Goal: Task Accomplishment & Management: Use online tool/utility

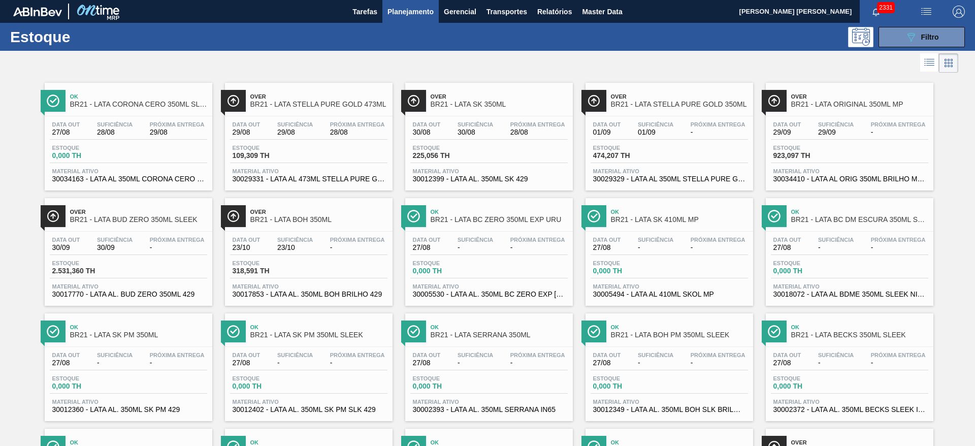
click at [666, 102] on span "BR21 - LATA STELLA PURE GOLD 350ML" at bounding box center [679, 105] width 137 height 8
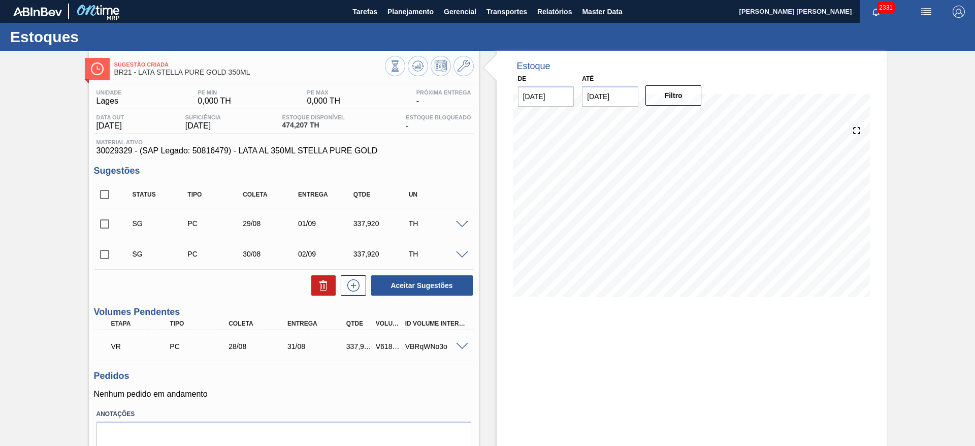
click at [104, 198] on input "checkbox" at bounding box center [104, 194] width 21 height 21
checkbox input "true"
click at [317, 282] on icon at bounding box center [323, 285] width 12 height 12
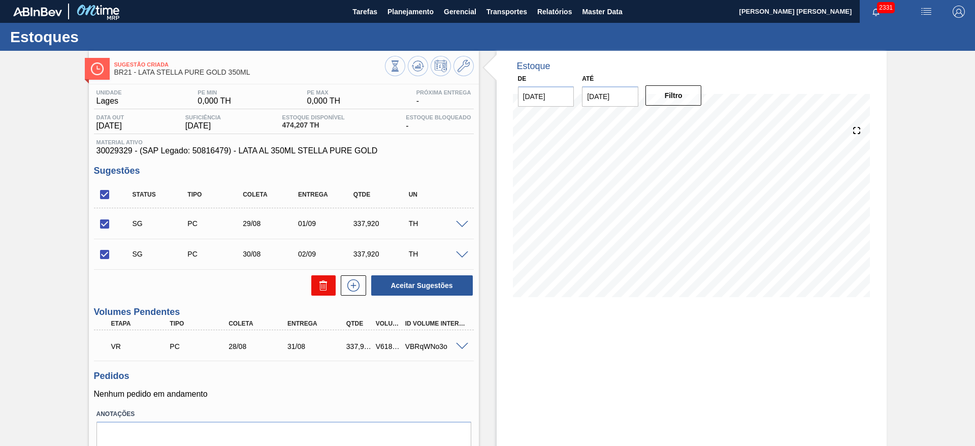
checkbox input "false"
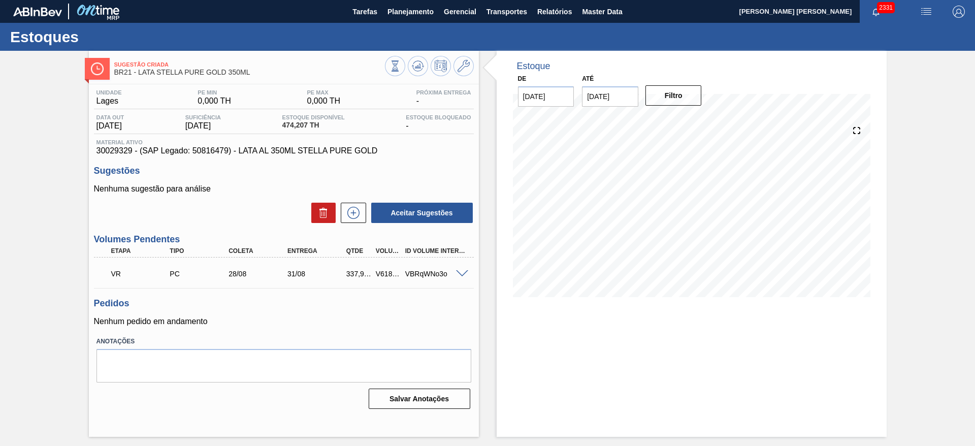
click at [241, 271] on div "28/08" at bounding box center [259, 274] width 66 height 8
click at [464, 274] on span at bounding box center [462, 274] width 12 height 8
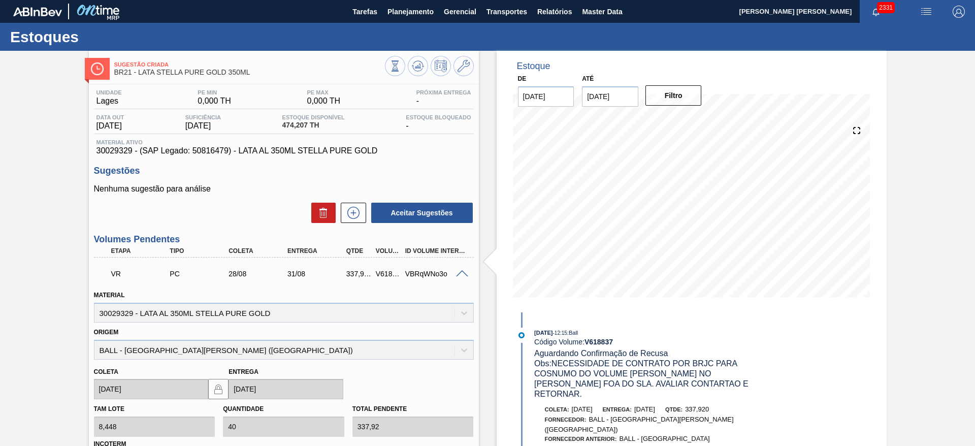
click at [464, 274] on span at bounding box center [462, 274] width 12 height 8
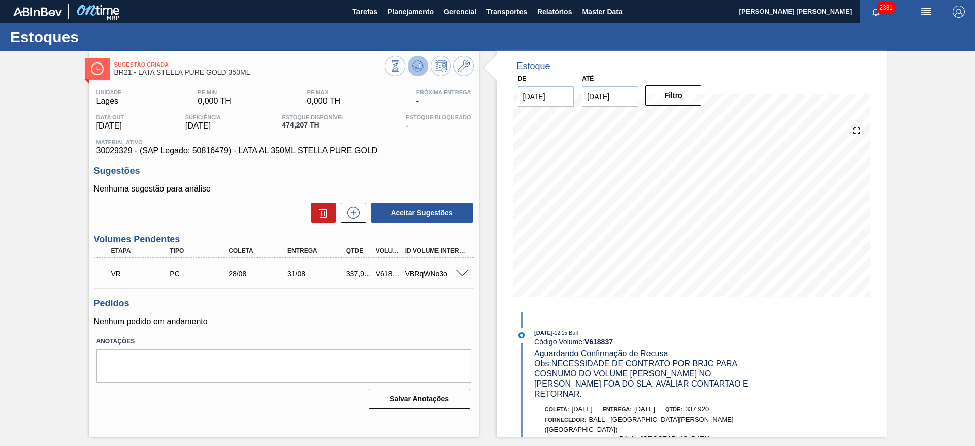
click at [420, 67] on icon at bounding box center [418, 66] width 12 height 12
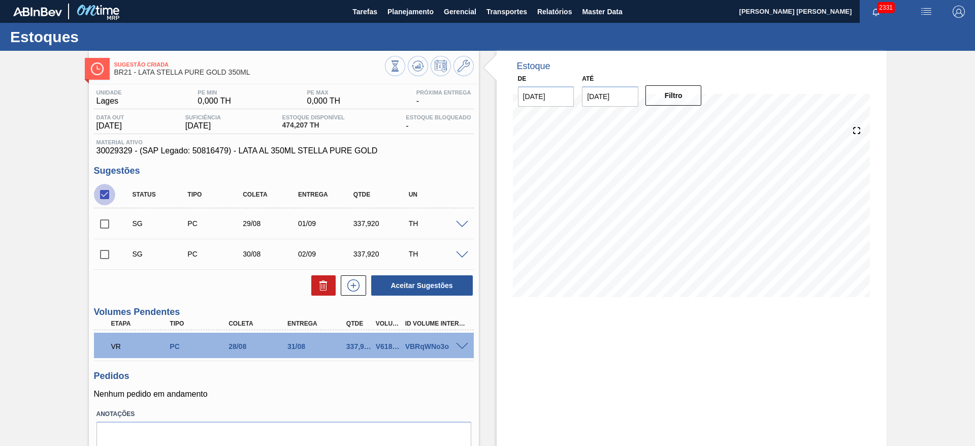
click at [107, 191] on input "checkbox" at bounding box center [104, 194] width 21 height 21
click at [103, 191] on input "checkbox" at bounding box center [104, 194] width 21 height 21
checkbox input "true"
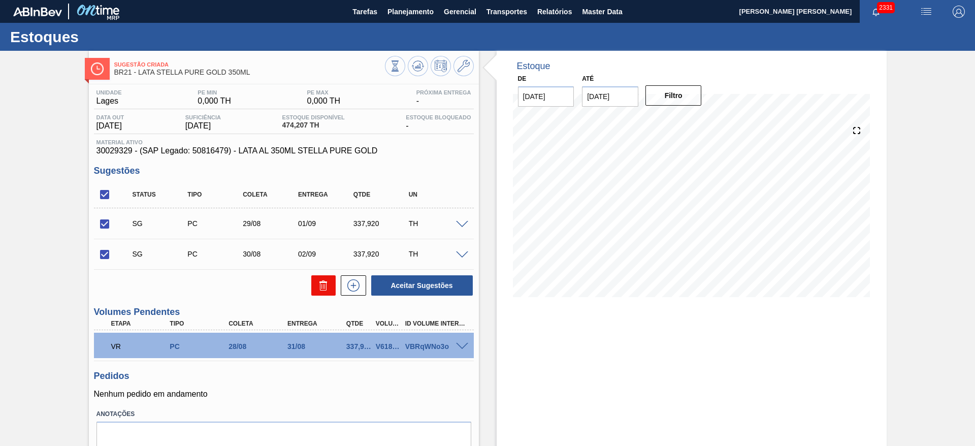
click at [326, 285] on icon at bounding box center [323, 285] width 12 height 12
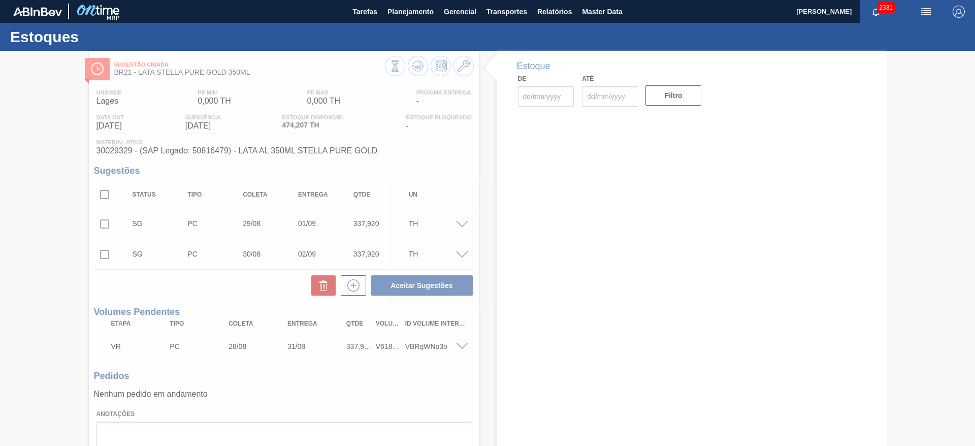
type input "27/08/2025"
type input "30/09/2025"
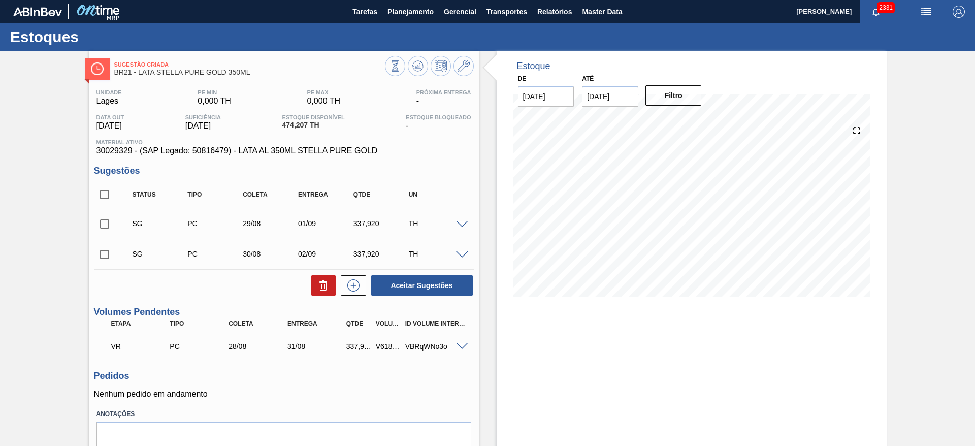
click at [104, 192] on input "checkbox" at bounding box center [104, 194] width 21 height 21
checkbox input "true"
click at [318, 283] on icon at bounding box center [323, 285] width 12 height 12
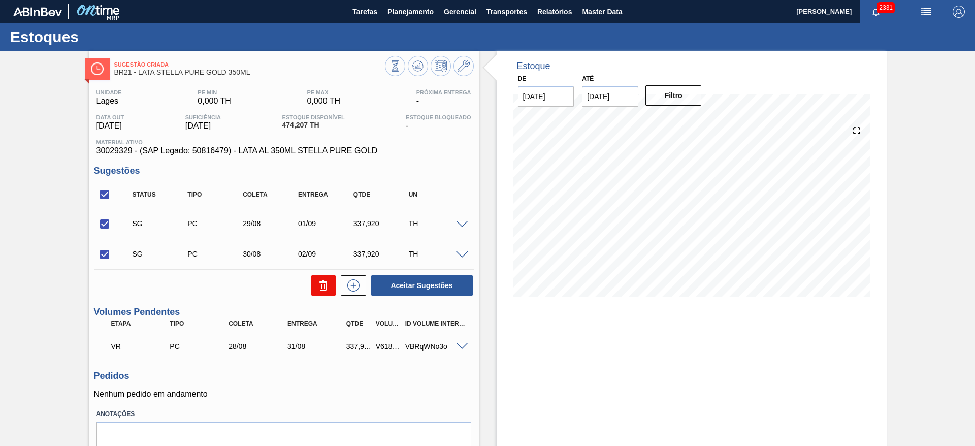
checkbox input "false"
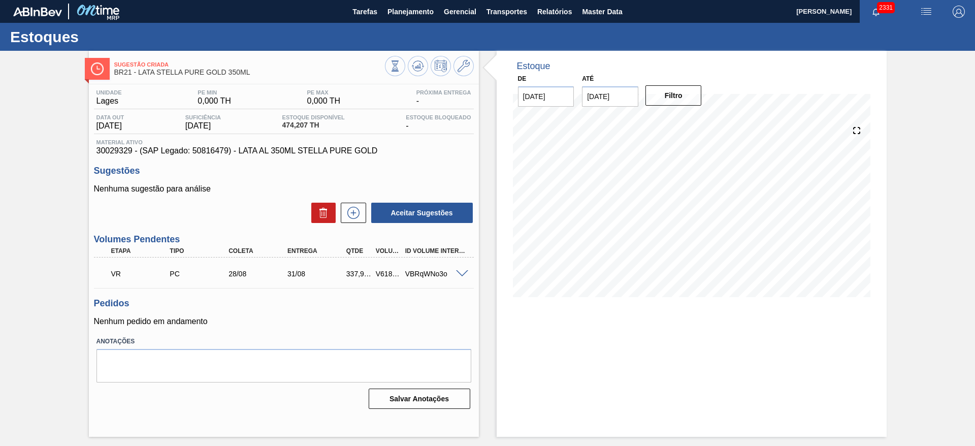
click at [463, 273] on span at bounding box center [462, 274] width 12 height 8
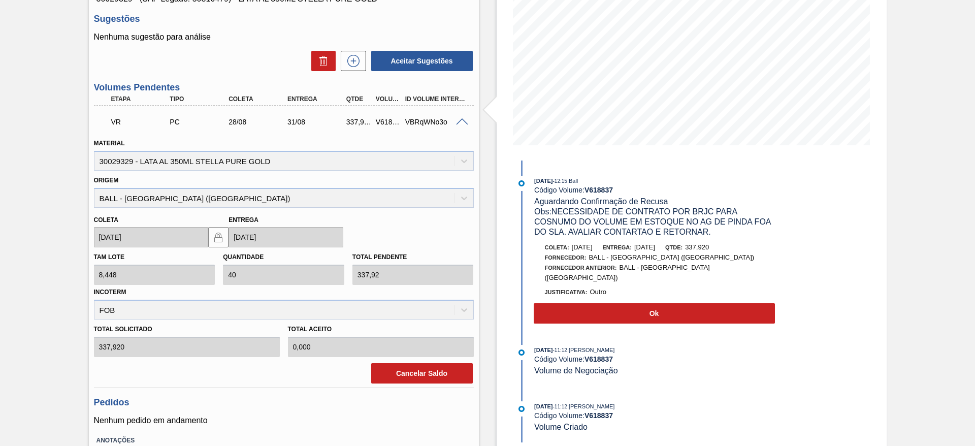
scroll to position [152, 0]
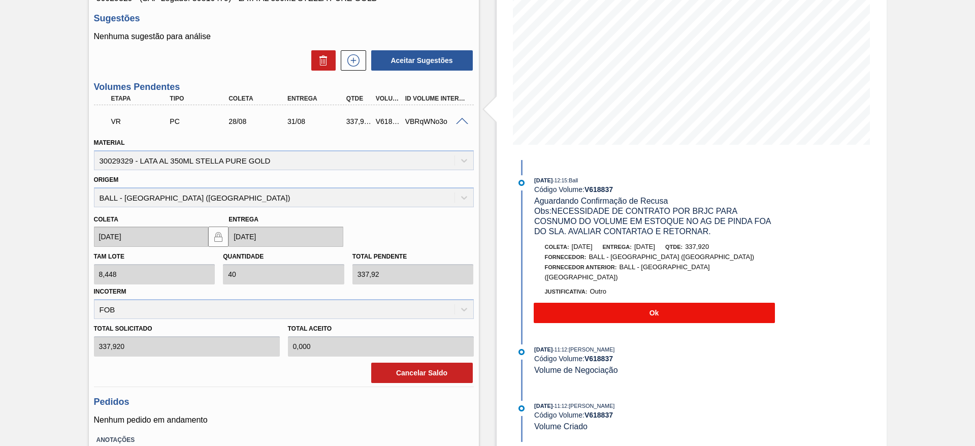
click at [660, 304] on button "Ok" at bounding box center [654, 313] width 241 height 20
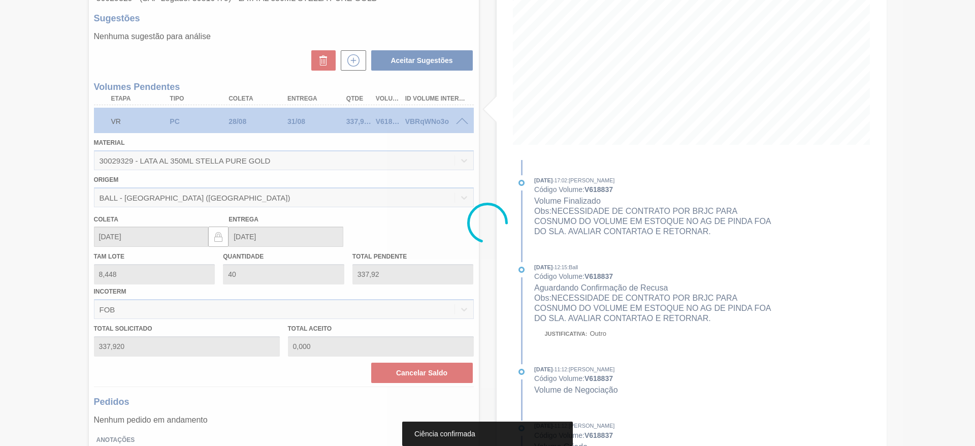
scroll to position [0, 0]
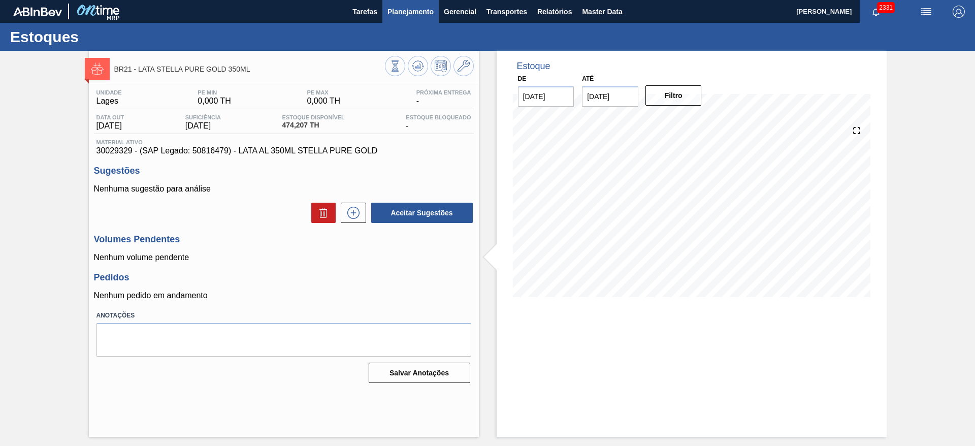
click at [404, 8] on span "Planejamento" at bounding box center [410, 12] width 46 height 12
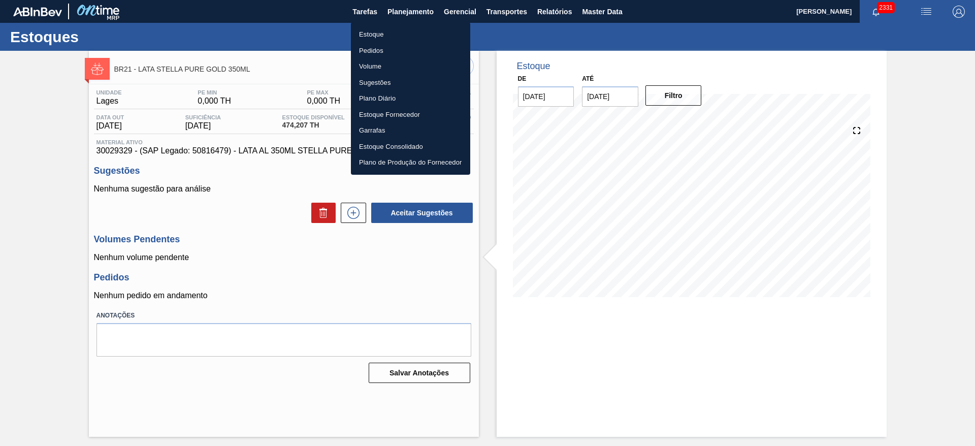
click at [370, 35] on li "Estoque" at bounding box center [410, 34] width 119 height 16
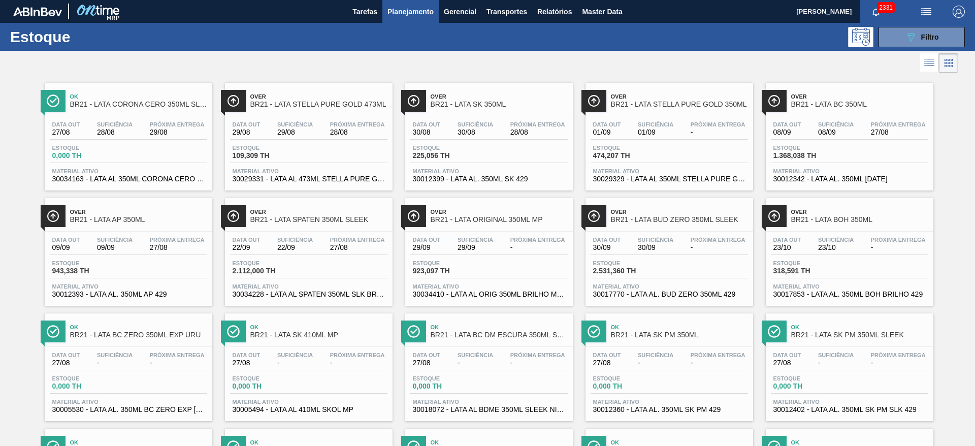
click at [601, 56] on div at bounding box center [479, 63] width 958 height 24
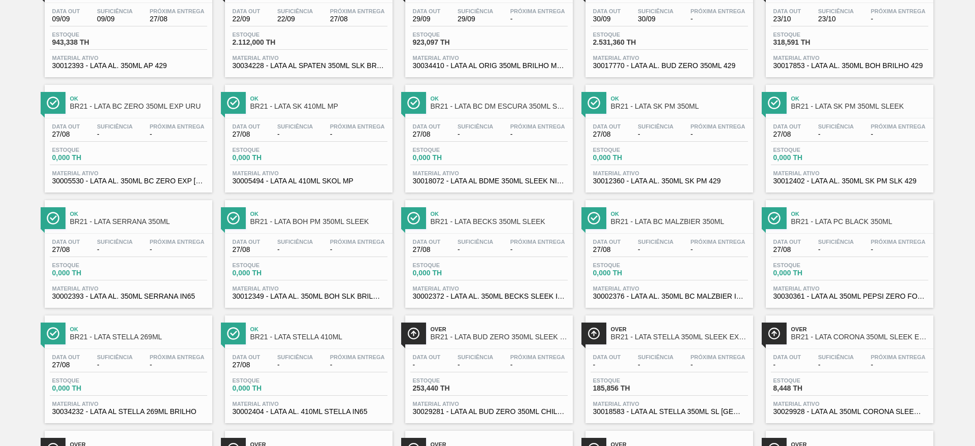
scroll to position [457, 0]
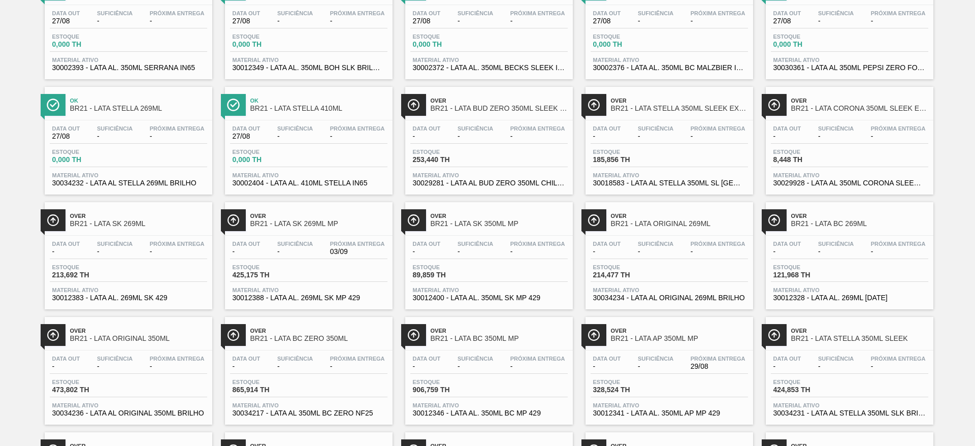
click at [660, 336] on span "BR21 - LATA AP 350ML MP" at bounding box center [679, 339] width 137 height 8
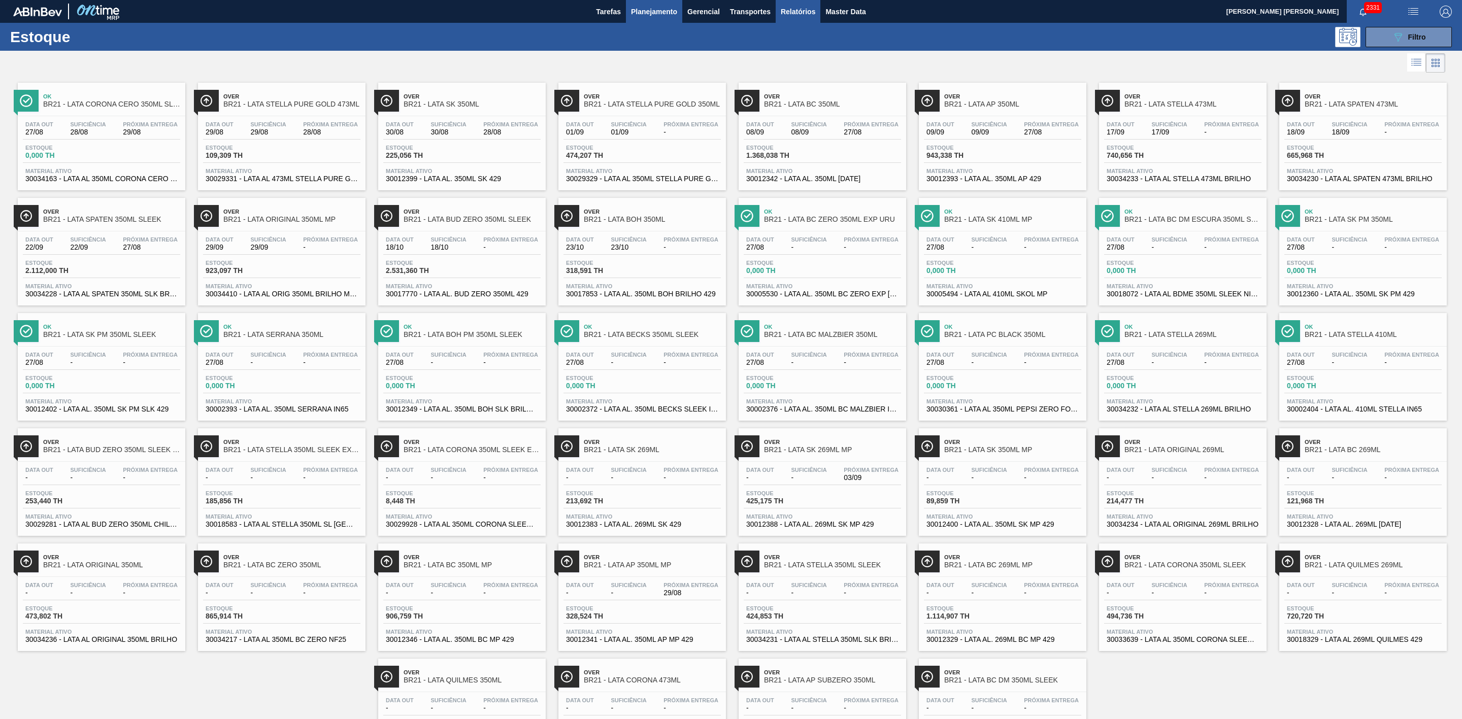
click at [801, 17] on span "Relatórios" at bounding box center [798, 12] width 35 height 12
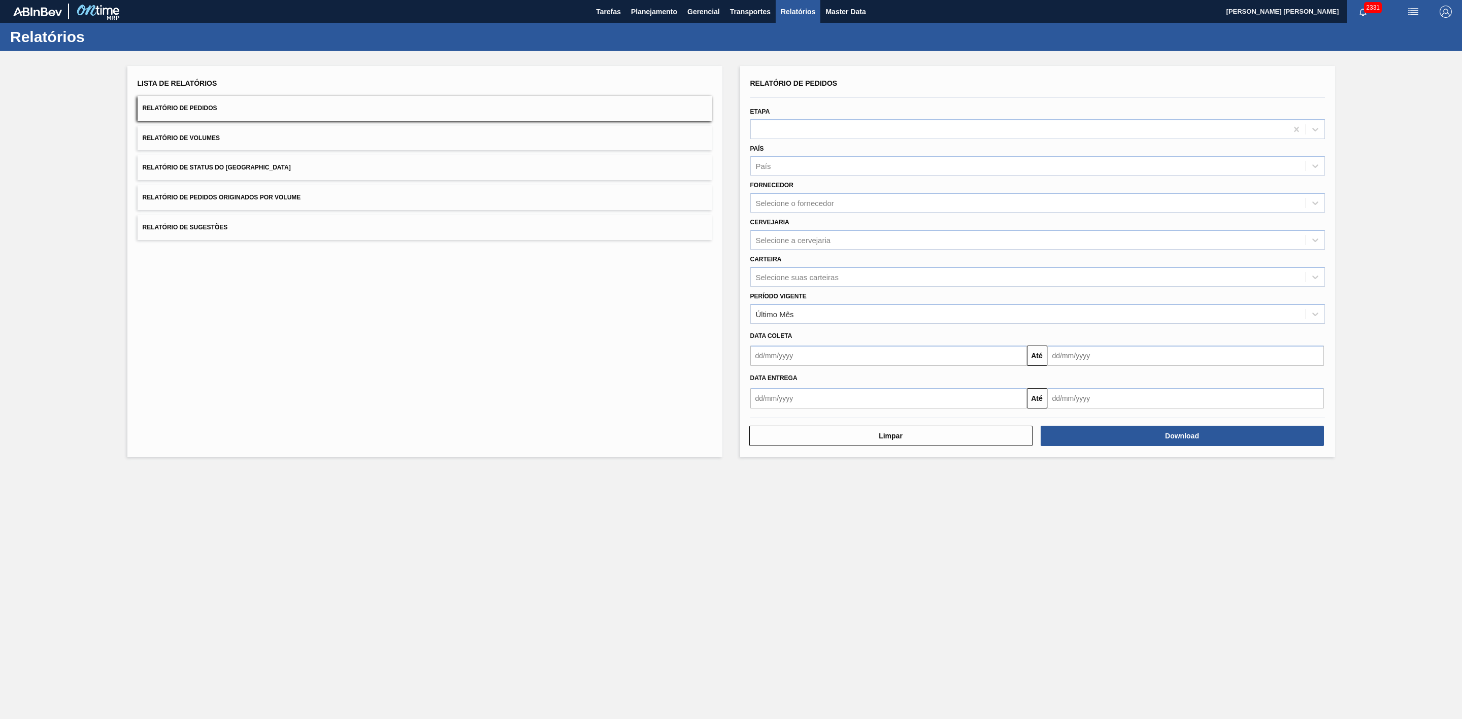
click at [373, 133] on button "Relatório de Volumes" at bounding box center [425, 138] width 575 height 25
click at [791, 170] on div "País" at bounding box center [1028, 166] width 555 height 15
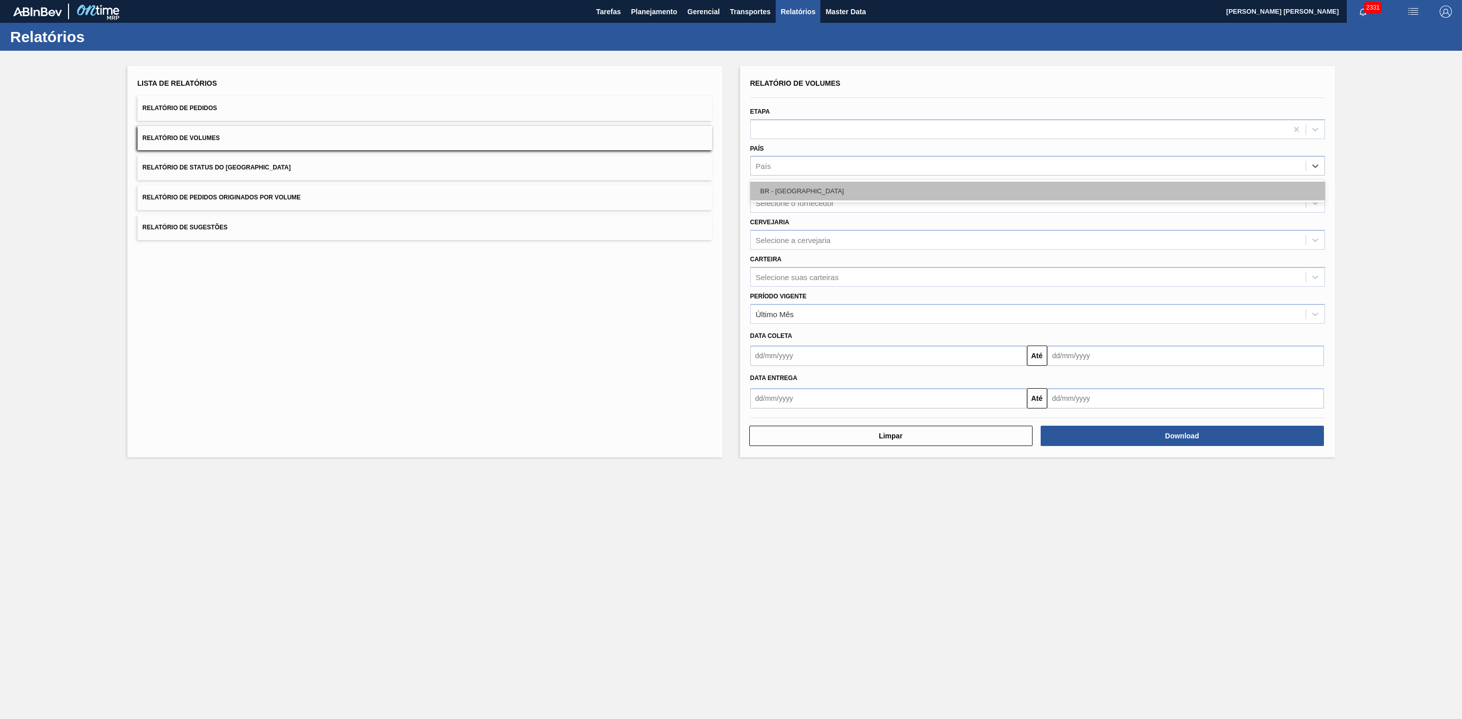
click at [790, 189] on div "BR - [GEOGRAPHIC_DATA]" at bounding box center [1037, 191] width 575 height 19
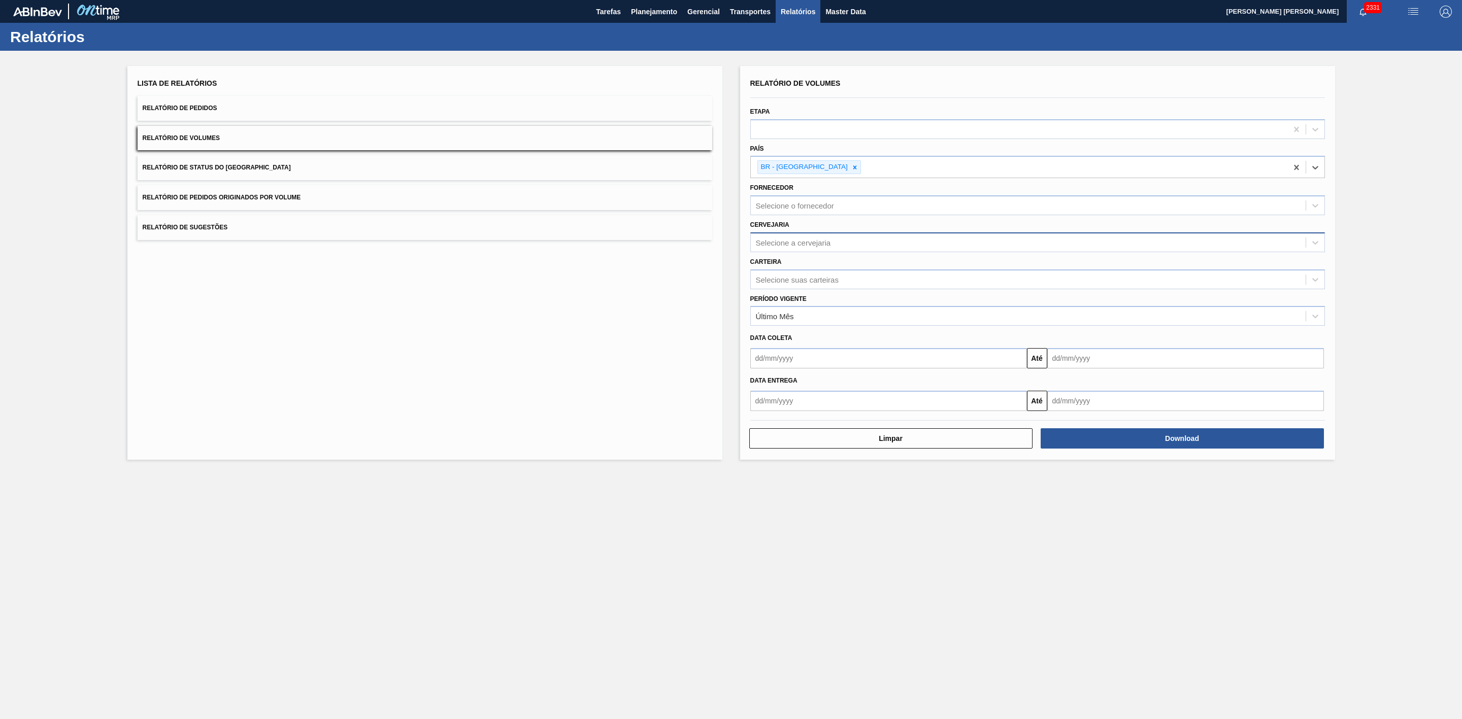
click at [793, 241] on div "Selecione a cervejaria" at bounding box center [793, 242] width 75 height 9
type input "21"
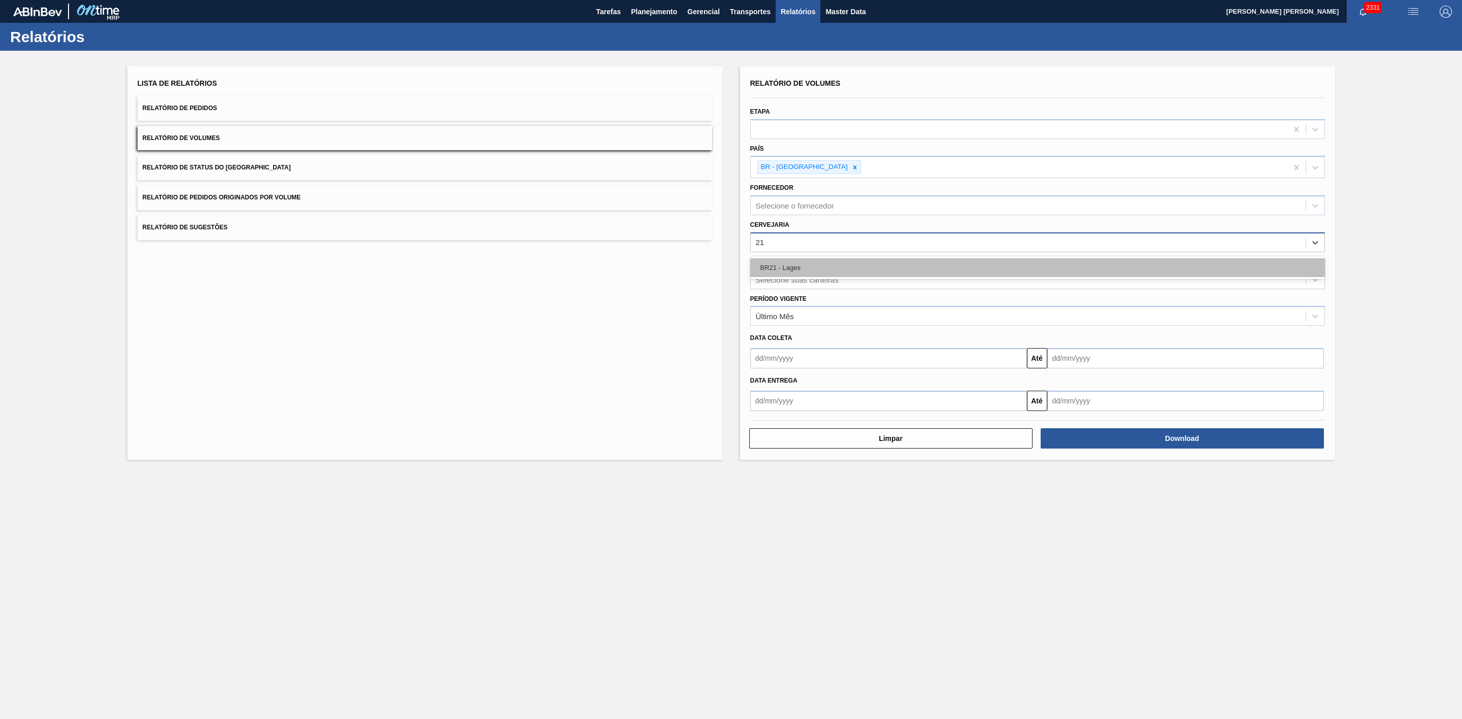
click at [785, 268] on div "BR21 - Lages" at bounding box center [1037, 267] width 575 height 19
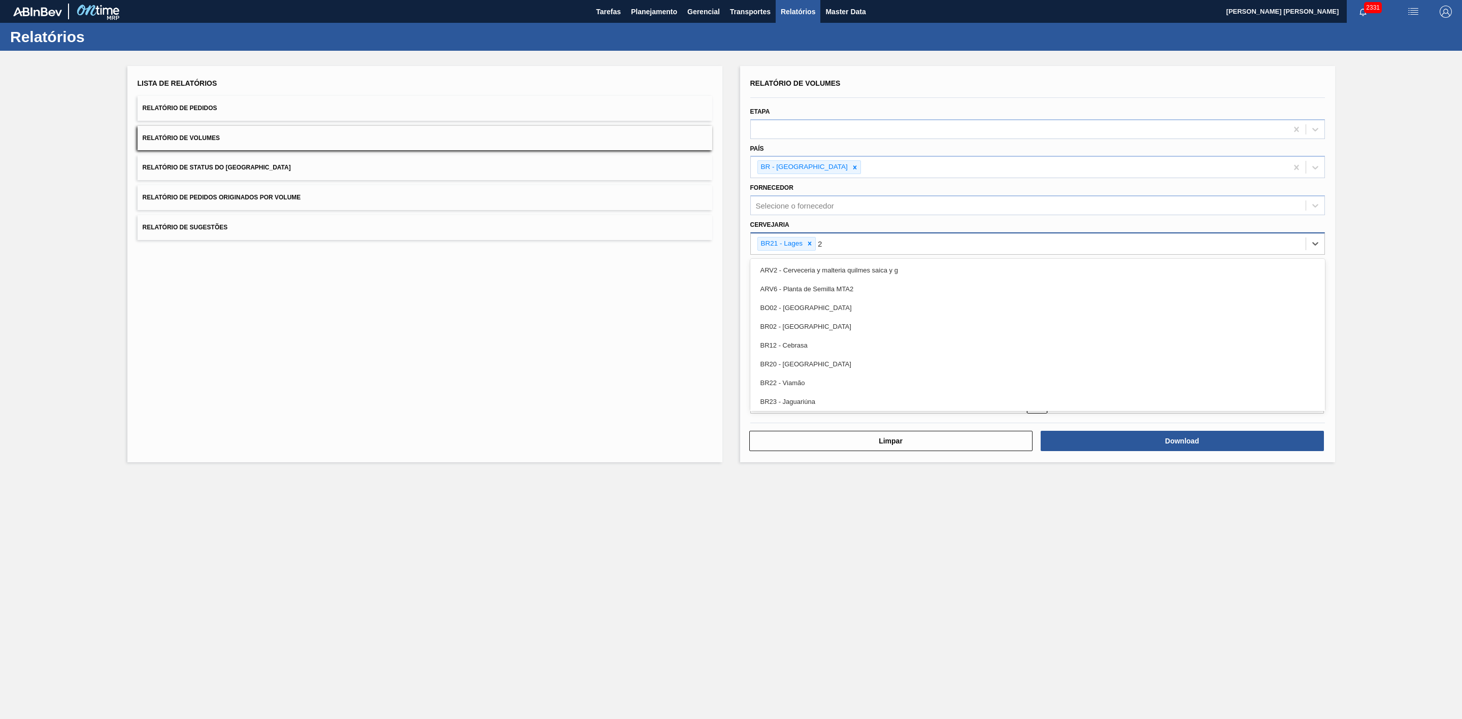
type input "22"
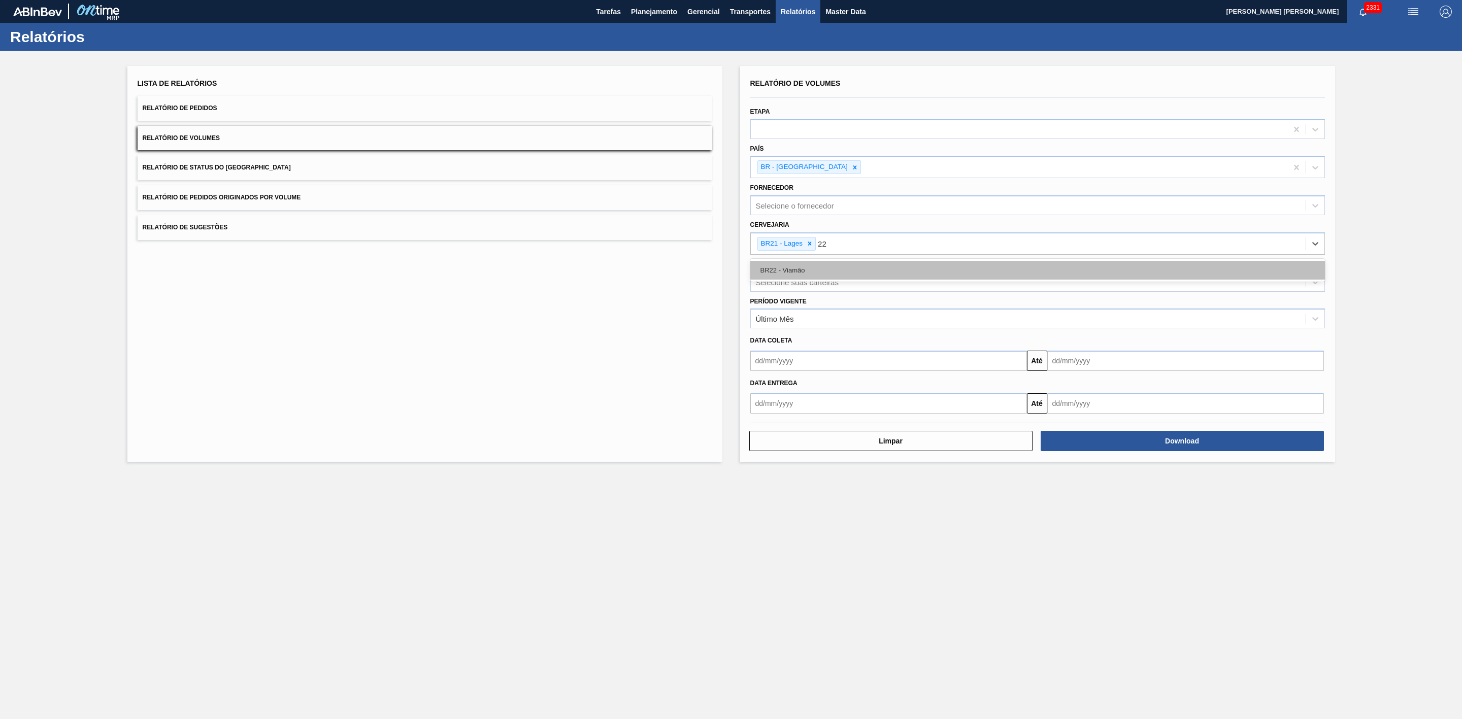
click at [818, 267] on div "BR22 - Viamão" at bounding box center [1037, 270] width 575 height 19
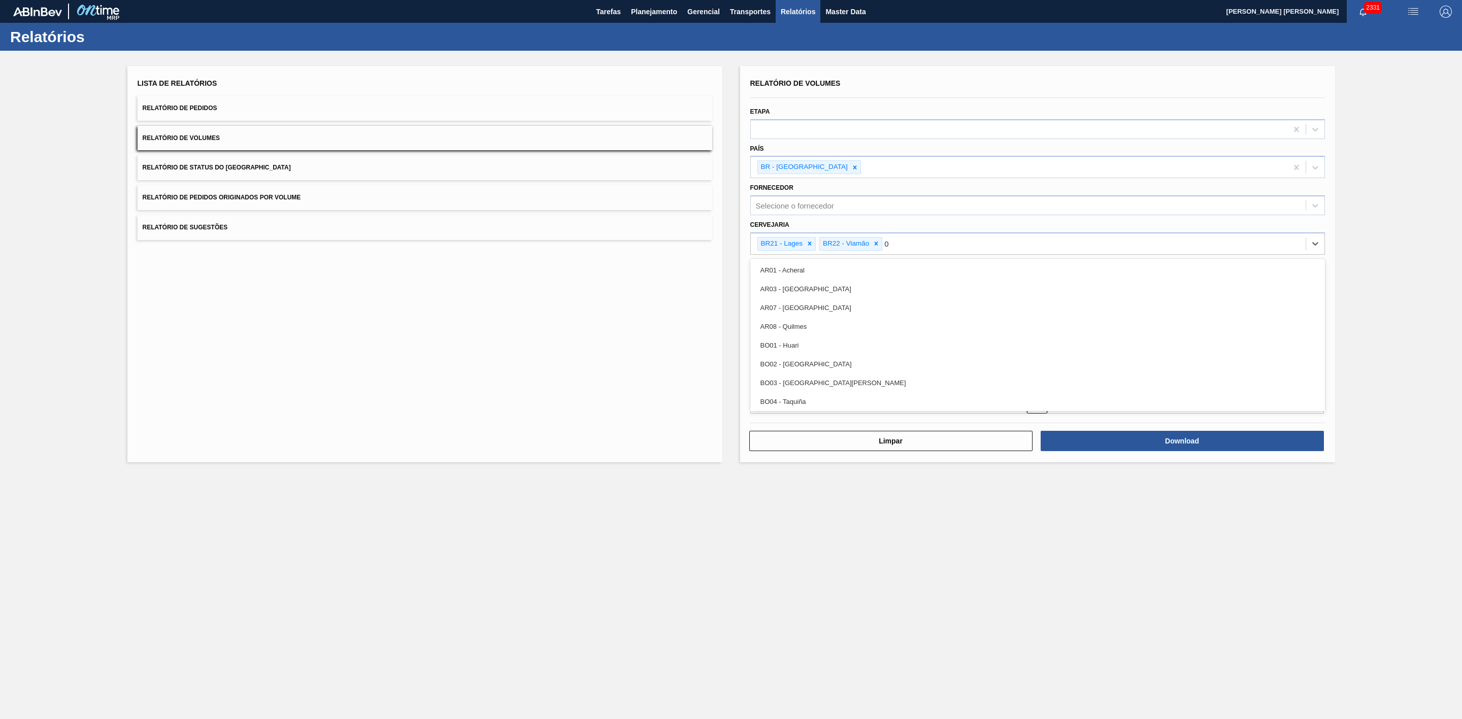
type input "09"
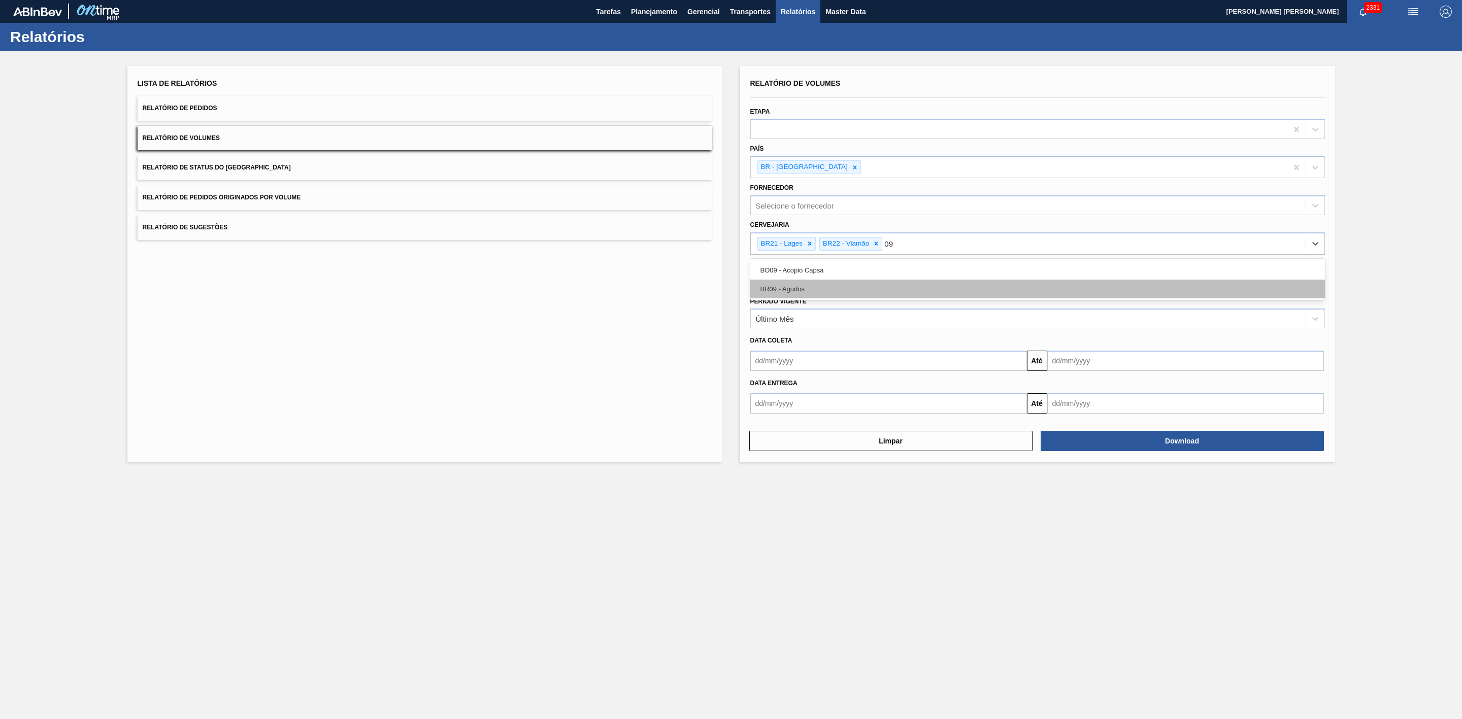
click at [806, 287] on div "BR09 - Agudos" at bounding box center [1037, 289] width 575 height 19
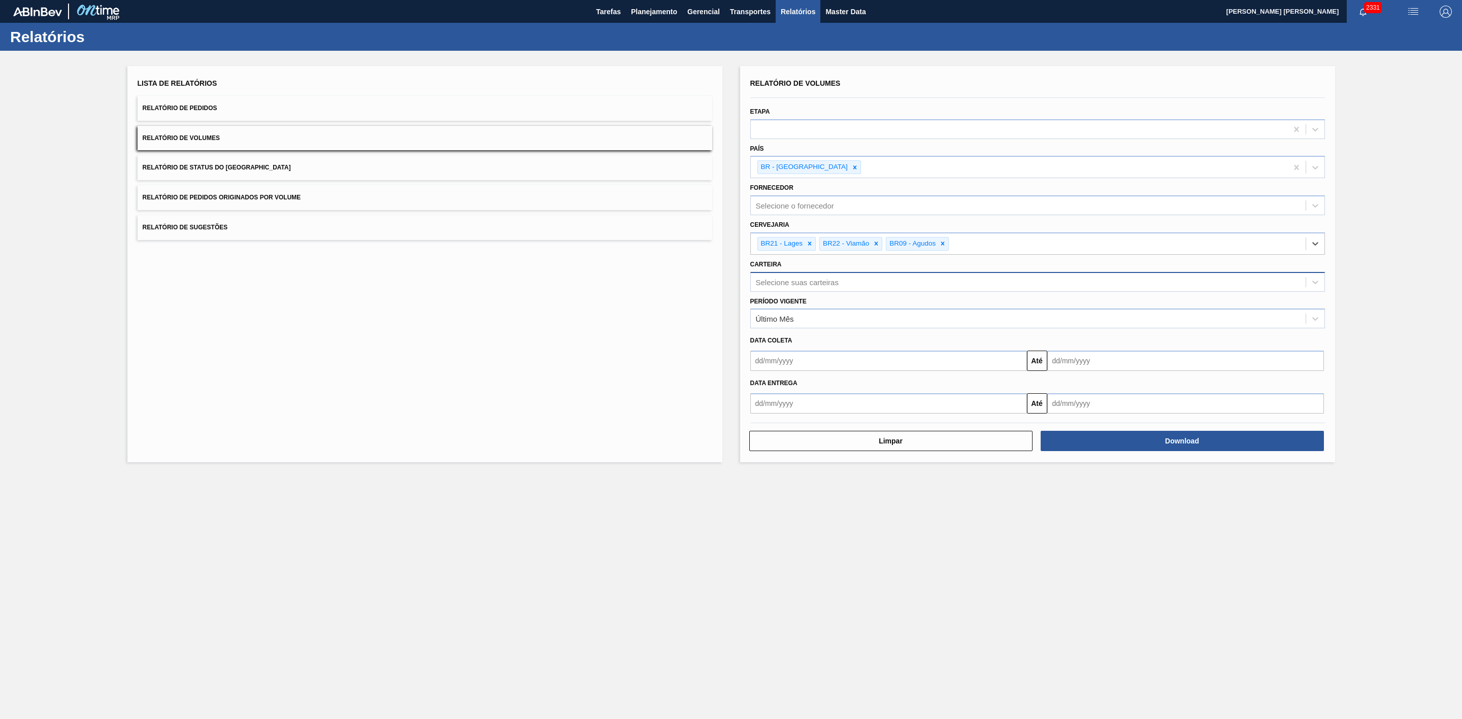
click at [811, 283] on div "Selecione suas carteiras" at bounding box center [797, 282] width 83 height 9
type input "lata"
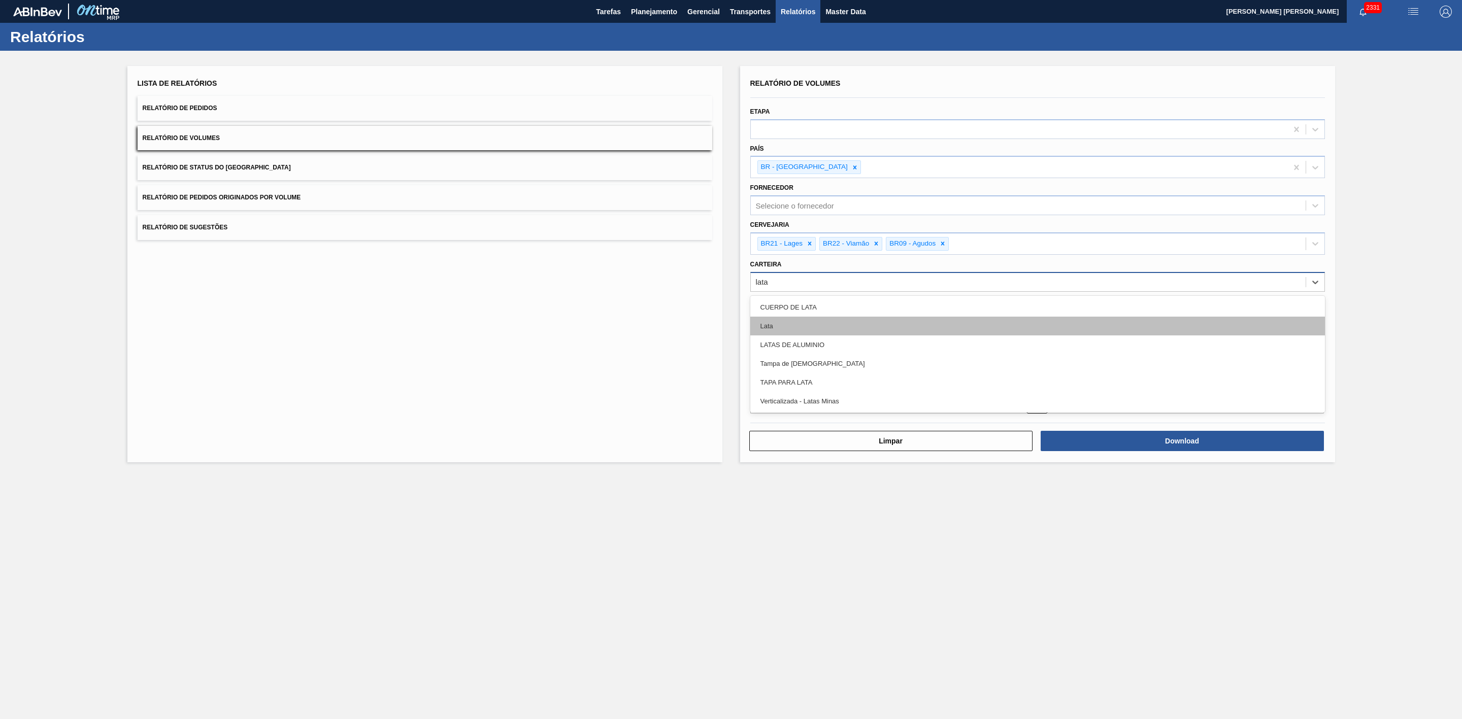
click at [780, 320] on div "Lata" at bounding box center [1037, 326] width 575 height 19
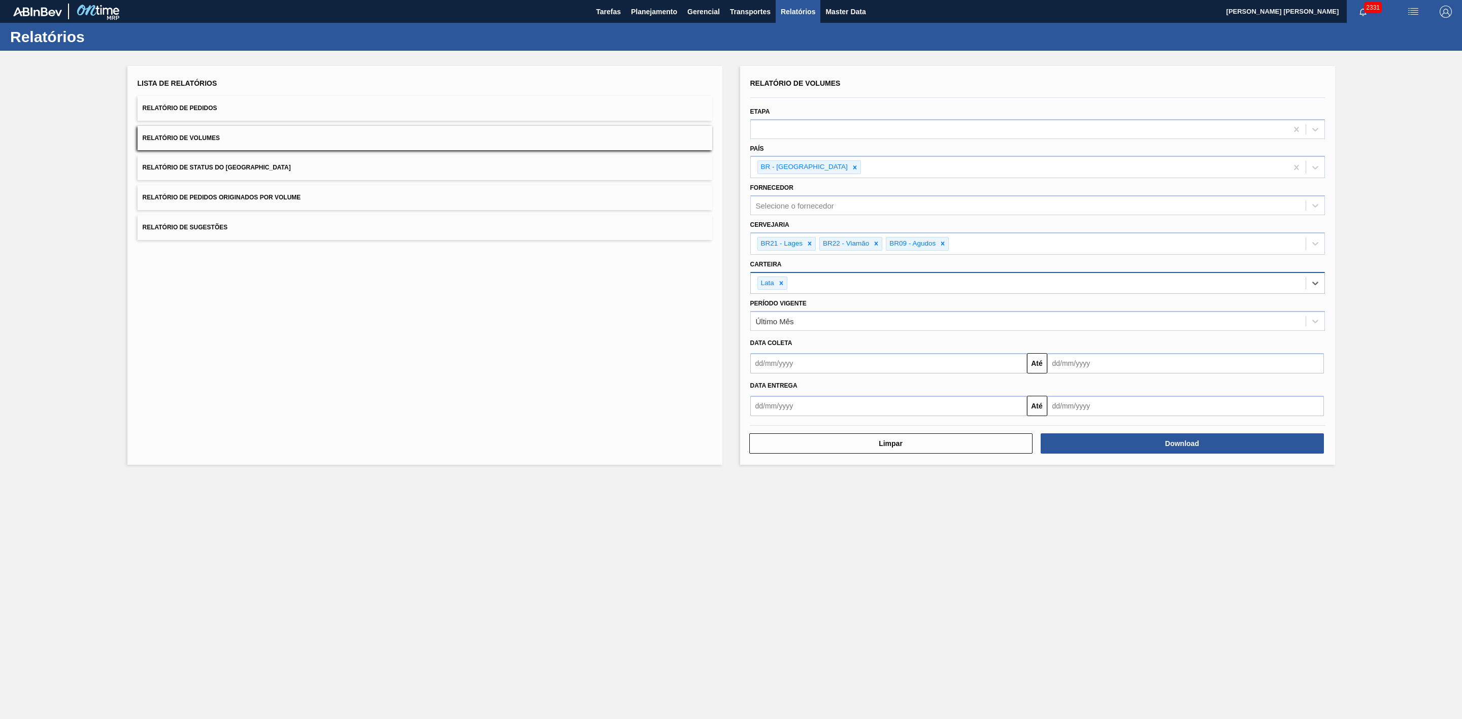
click at [803, 363] on input "text" at bounding box center [888, 363] width 277 height 20
drag, startPoint x: 817, startPoint y: 491, endPoint x: 820, endPoint y: 480, distance: 11.1
click at [817, 491] on div "27" at bounding box center [812, 487] width 14 height 14
type input "[DATE]"
drag, startPoint x: 1067, startPoint y: 366, endPoint x: 1090, endPoint y: 381, distance: 27.2
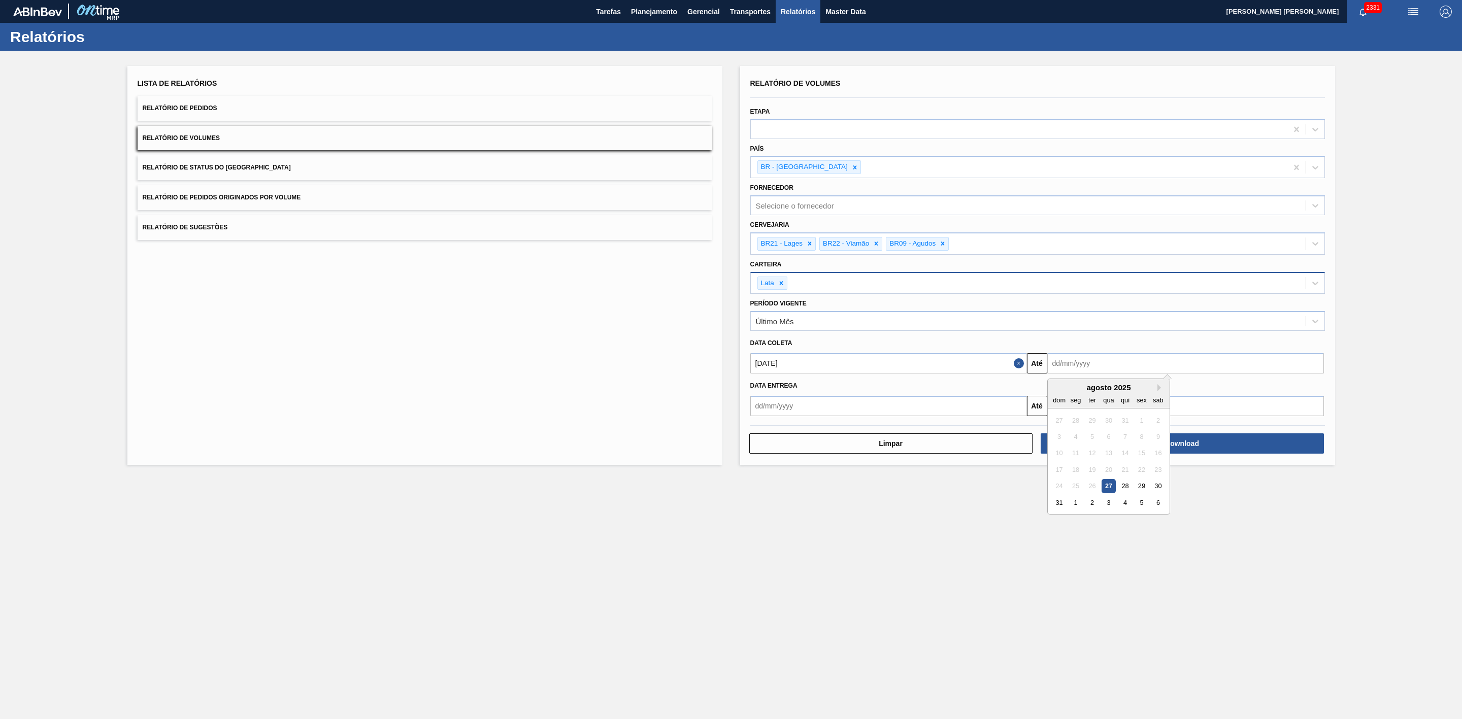
click at [1067, 366] on input "text" at bounding box center [1185, 363] width 277 height 20
drag, startPoint x: 1075, startPoint y: 392, endPoint x: 1118, endPoint y: 397, distance: 42.9
click at [1075, 394] on div "agosto 2025 dom seg ter qua qui sex sab" at bounding box center [1109, 393] width 122 height 29
click at [1160, 388] on button "Next Month" at bounding box center [1161, 387] width 7 height 7
click at [1062, 452] on div "14" at bounding box center [1060, 454] width 14 height 14
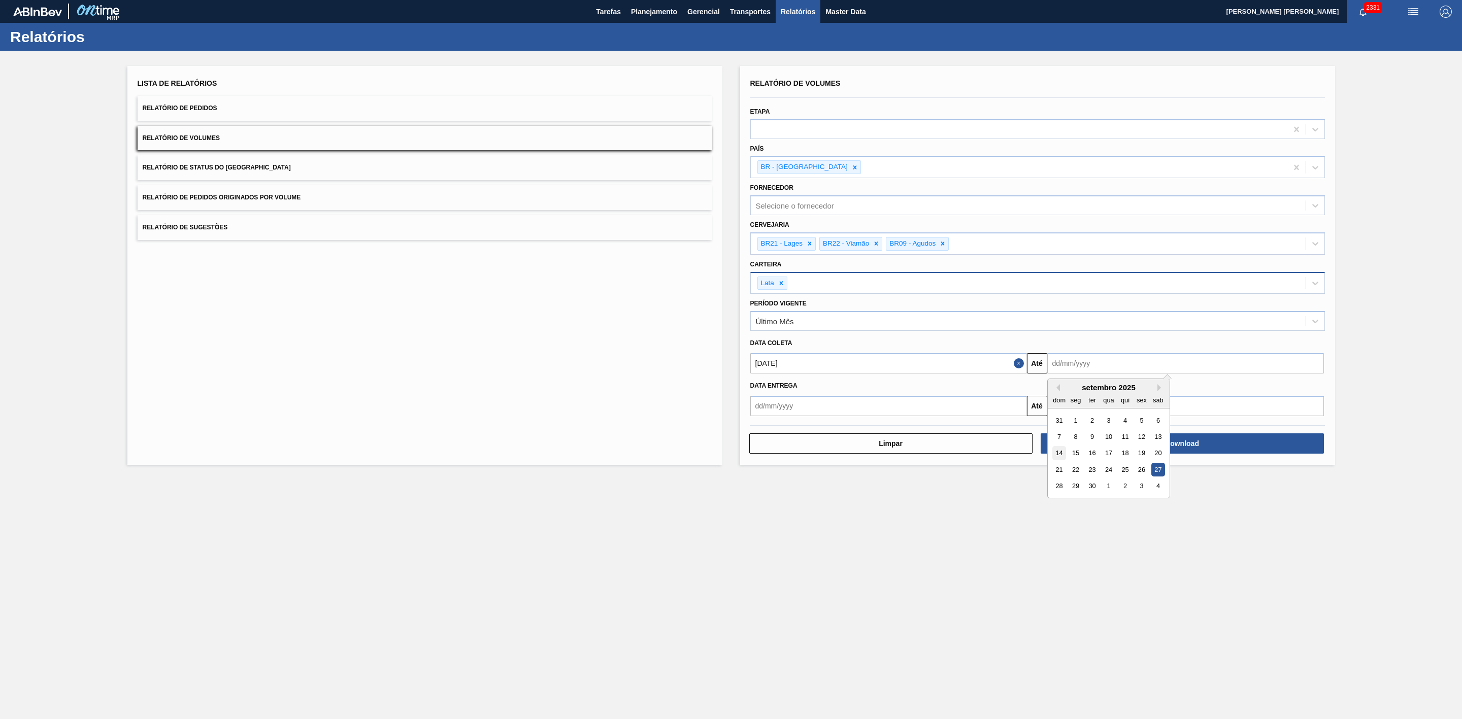
type input "14/09/2025"
click at [1097, 436] on button "Download" at bounding box center [1182, 444] width 283 height 20
click at [662, 12] on span "Planejamento" at bounding box center [654, 12] width 46 height 12
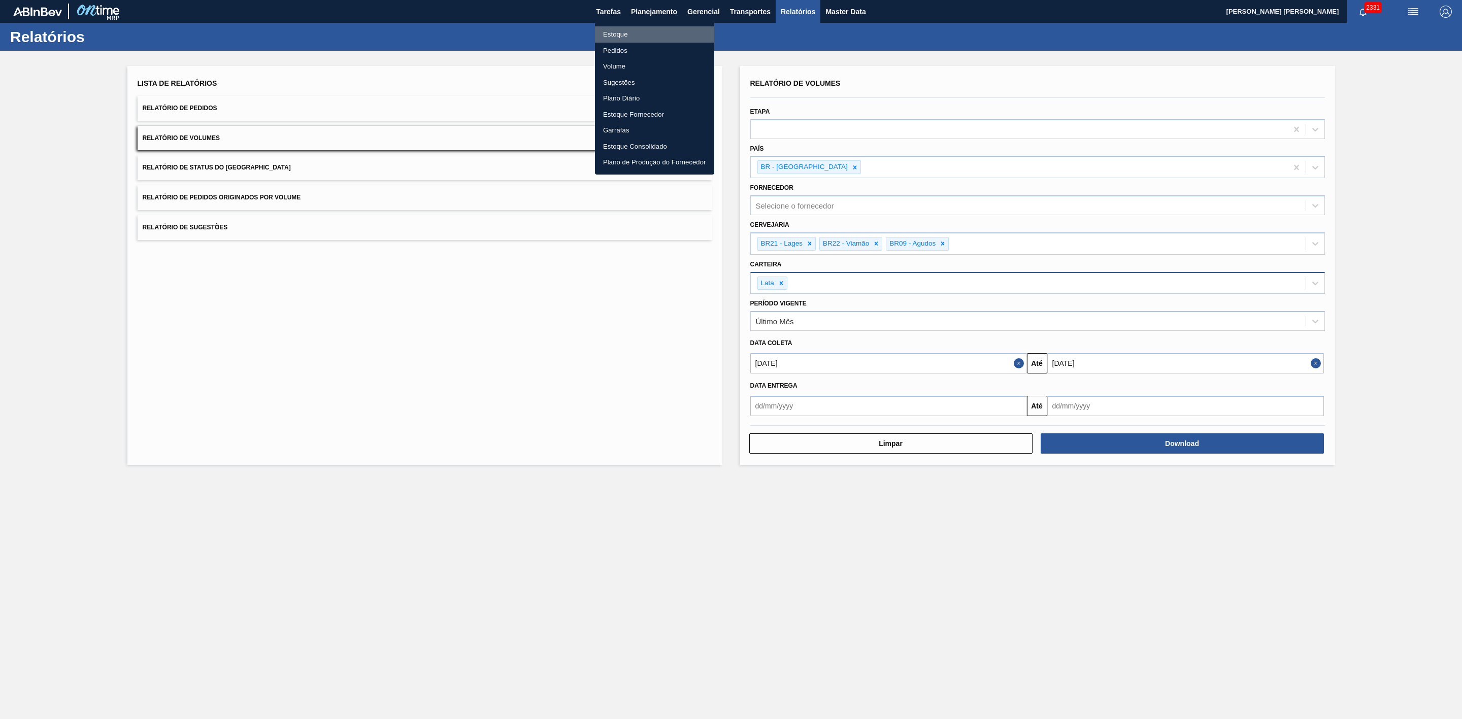
click at [604, 31] on li "Estoque" at bounding box center [654, 34] width 119 height 16
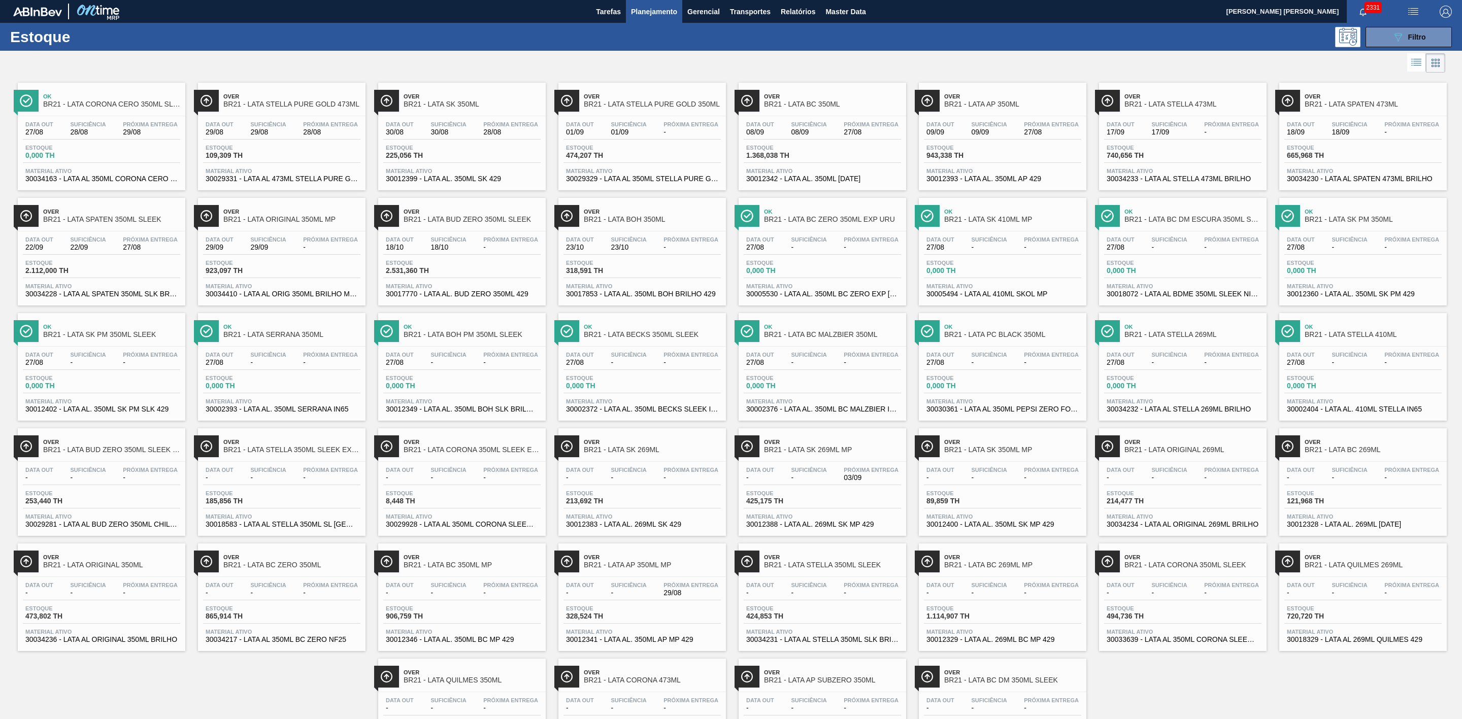
click at [666, 58] on div at bounding box center [723, 63] width 1446 height 24
click at [1400, 35] on icon "089F7B8B-B2A5-4AFE-B5C0-19BA573D28AC" at bounding box center [1398, 37] width 12 height 12
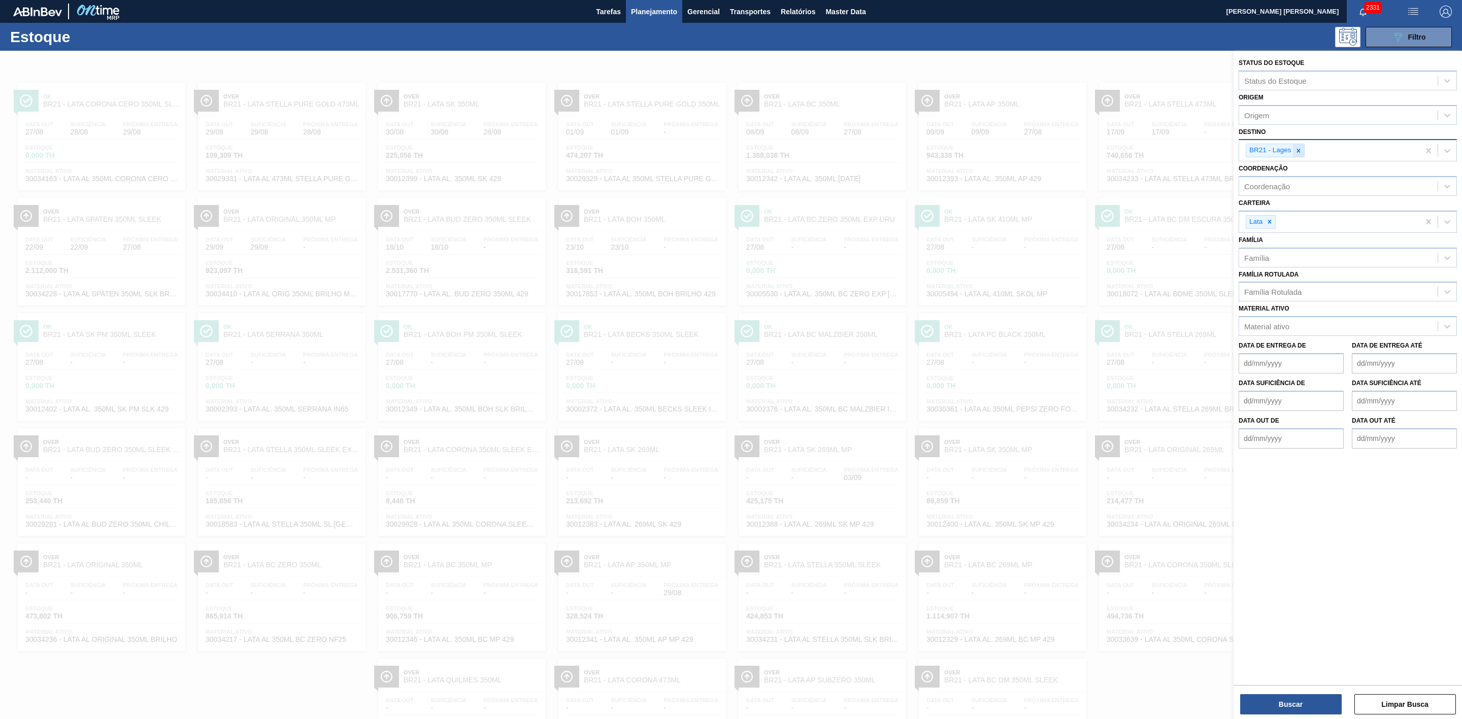
click at [1297, 151] on icon at bounding box center [1298, 150] width 7 height 7
type input "22"
click at [1280, 176] on div "BR22 - Viamão" at bounding box center [1348, 174] width 218 height 19
click at [1319, 698] on button "Buscar" at bounding box center [1291, 705] width 102 height 20
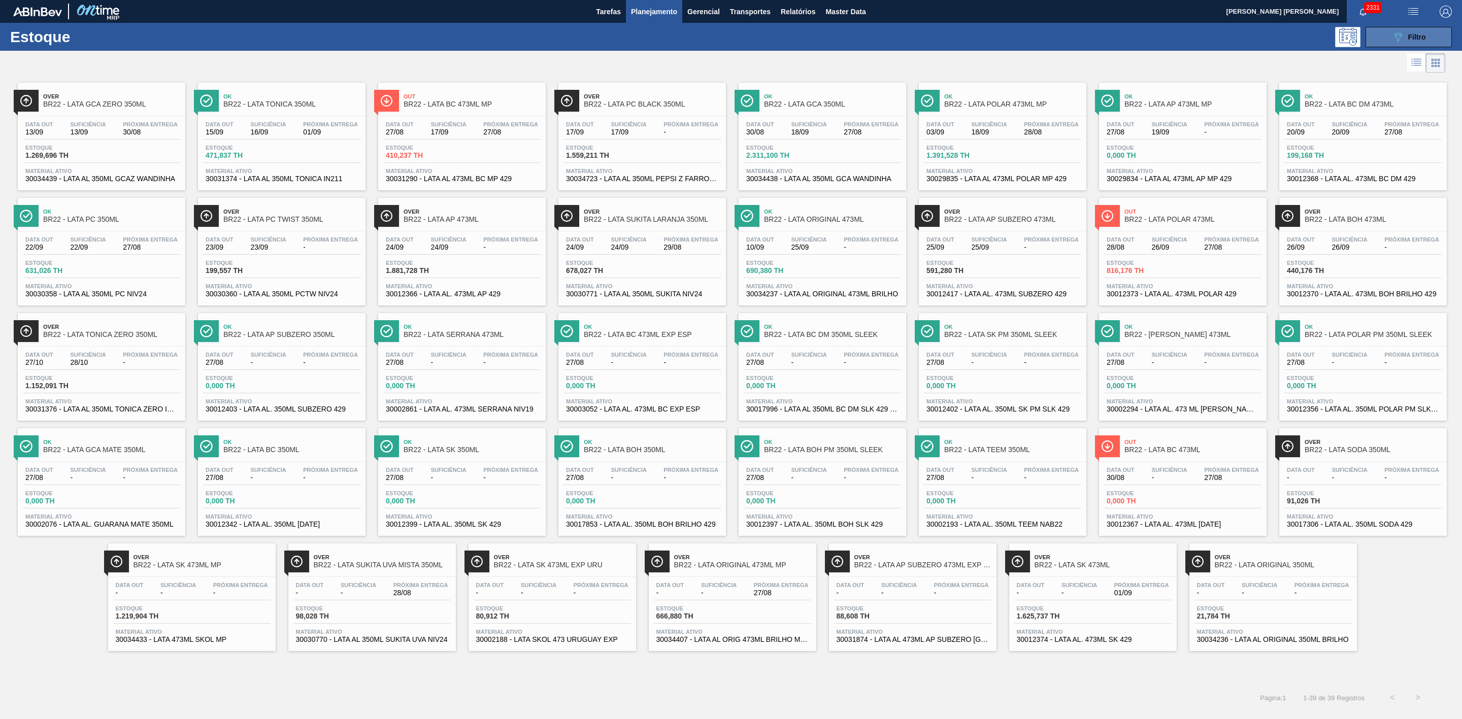
click at [1386, 34] on button "089F7B8B-B2A5-4AFE-B5C0-19BA573D28AC Filtro" at bounding box center [1409, 37] width 86 height 20
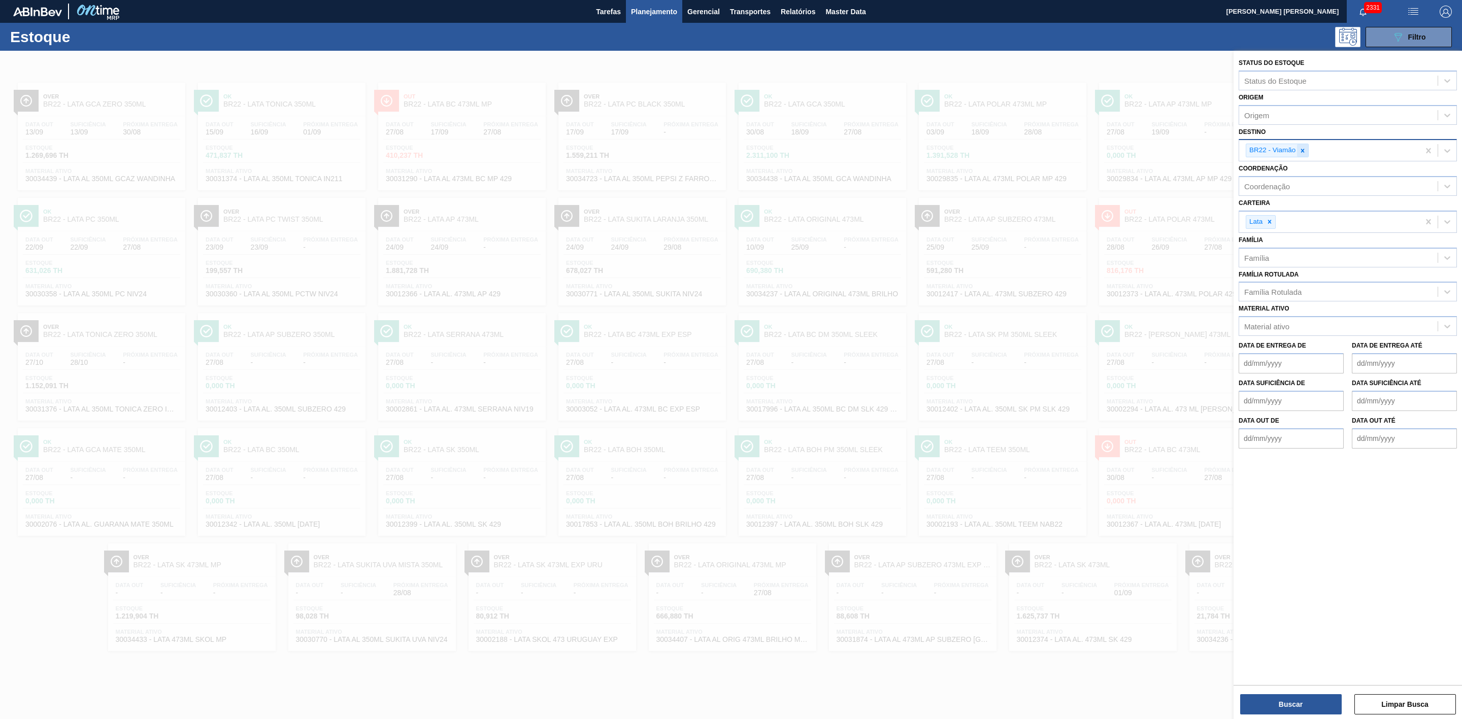
click at [1306, 152] on icon at bounding box center [1302, 150] width 7 height 7
type input "09"
click at [1288, 193] on div "BR09 - Agudos" at bounding box center [1348, 193] width 218 height 19
click at [1297, 703] on button "Buscar" at bounding box center [1291, 705] width 102 height 20
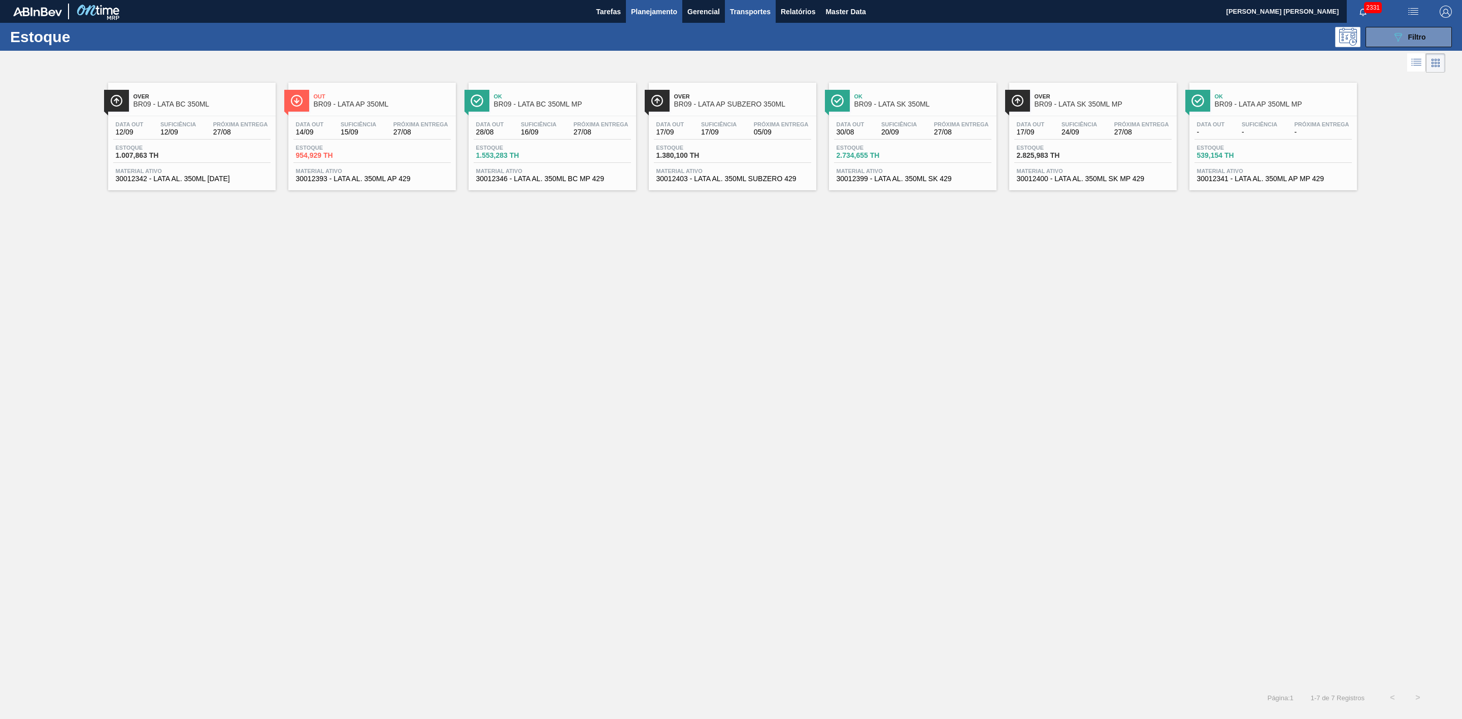
click at [758, 14] on span "Transportes" at bounding box center [750, 12] width 41 height 12
click at [740, 47] on li "Otimização de Carga" at bounding box center [750, 51] width 83 height 16
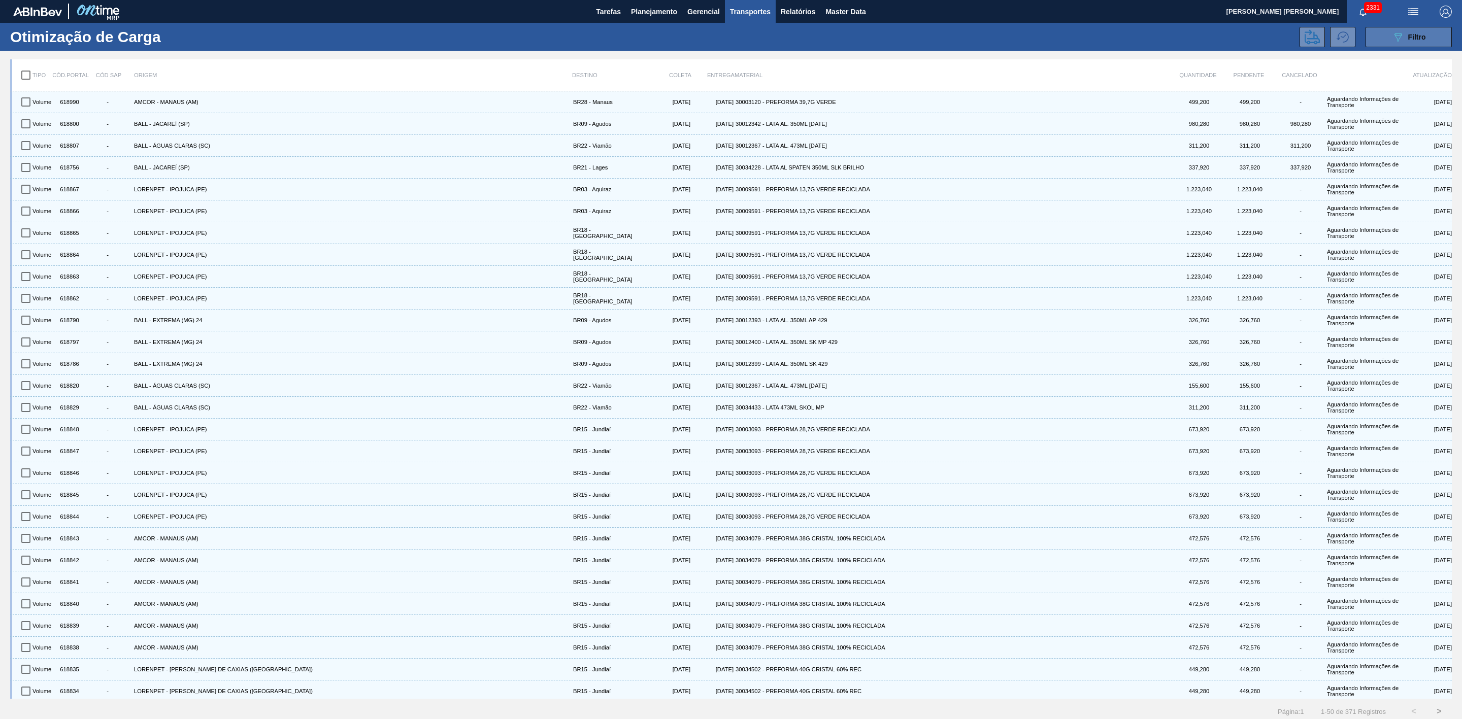
click at [1401, 39] on icon "089F7B8B-B2A5-4AFE-B5C0-19BA573D28AC" at bounding box center [1398, 37] width 12 height 12
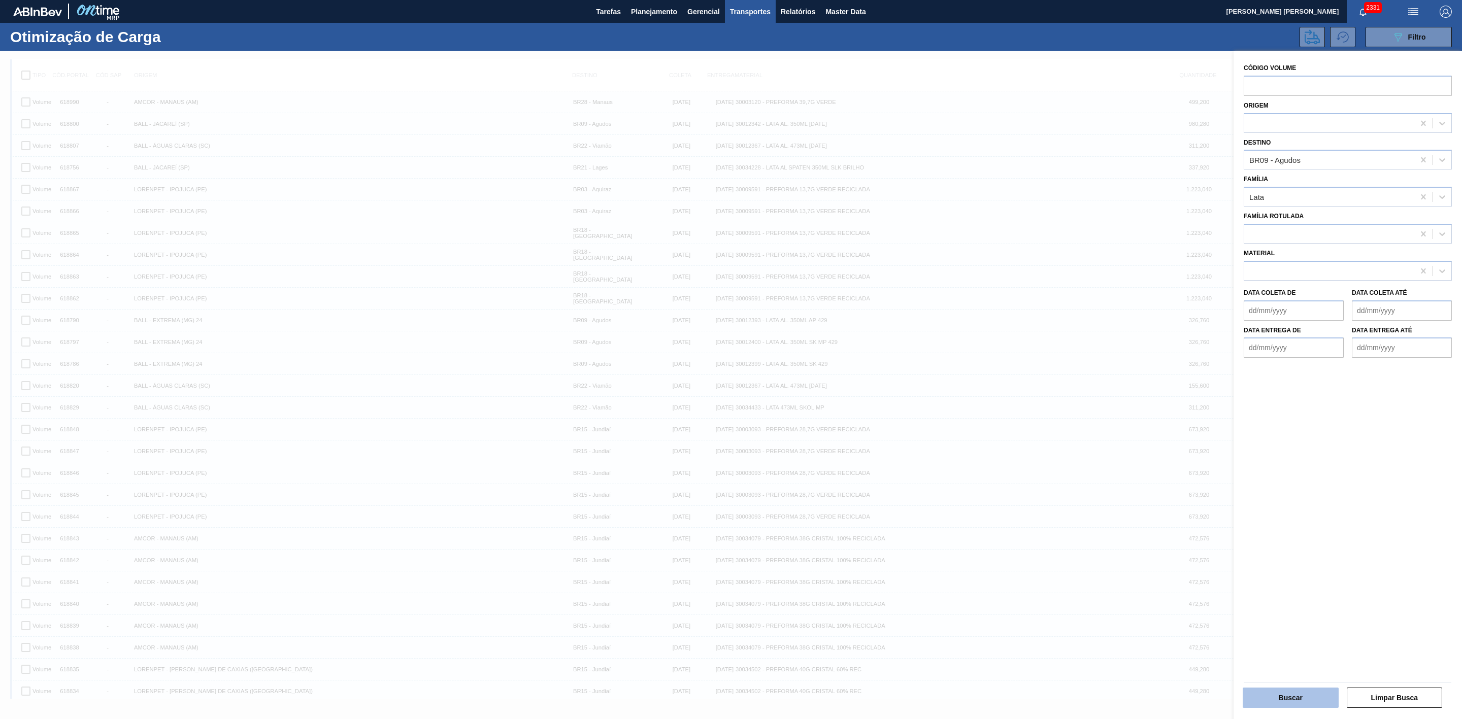
click at [1301, 702] on button "Buscar" at bounding box center [1291, 698] width 96 height 20
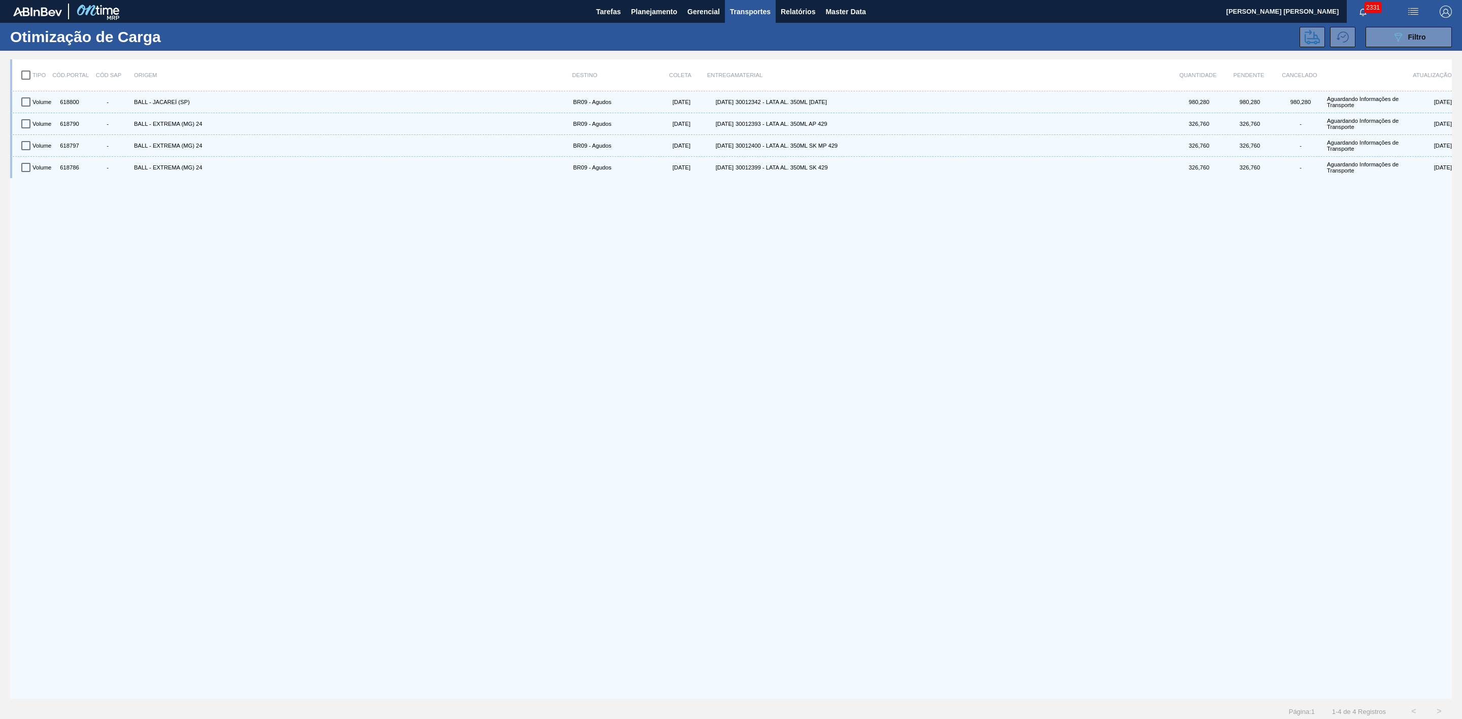
click at [23, 74] on input "checkbox" at bounding box center [25, 74] width 21 height 21
checkbox input "true"
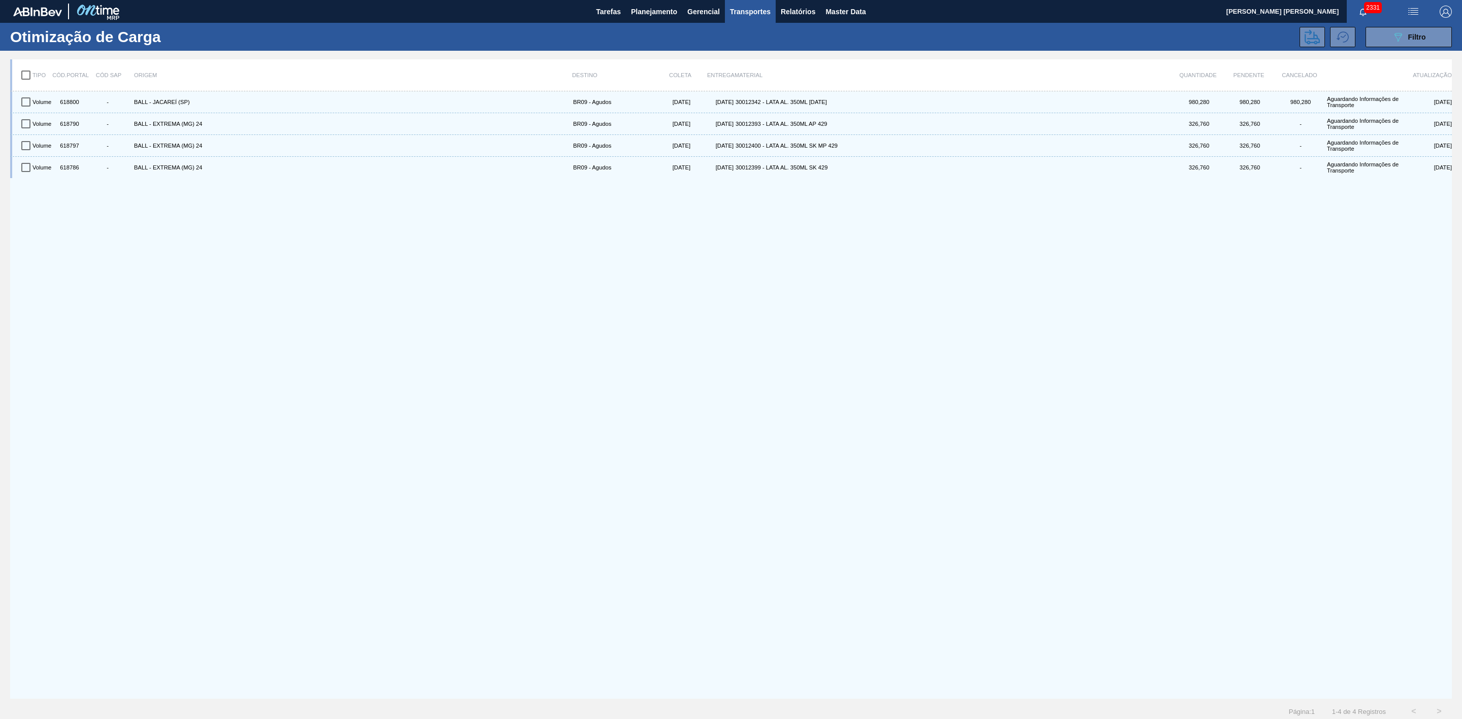
checkbox input "true"
click at [1310, 37] on icon at bounding box center [1312, 36] width 15 height 15
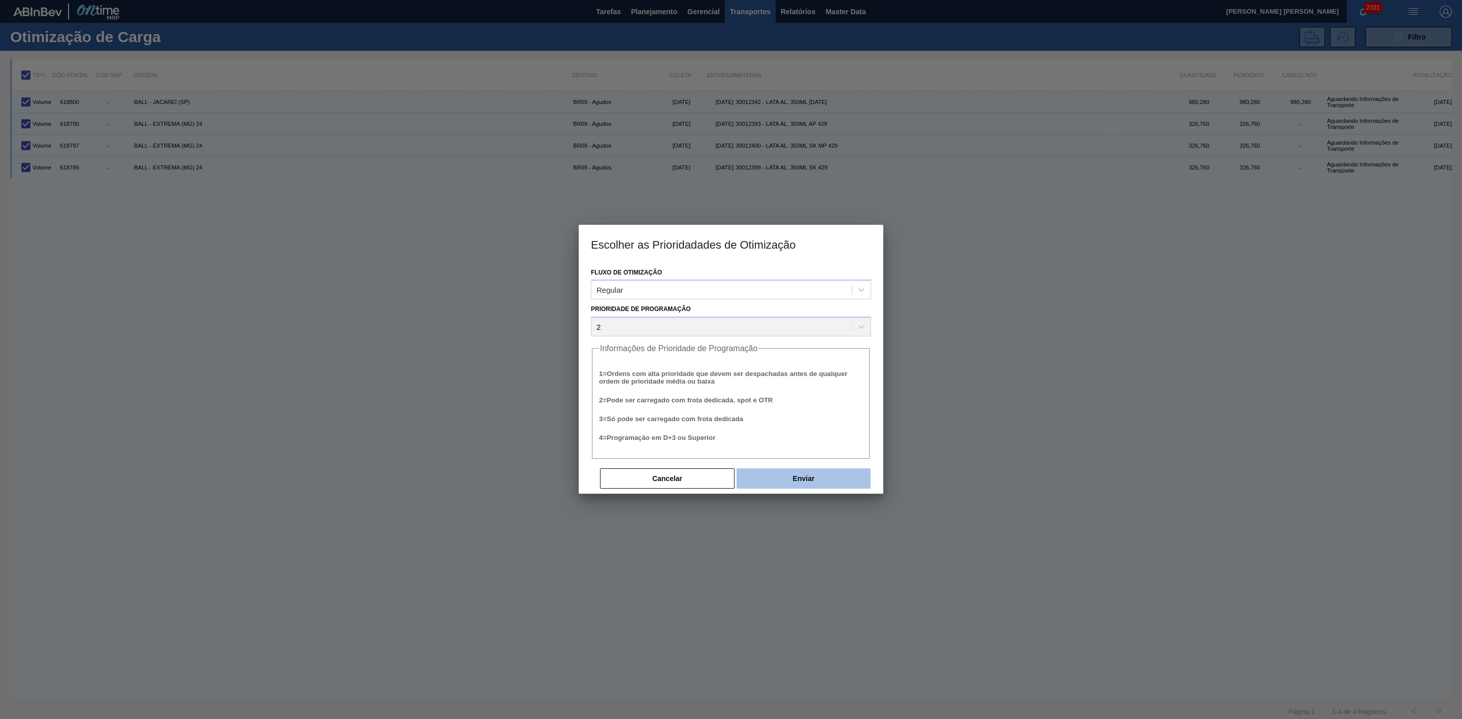
click at [825, 480] on button "Enviar" at bounding box center [804, 479] width 134 height 20
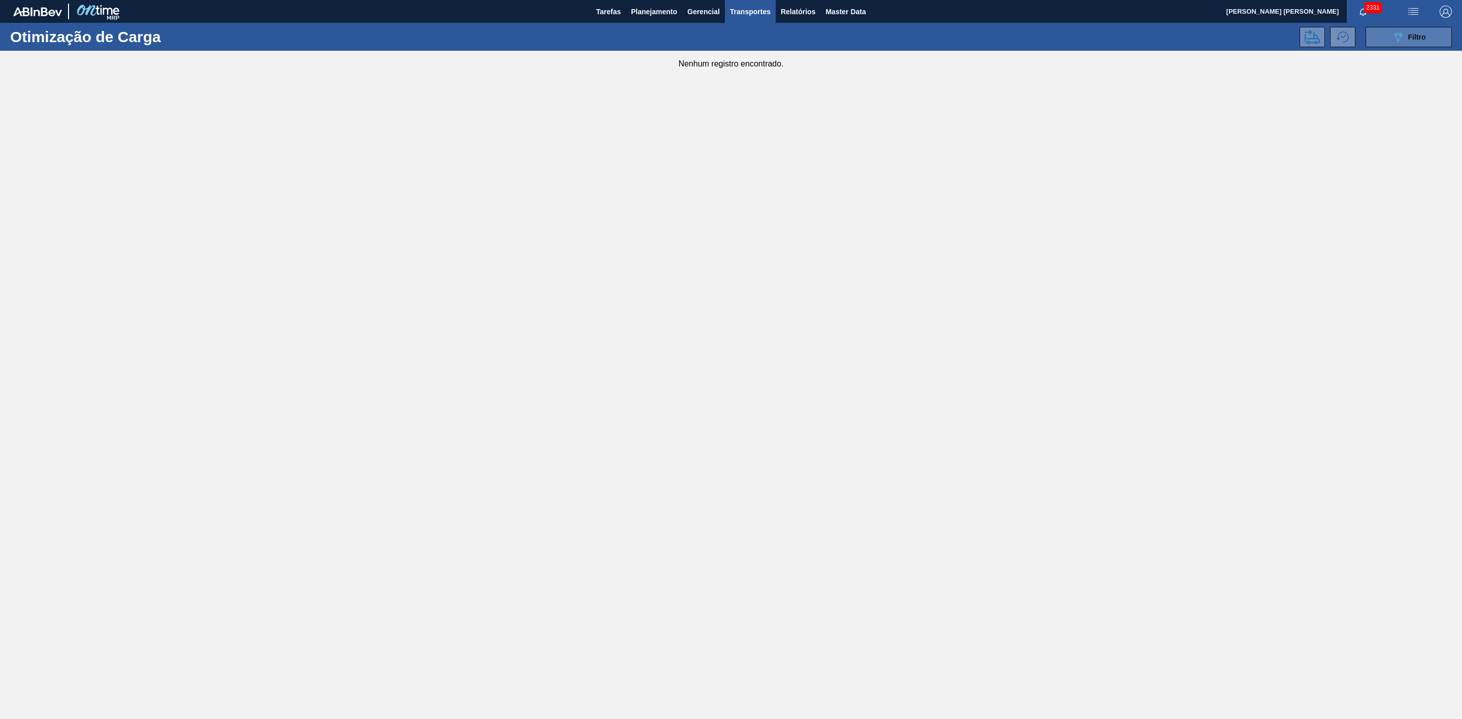
click at [1392, 36] on icon "089F7B8B-B2A5-4AFE-B5C0-19BA573D28AC" at bounding box center [1398, 37] width 12 height 12
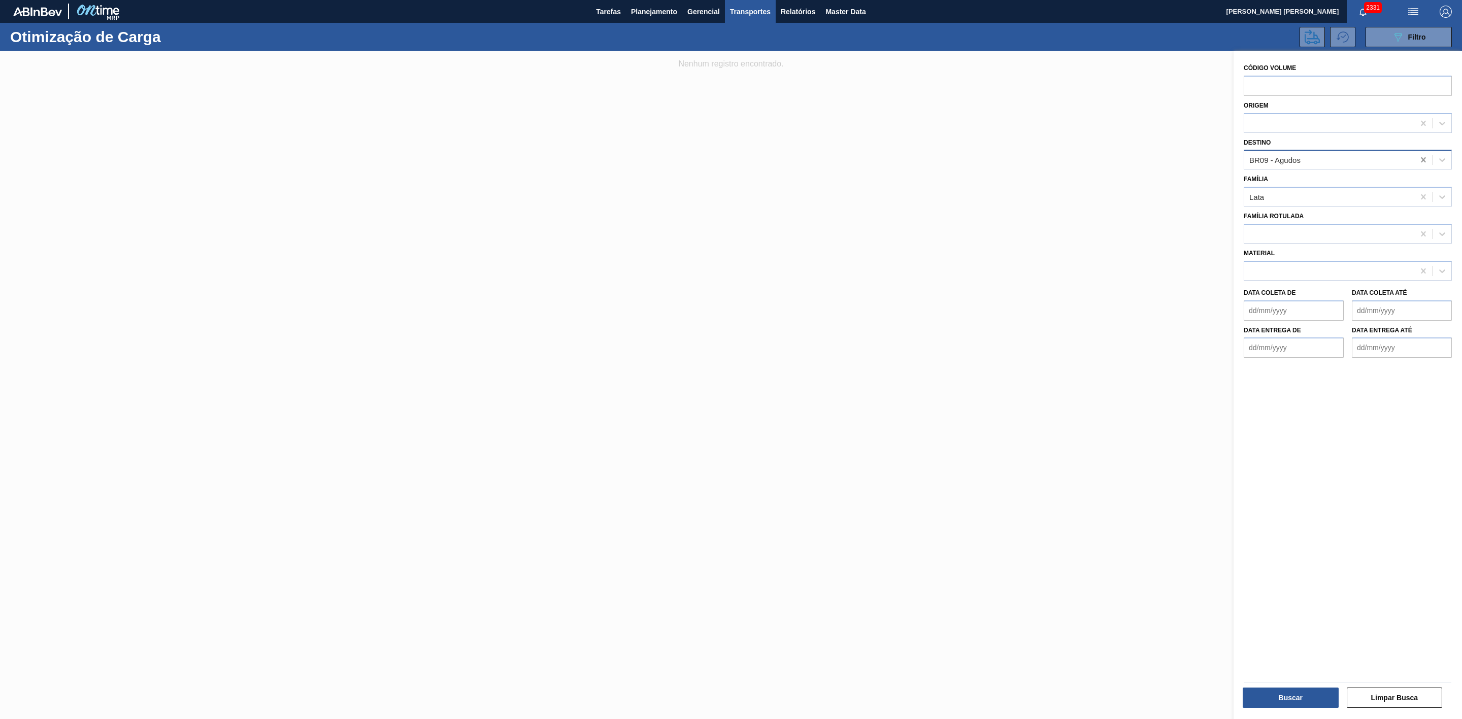
click at [1421, 159] on icon at bounding box center [1423, 159] width 5 height 5
type input "21"
click at [1303, 183] on div "BR21 - Lages" at bounding box center [1348, 185] width 208 height 19
click at [1299, 695] on button "Buscar" at bounding box center [1291, 698] width 96 height 20
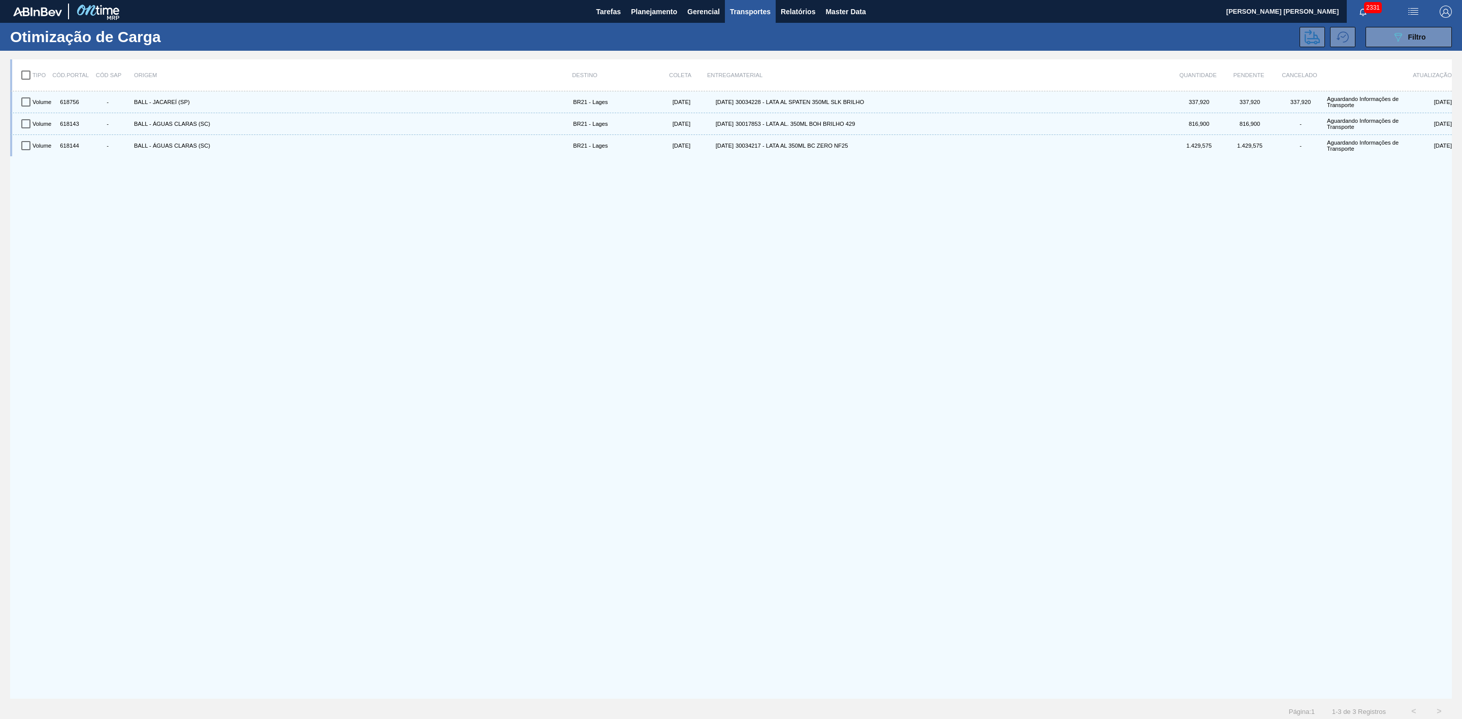
click at [24, 78] on input "checkbox" at bounding box center [25, 74] width 21 height 21
checkbox input "true"
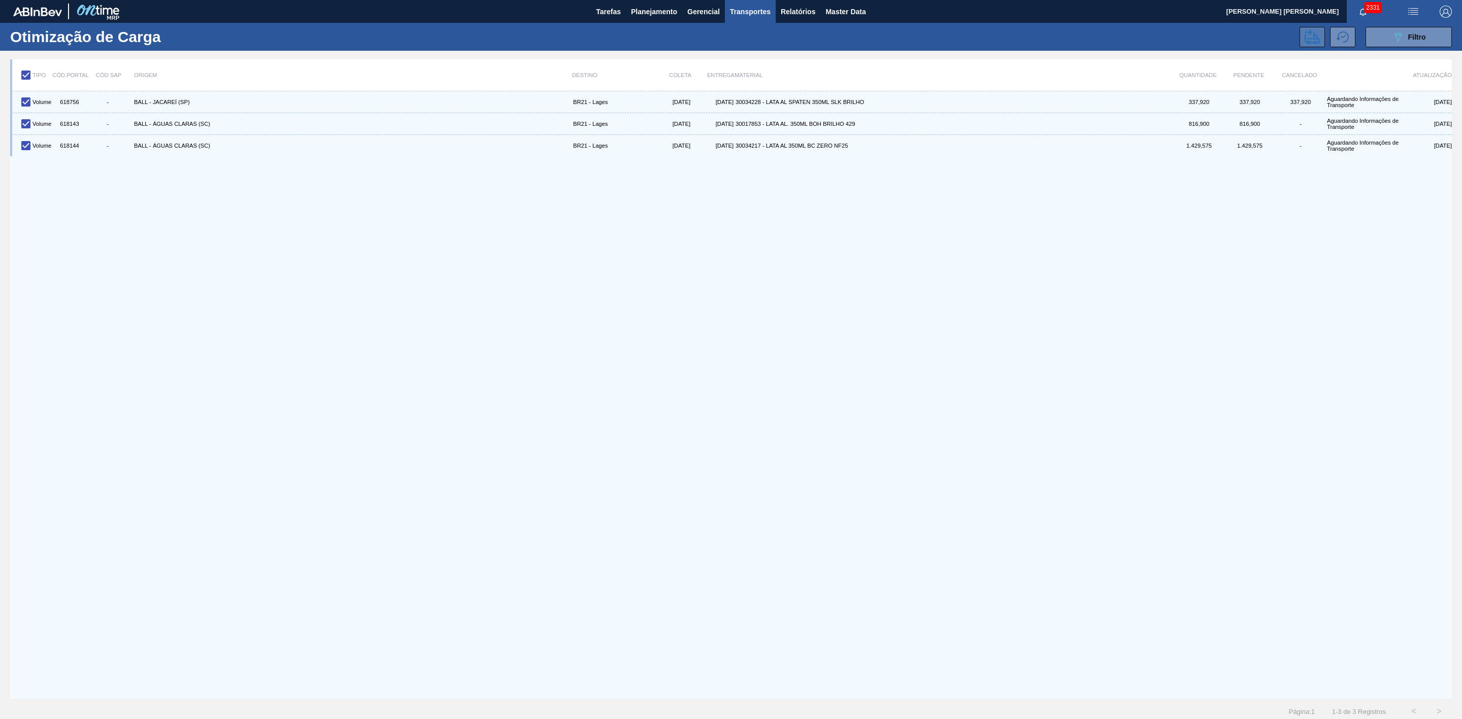
click at [1317, 32] on icon at bounding box center [1312, 36] width 15 height 15
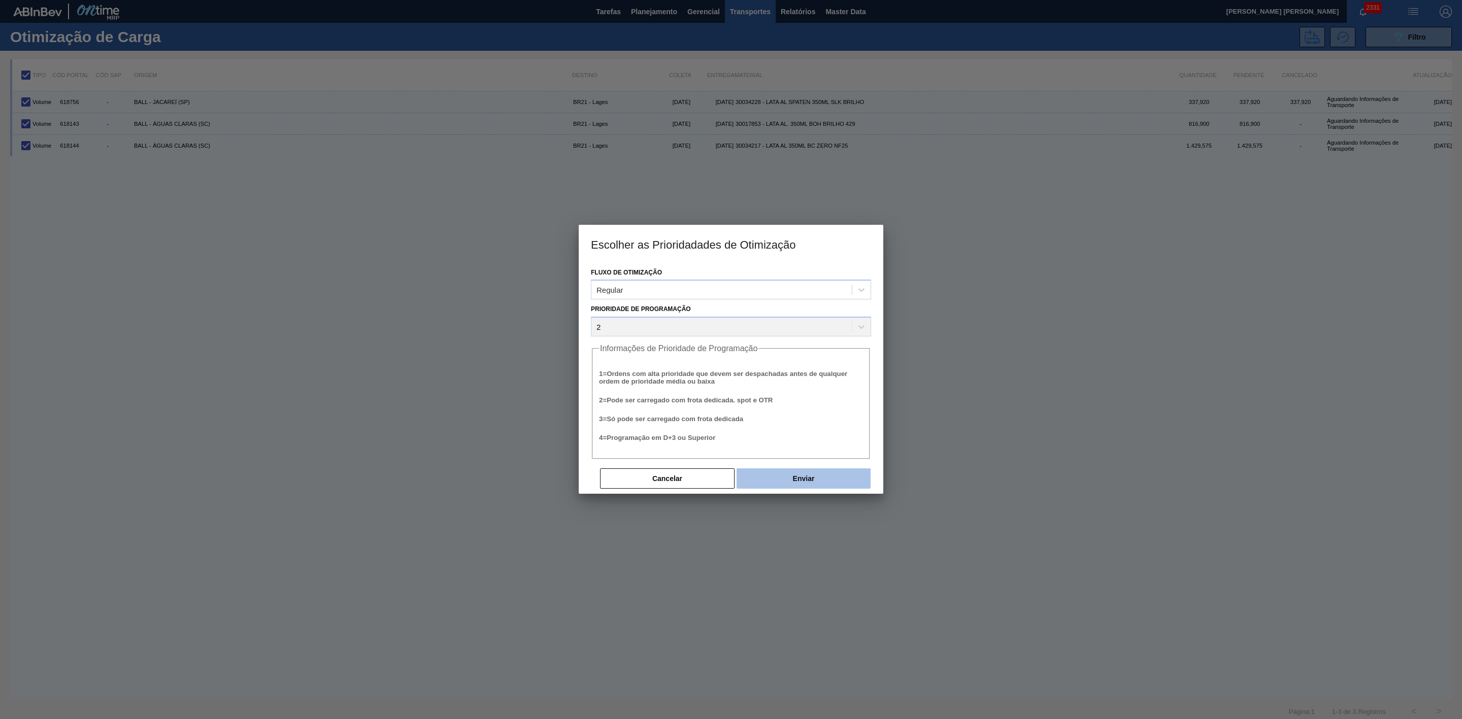
click at [784, 480] on button "Enviar" at bounding box center [804, 479] width 134 height 20
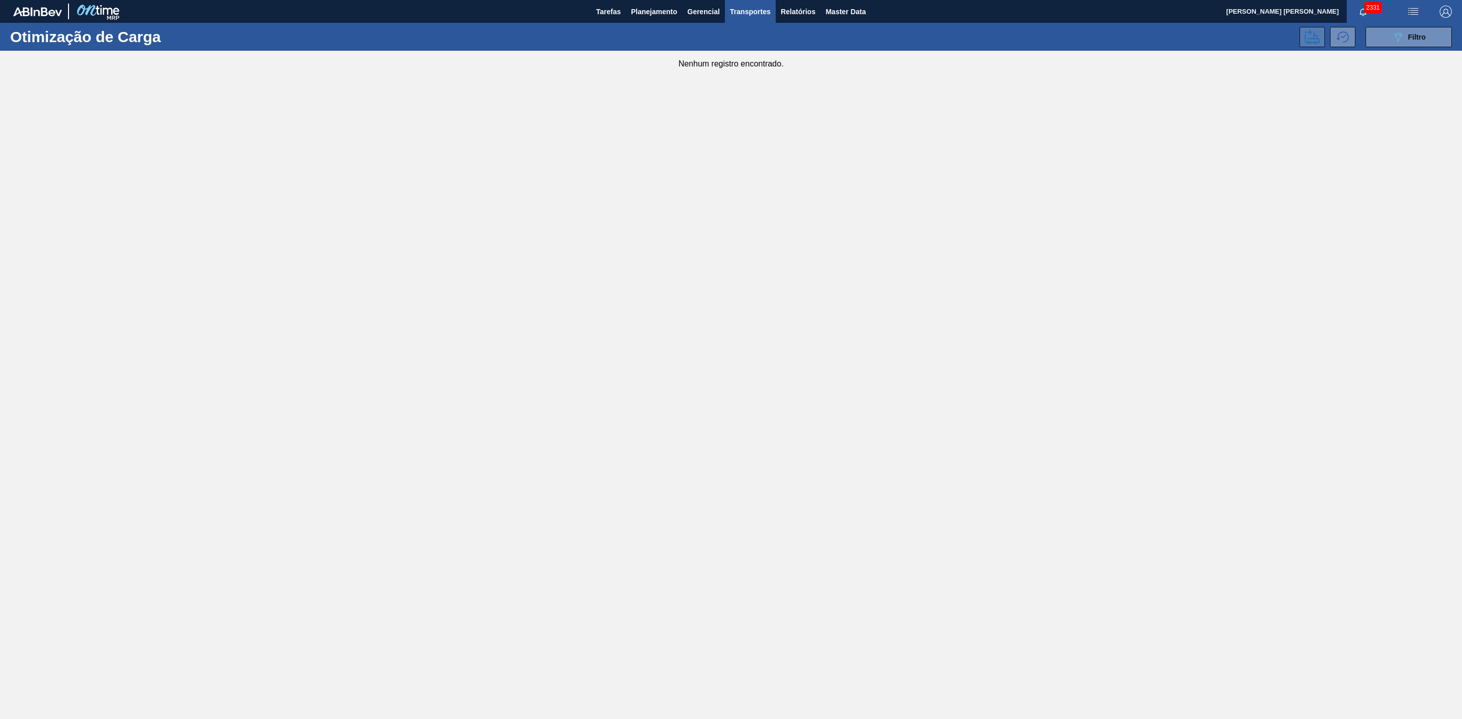
click at [1317, 45] on button at bounding box center [1312, 37] width 25 height 20
click at [1396, 34] on icon "089F7B8B-B2A5-4AFE-B5C0-19BA573D28AC" at bounding box center [1398, 37] width 12 height 12
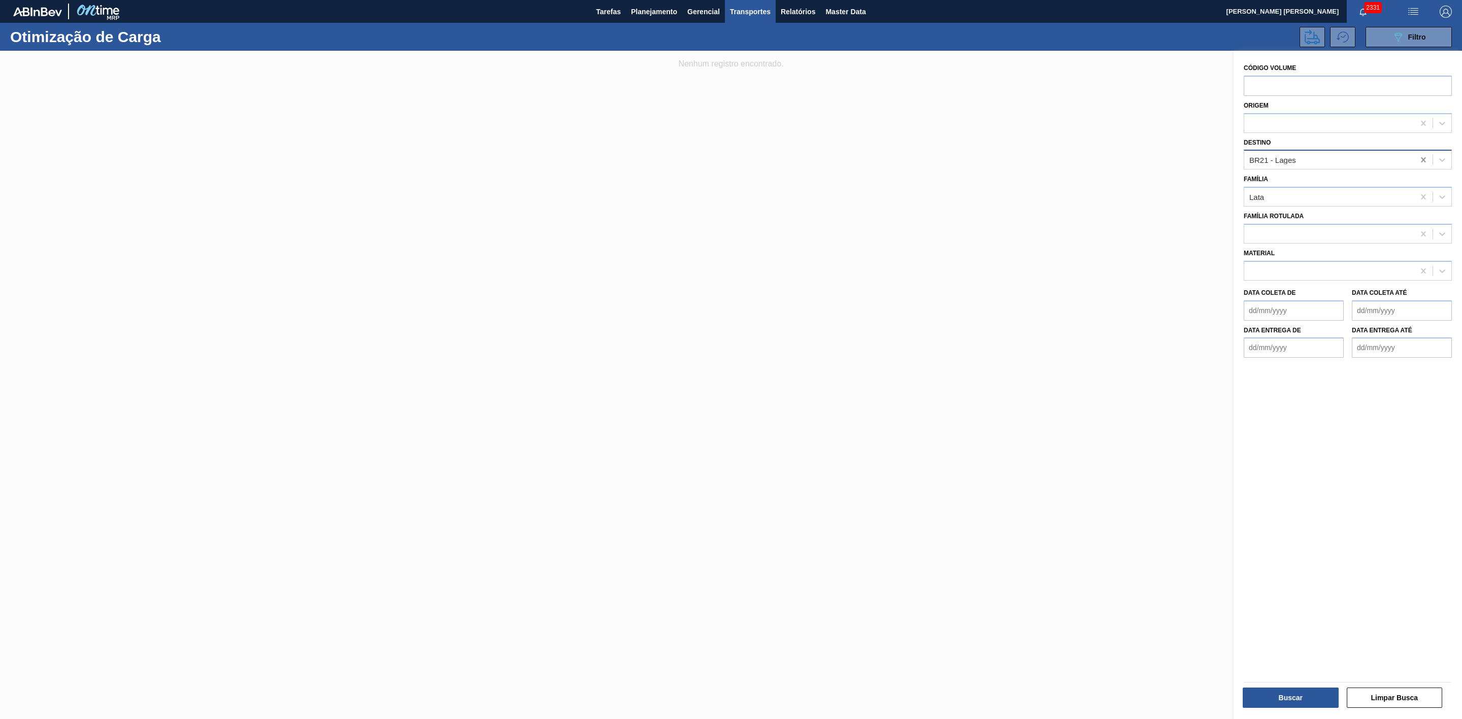
click at [1419, 160] on icon at bounding box center [1424, 160] width 10 height 10
type input "22"
click at [1303, 177] on div "BR22 - Viamão" at bounding box center [1348, 185] width 208 height 19
click at [1284, 694] on button "Buscar" at bounding box center [1291, 698] width 96 height 20
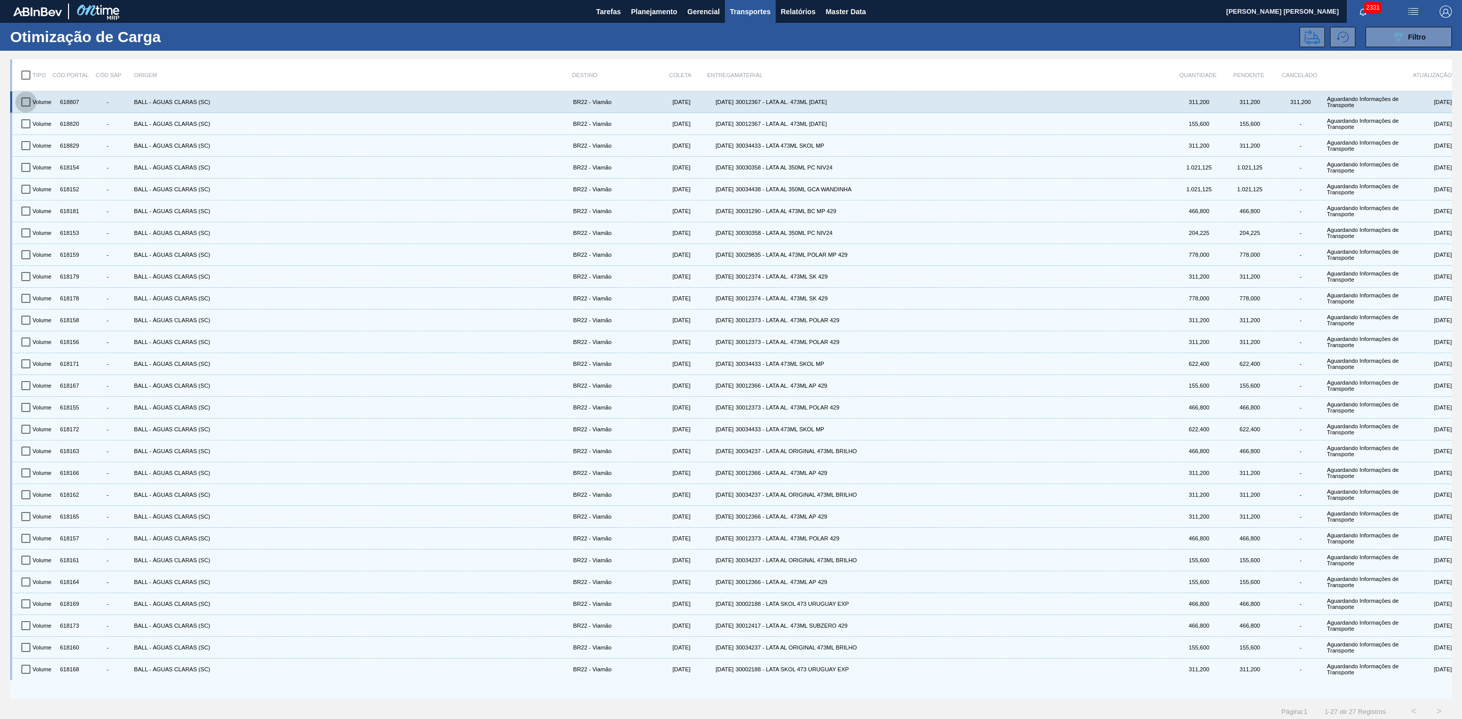
click at [26, 104] on input "checkbox" at bounding box center [25, 101] width 21 height 21
checkbox input "true"
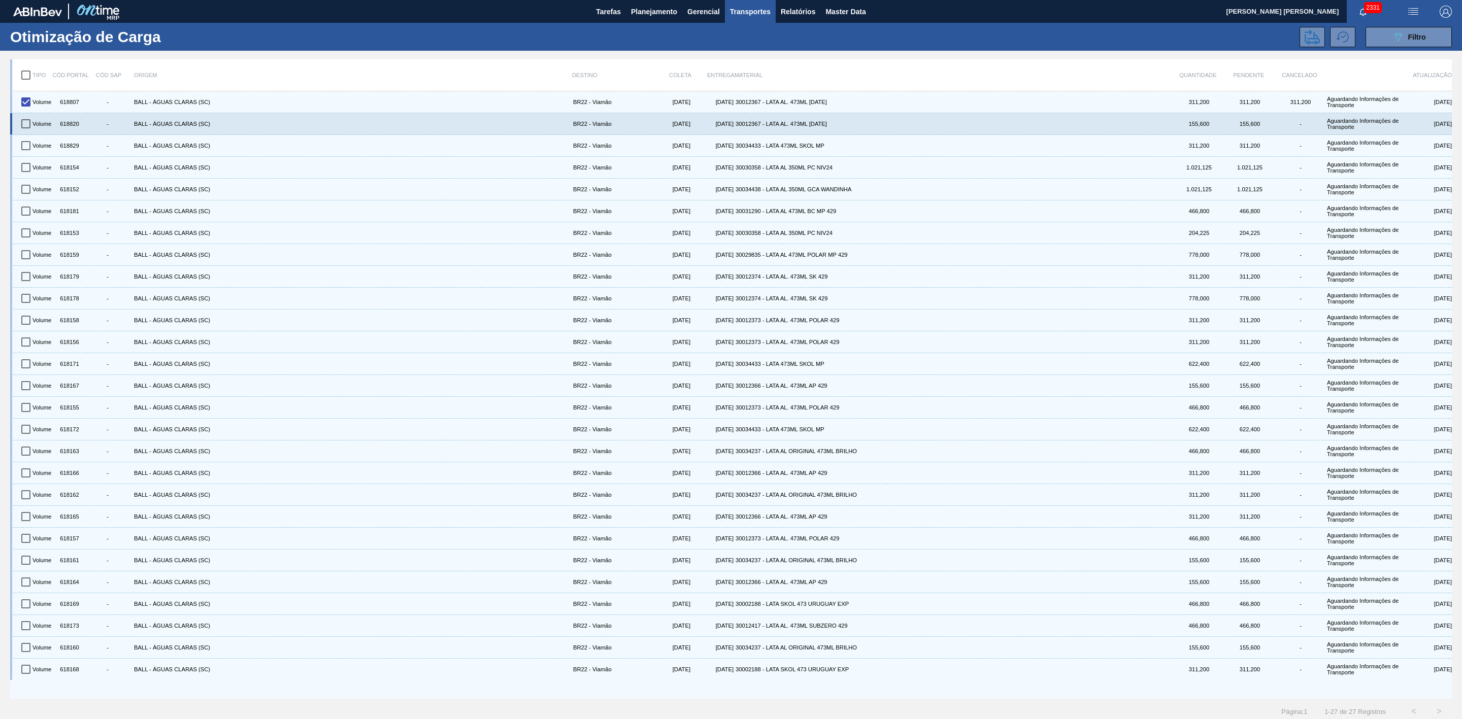
click at [26, 123] on input "checkbox" at bounding box center [25, 123] width 21 height 21
checkbox input "true"
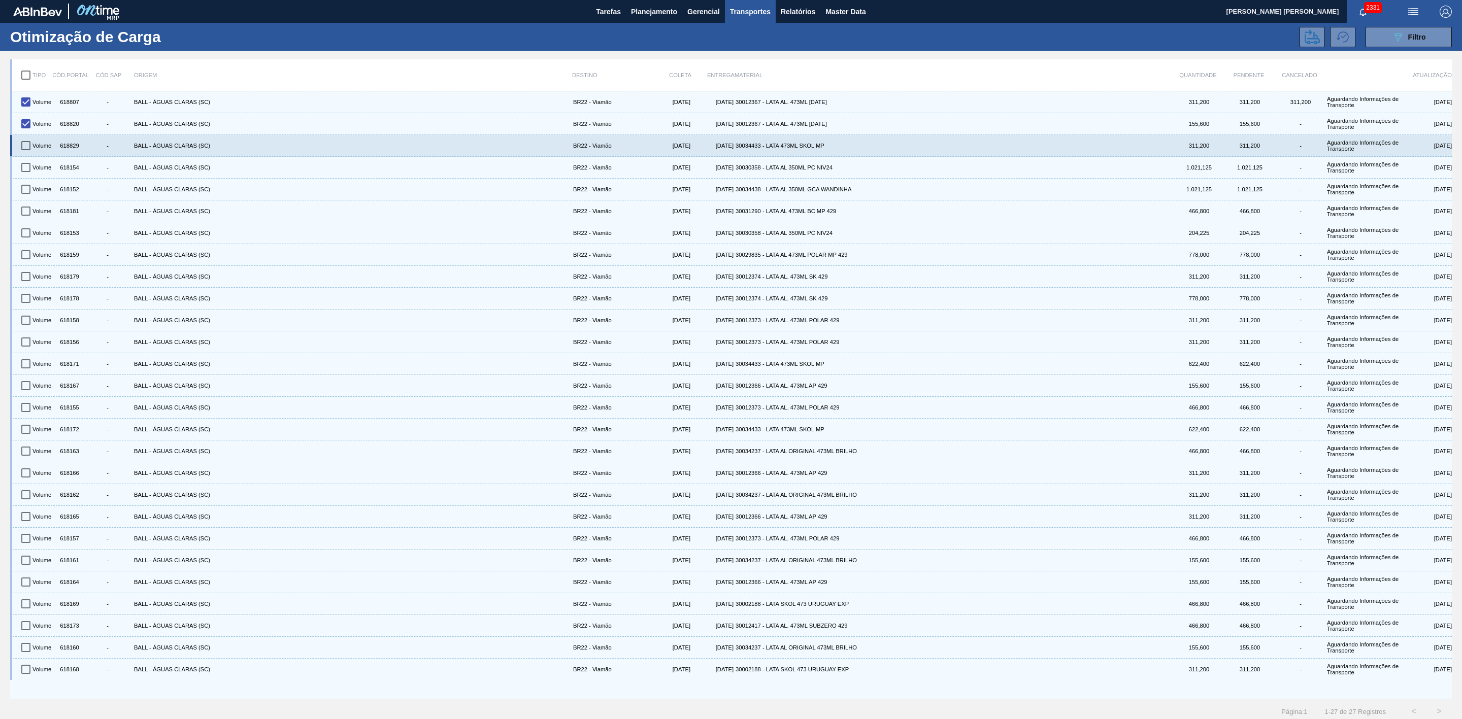
click at [28, 143] on input "checkbox" at bounding box center [25, 145] width 21 height 21
checkbox input "true"
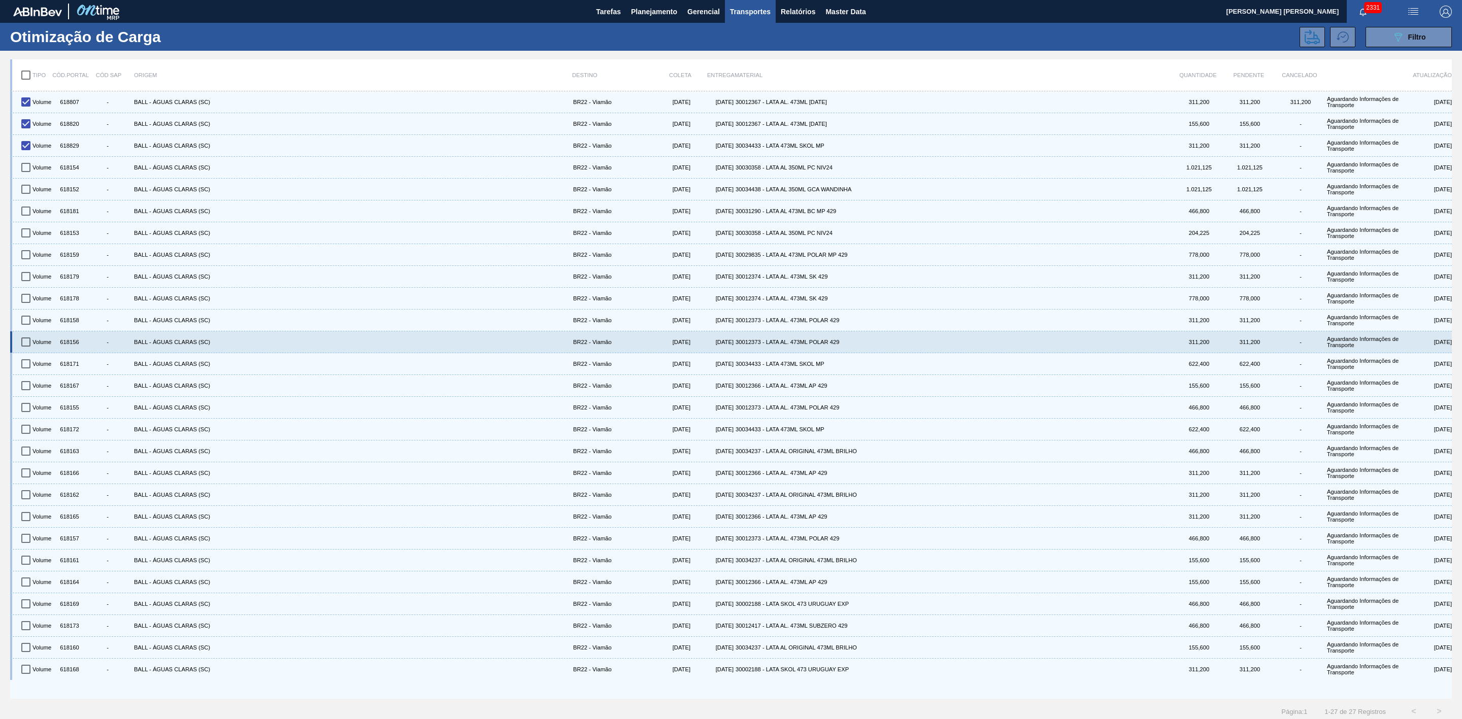
click at [26, 349] on input "checkbox" at bounding box center [25, 342] width 21 height 21
checkbox input "true"
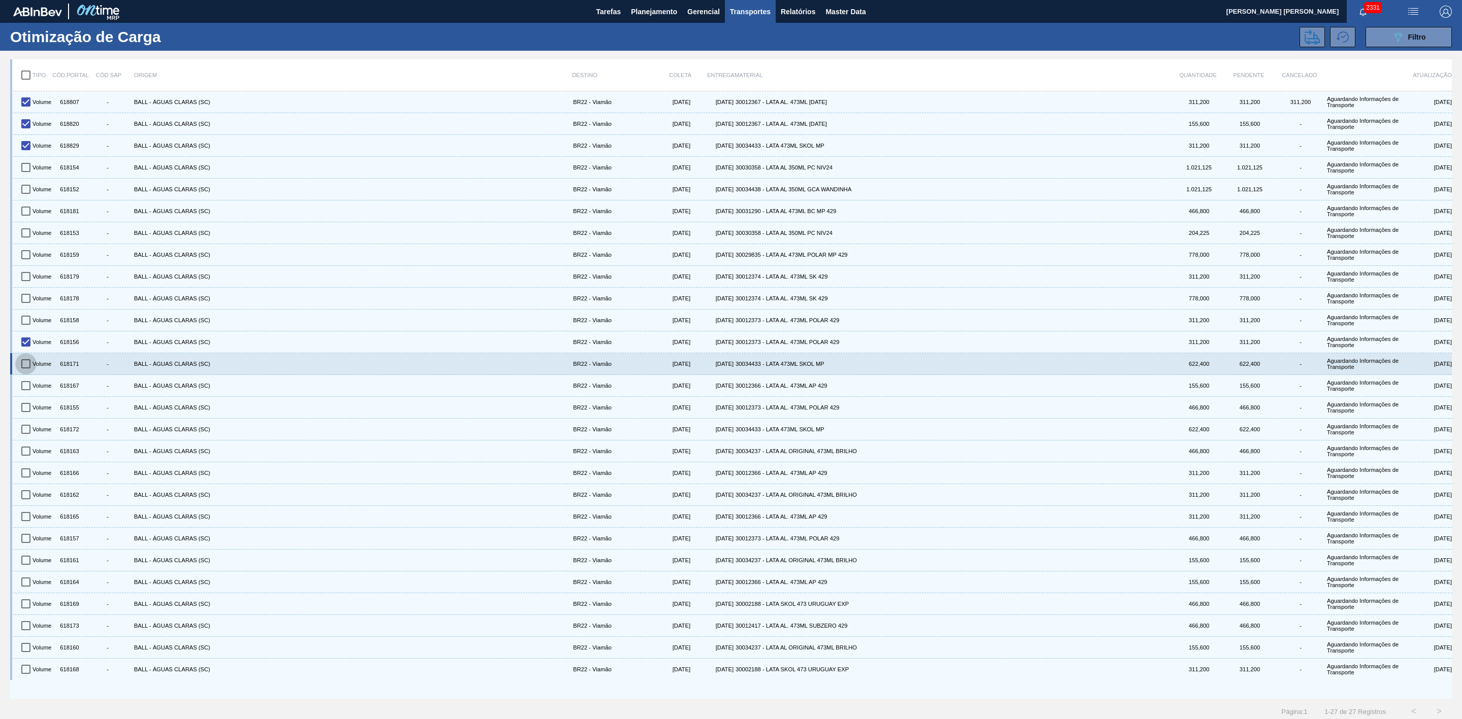
click at [29, 370] on input "checkbox" at bounding box center [25, 363] width 21 height 21
checkbox input "true"
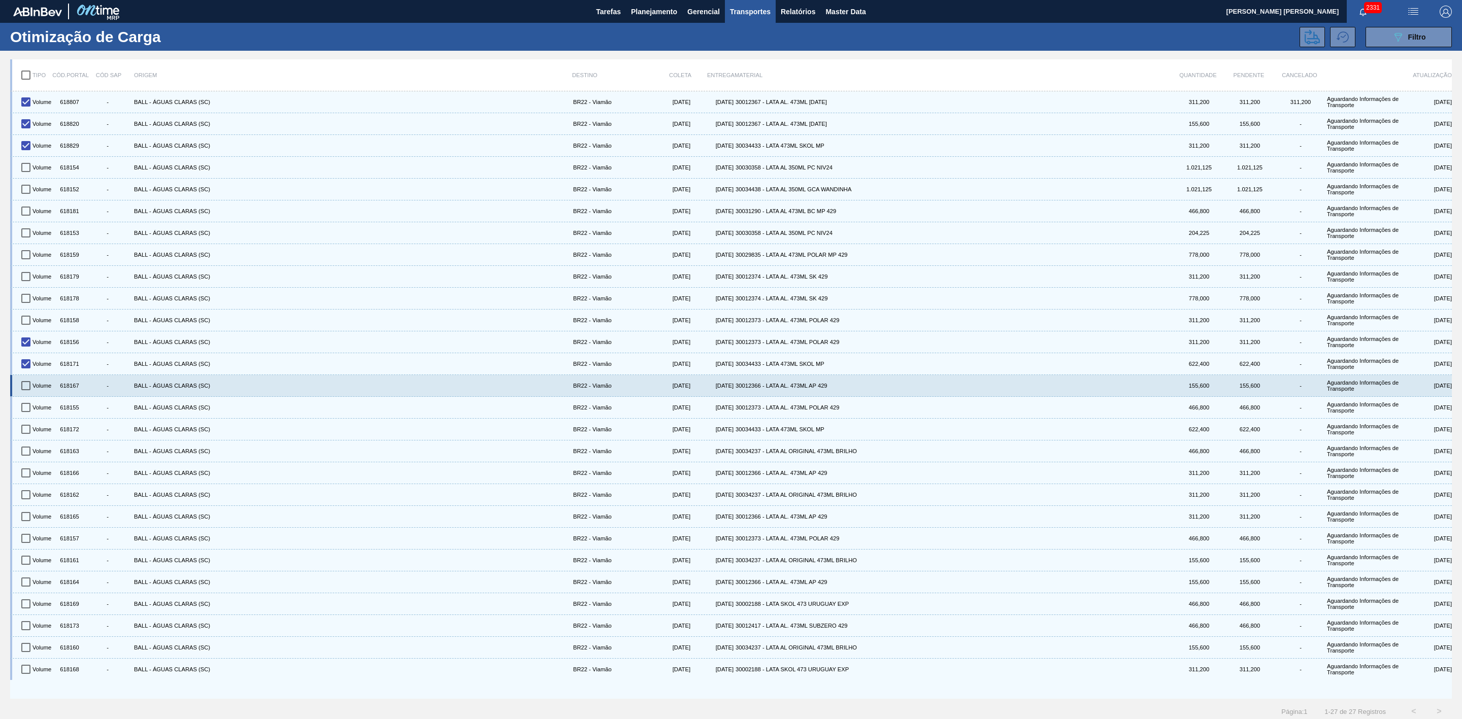
click at [27, 387] on input "checkbox" at bounding box center [25, 385] width 21 height 21
checkbox input "true"
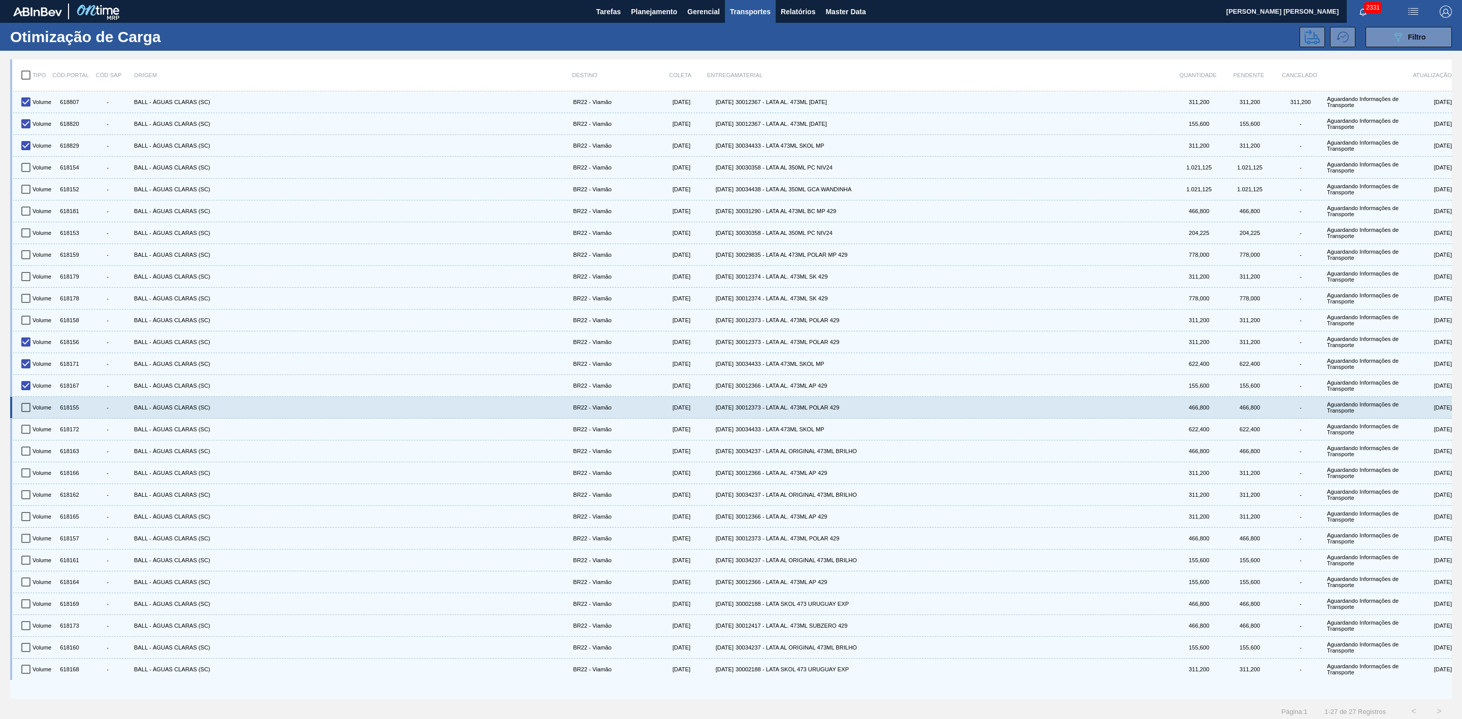
click at [24, 410] on input "checkbox" at bounding box center [25, 407] width 21 height 21
checkbox input "true"
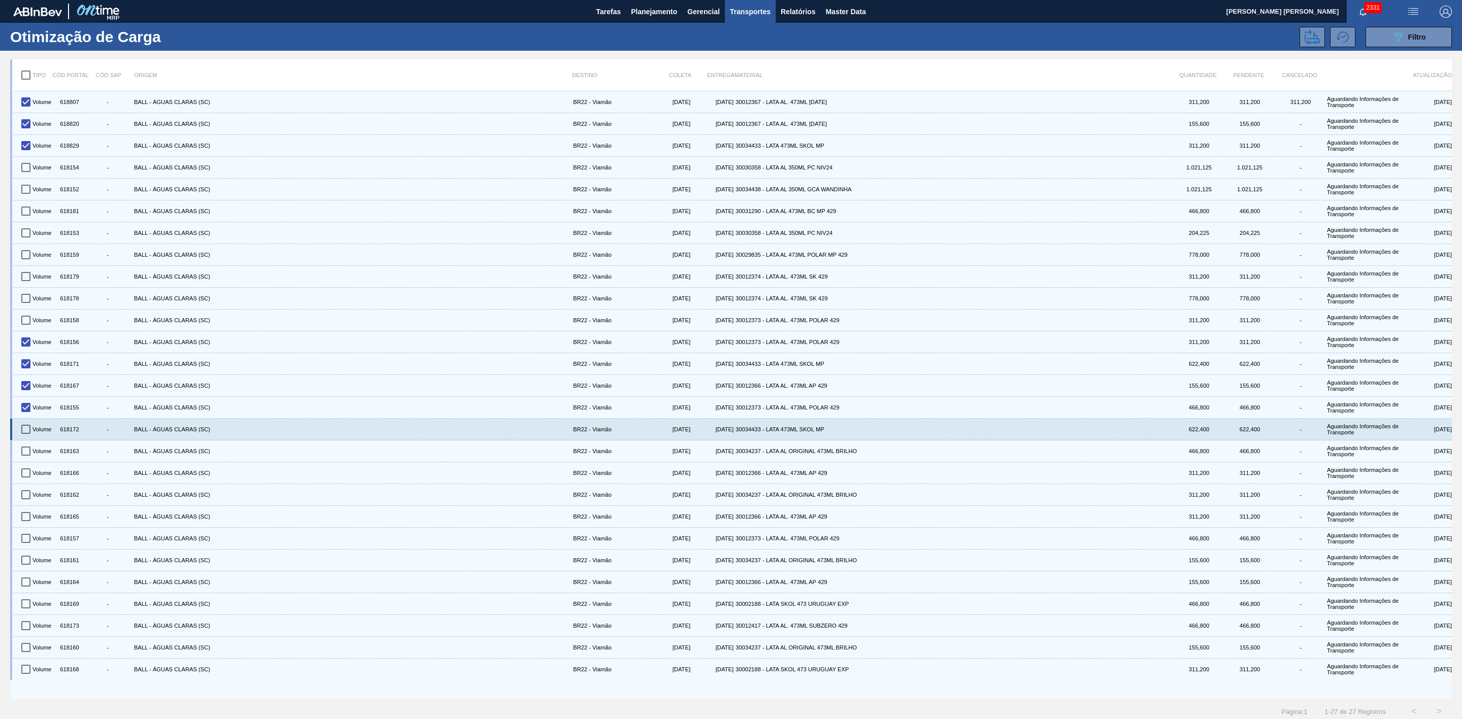
click at [28, 436] on input "checkbox" at bounding box center [25, 429] width 21 height 21
checkbox input "true"
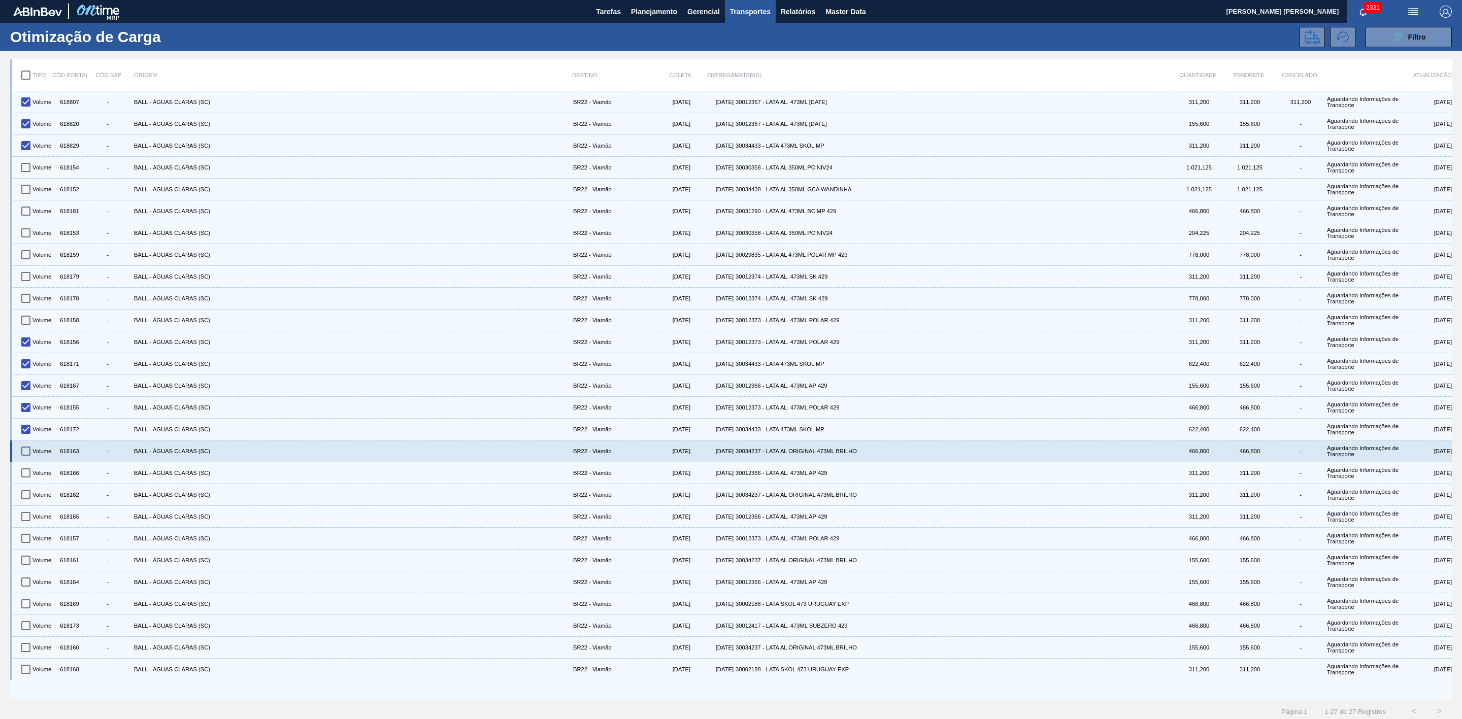
click at [23, 450] on input "checkbox" at bounding box center [25, 451] width 21 height 21
checkbox input "true"
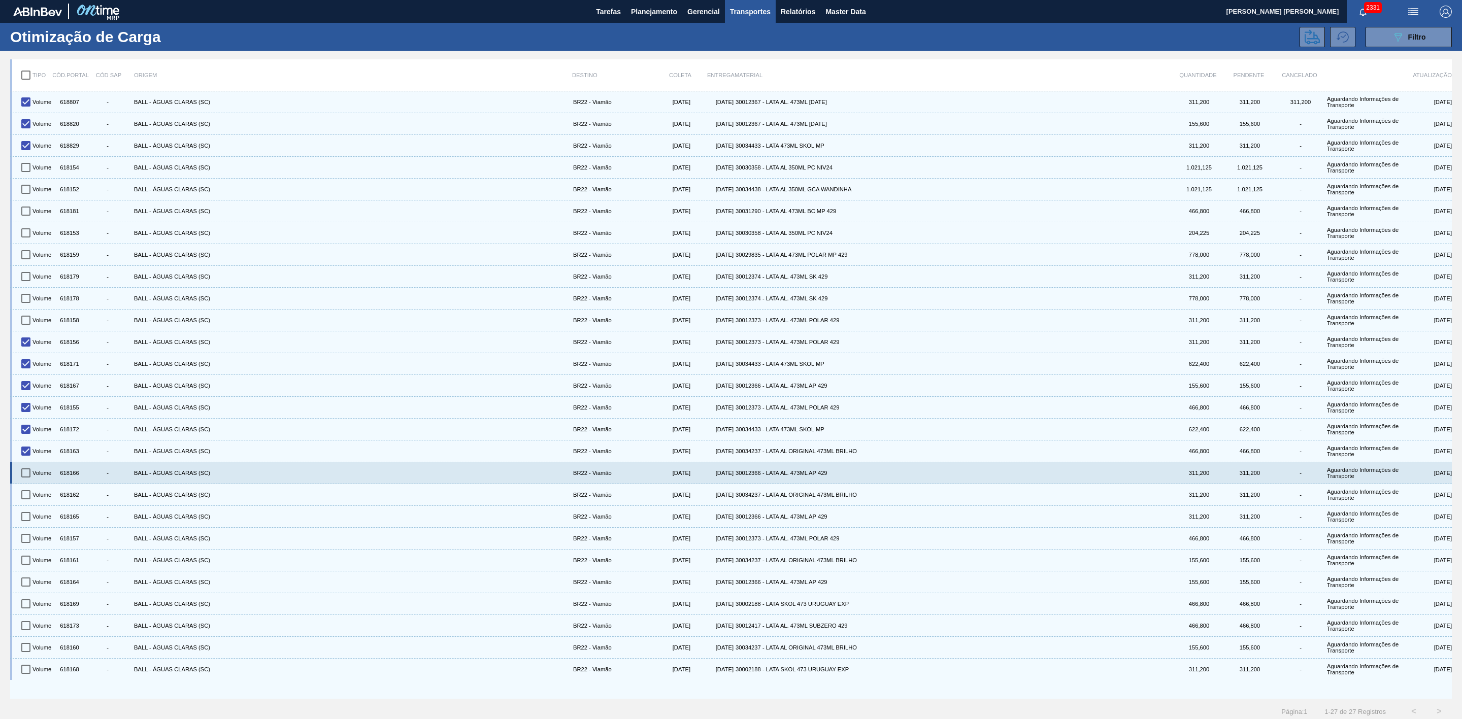
click at [24, 476] on input "checkbox" at bounding box center [25, 473] width 21 height 21
checkbox input "true"
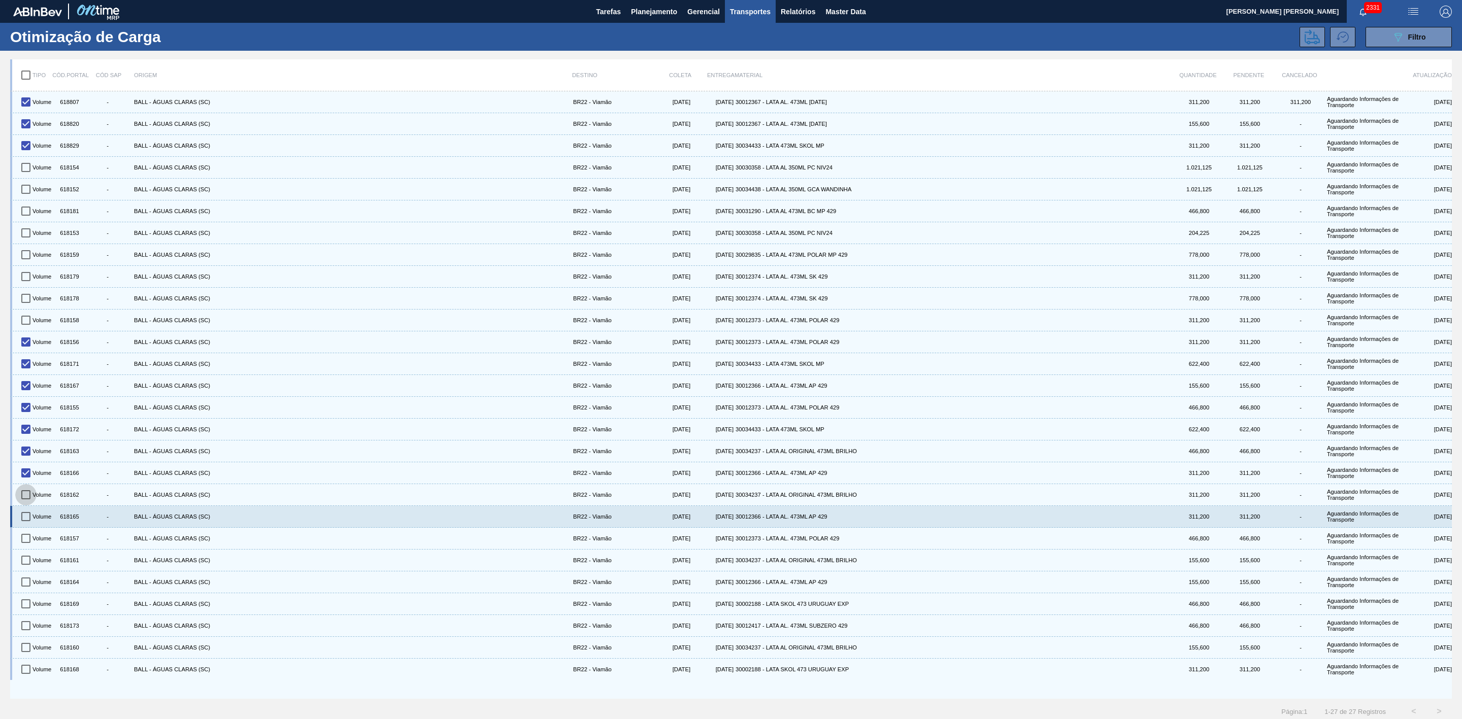
drag, startPoint x: 24, startPoint y: 504, endPoint x: 28, endPoint y: 512, distance: 8.9
click at [24, 505] on input "checkbox" at bounding box center [25, 494] width 21 height 21
checkbox input "true"
click at [26, 520] on input "checkbox" at bounding box center [25, 516] width 21 height 21
checkbox input "true"
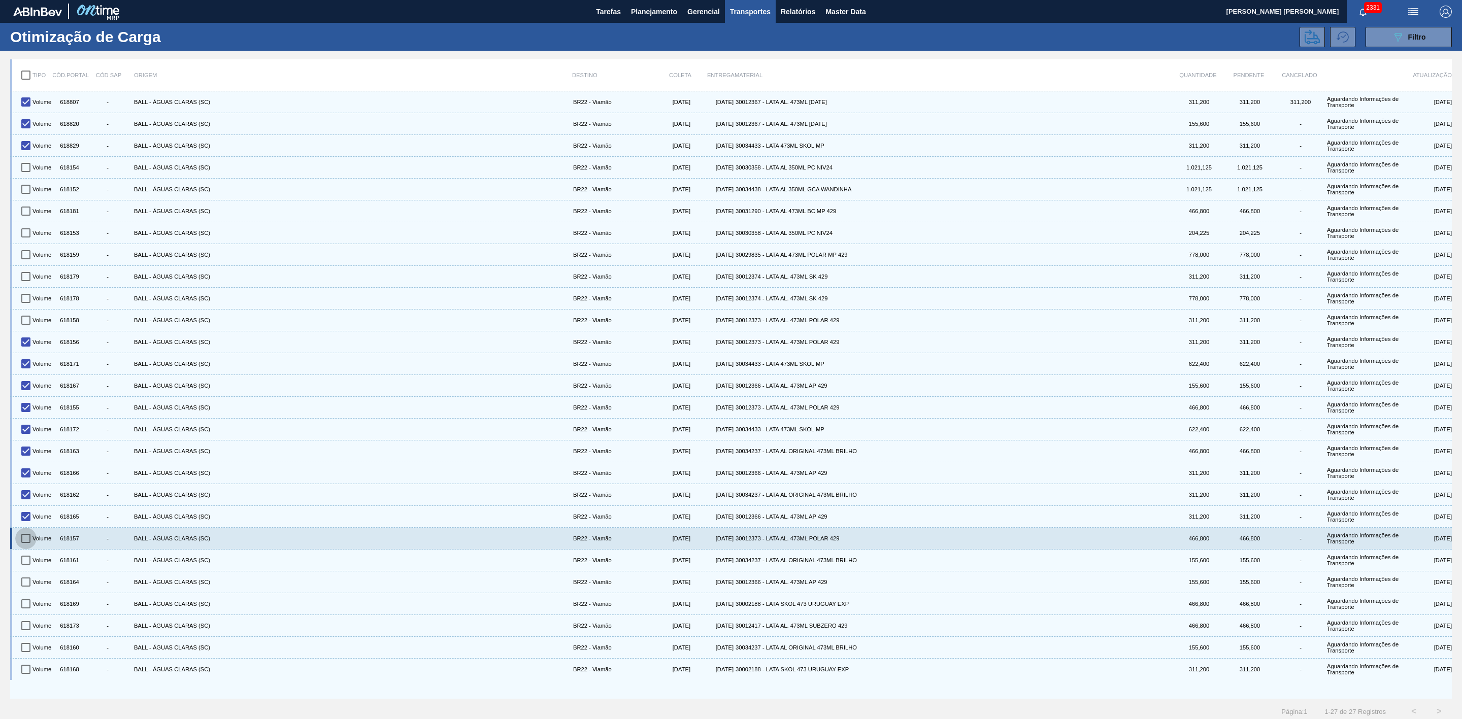
click at [25, 543] on input "checkbox" at bounding box center [25, 538] width 21 height 21
checkbox input "true"
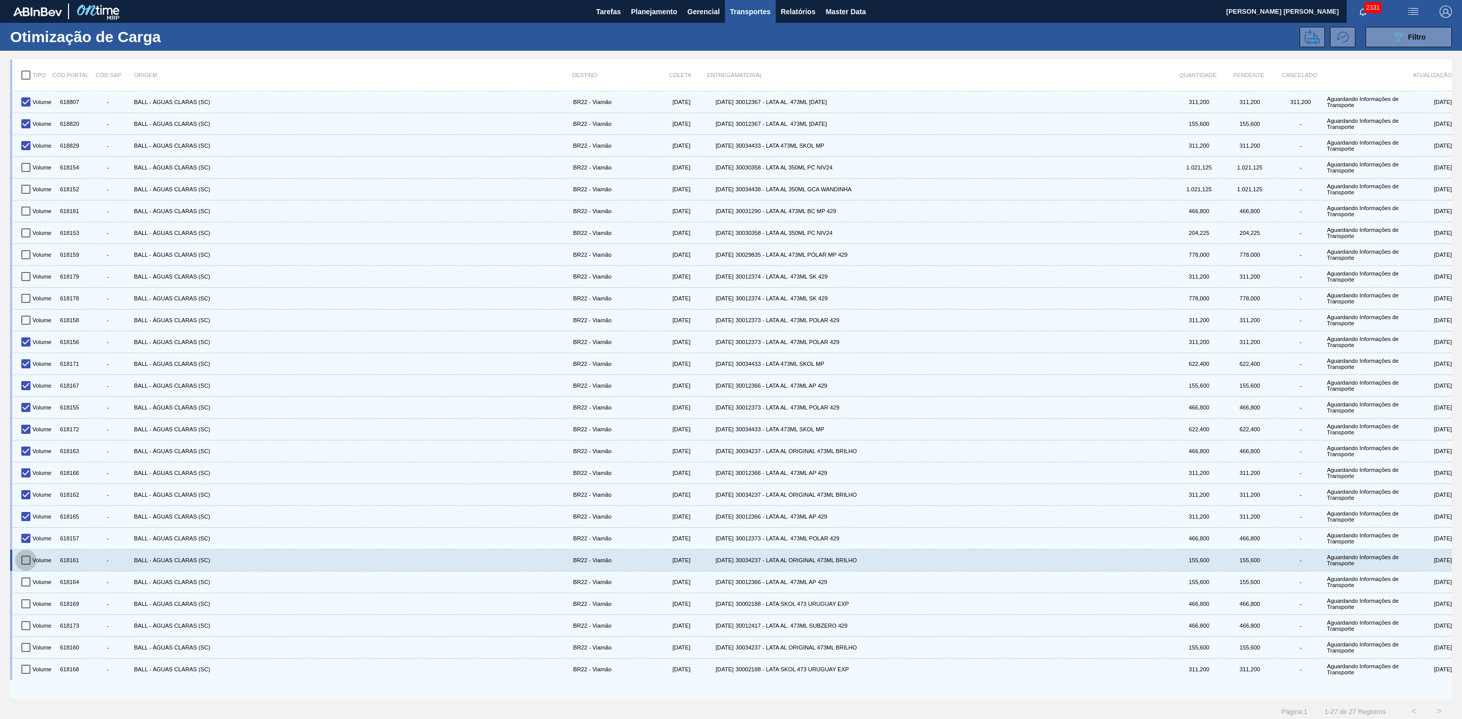
click at [28, 570] on input "checkbox" at bounding box center [25, 560] width 21 height 21
checkbox input "true"
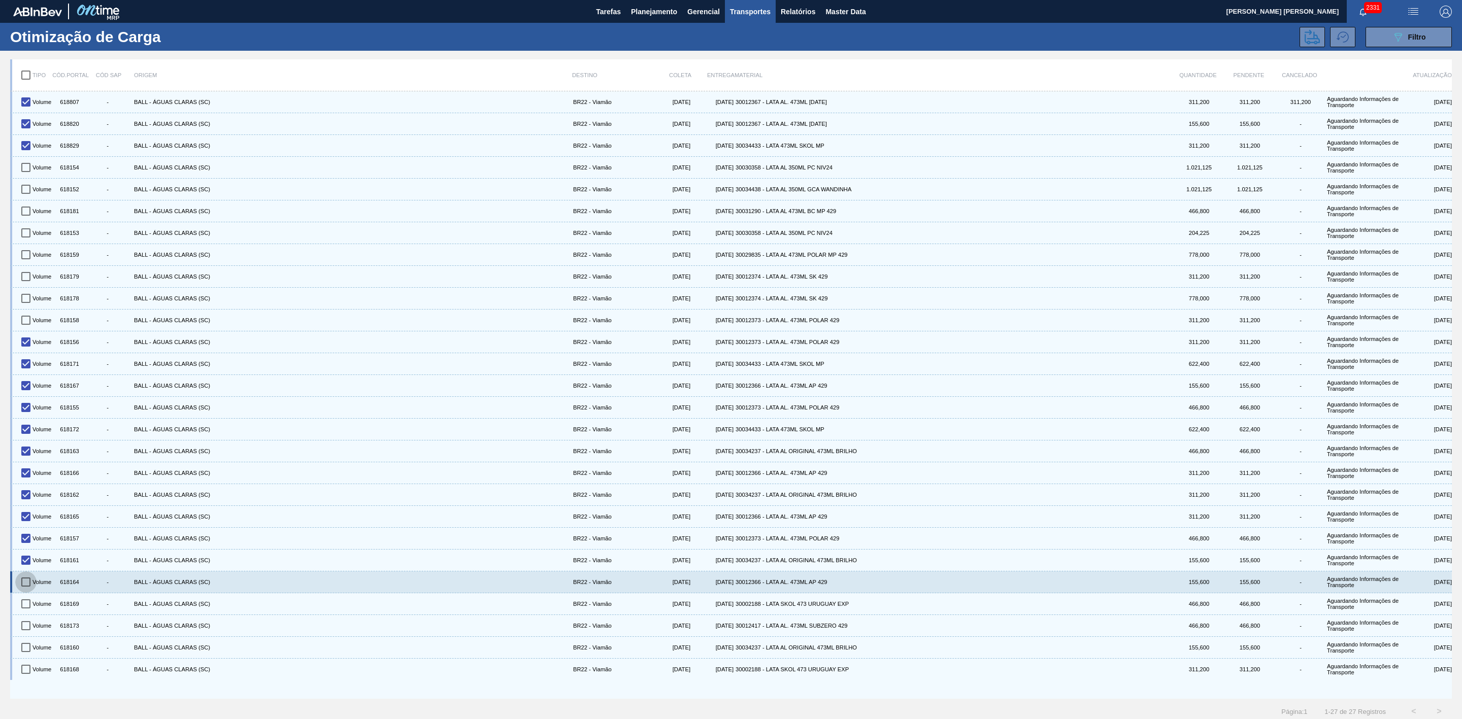
click at [29, 590] on input "checkbox" at bounding box center [25, 582] width 21 height 21
checkbox input "true"
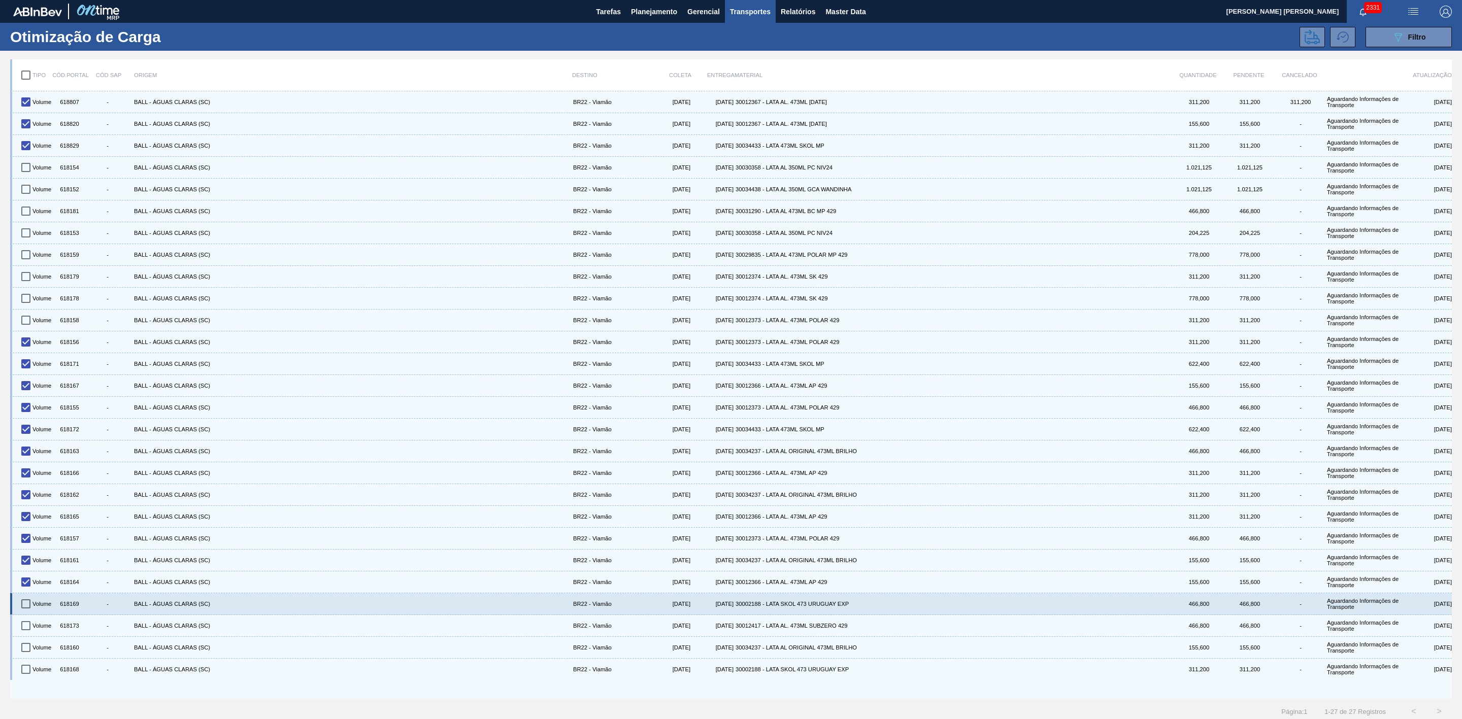
click at [20, 608] on input "checkbox" at bounding box center [25, 604] width 21 height 21
checkbox input "true"
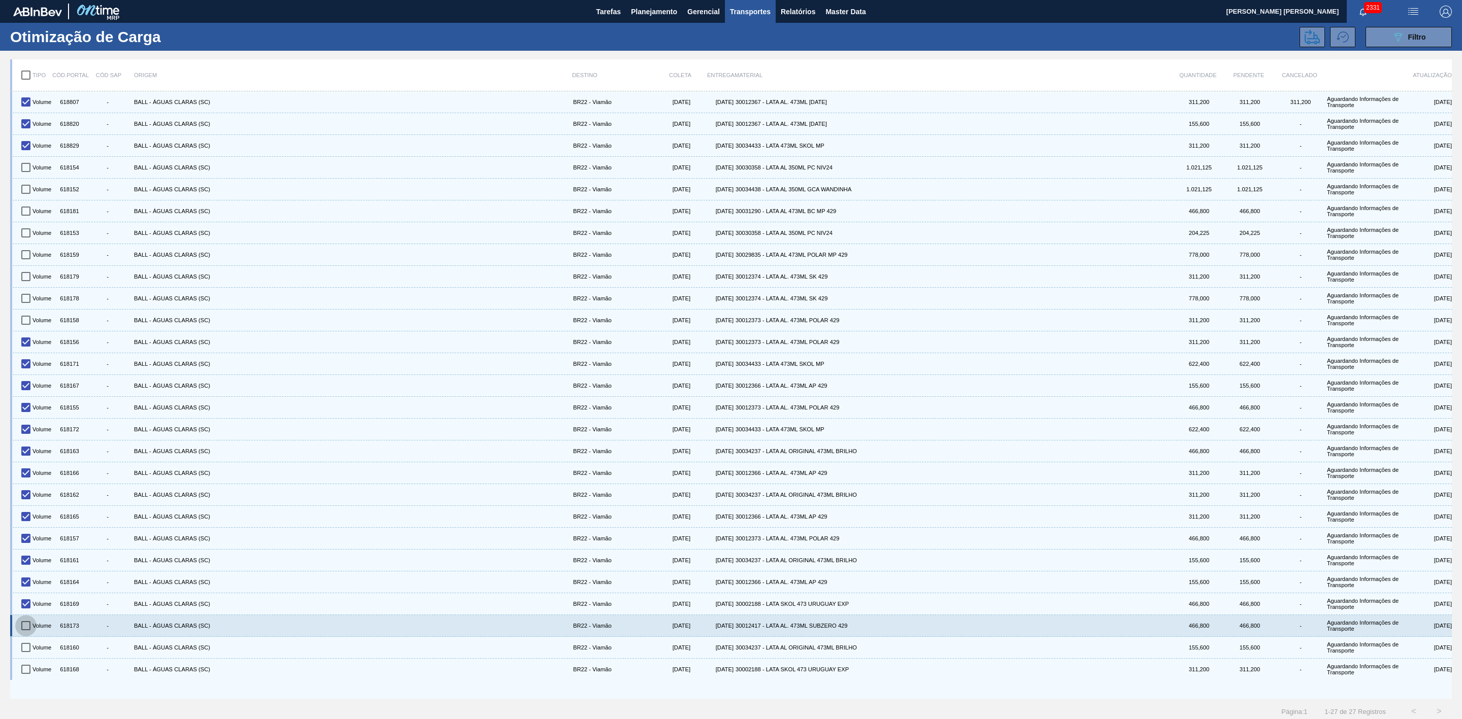
click at [23, 634] on input "checkbox" at bounding box center [25, 625] width 21 height 21
checkbox input "true"
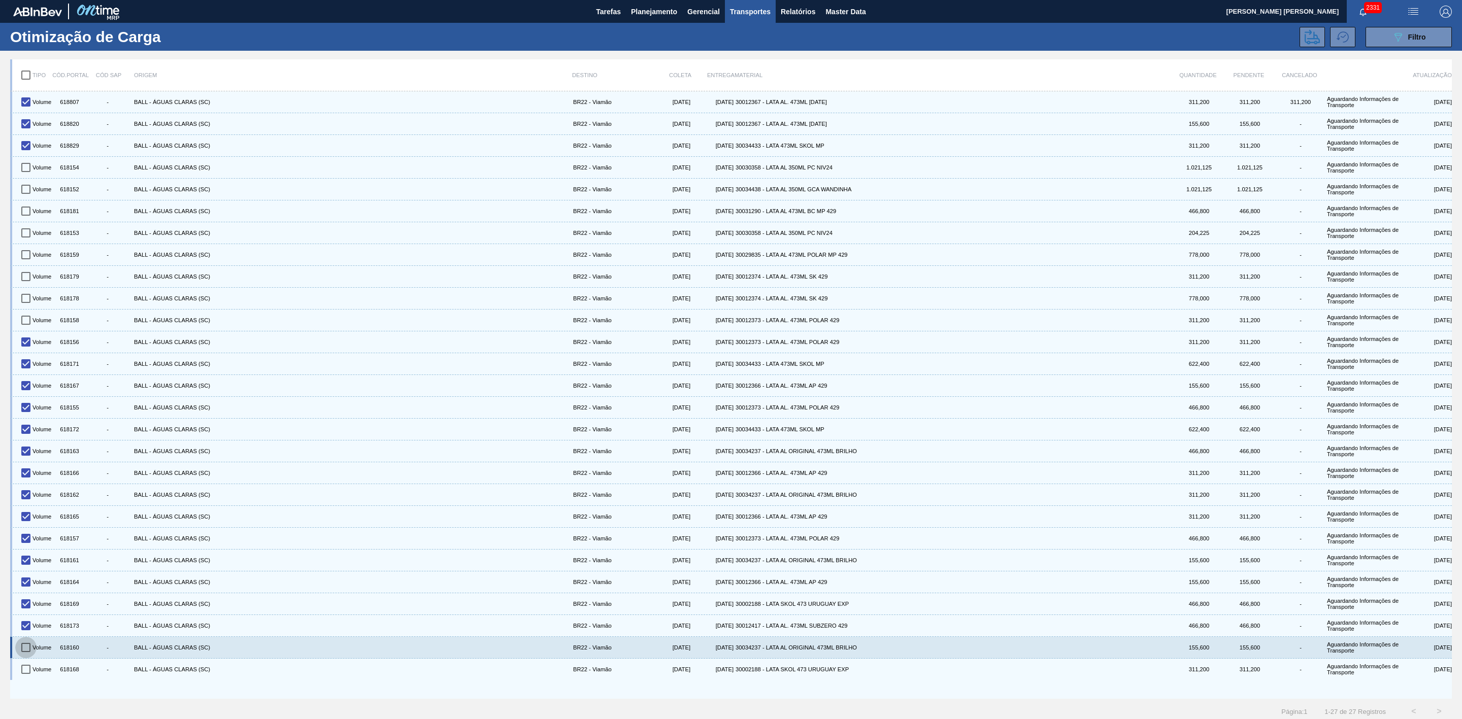
drag, startPoint x: 23, startPoint y: 652, endPoint x: 25, endPoint y: 662, distance: 9.4
click at [23, 655] on input "checkbox" at bounding box center [25, 647] width 21 height 21
checkbox input "true"
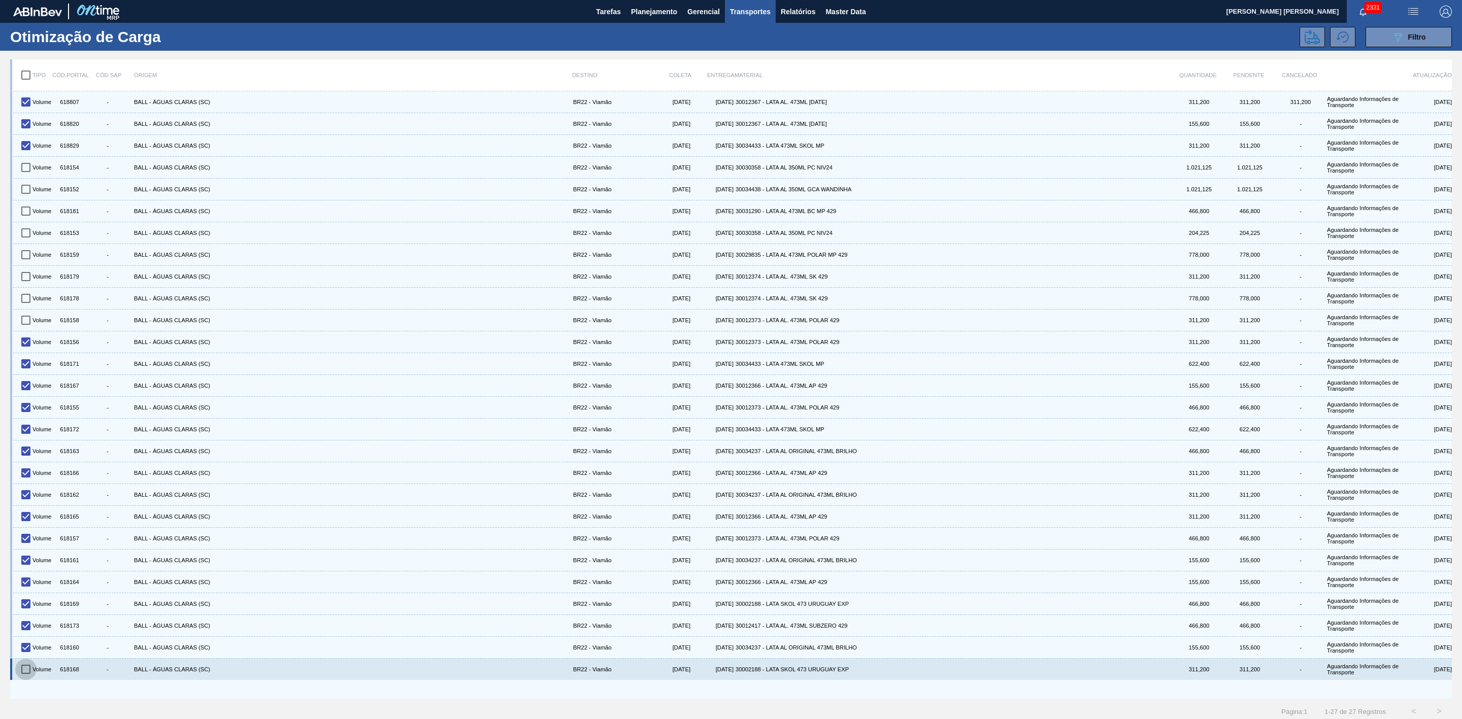
click at [23, 677] on input "checkbox" at bounding box center [25, 669] width 21 height 21
checkbox input "true"
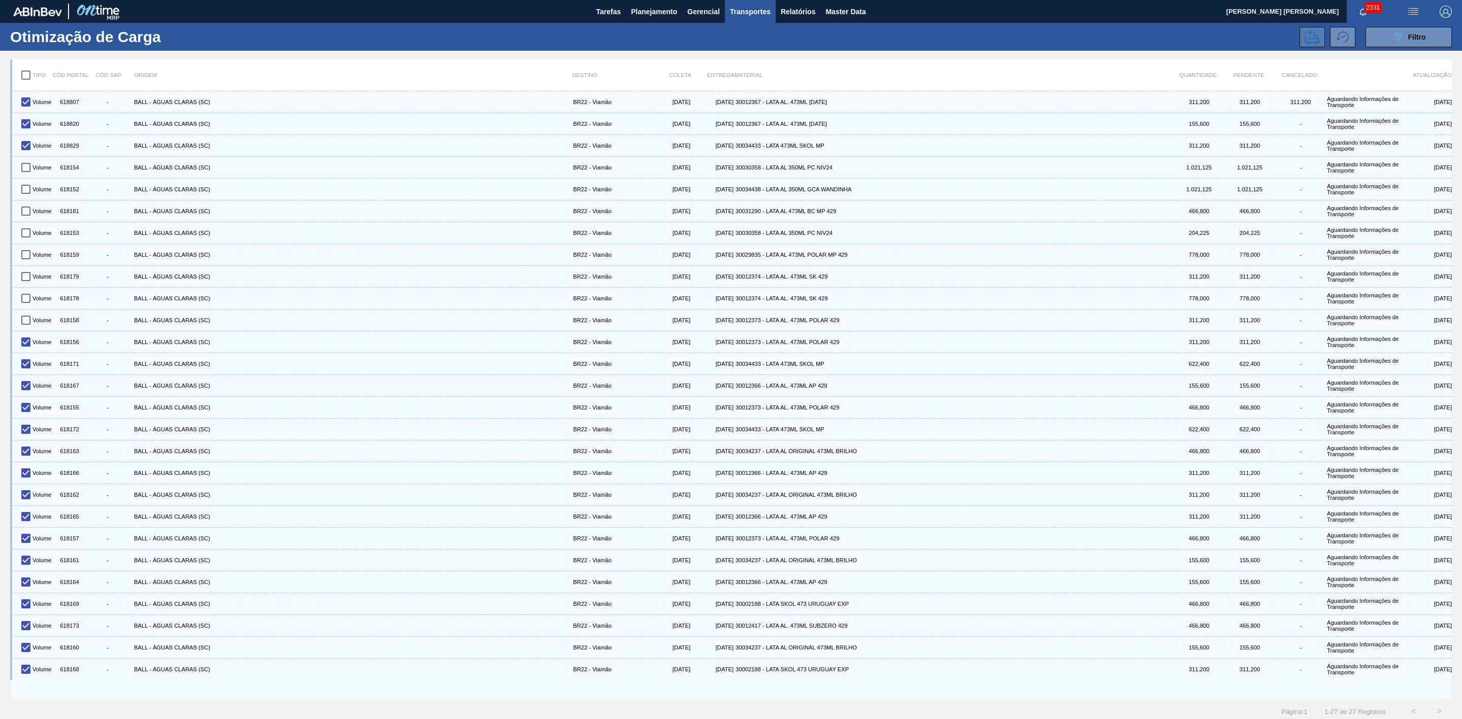
click at [1315, 41] on icon at bounding box center [1312, 36] width 15 height 15
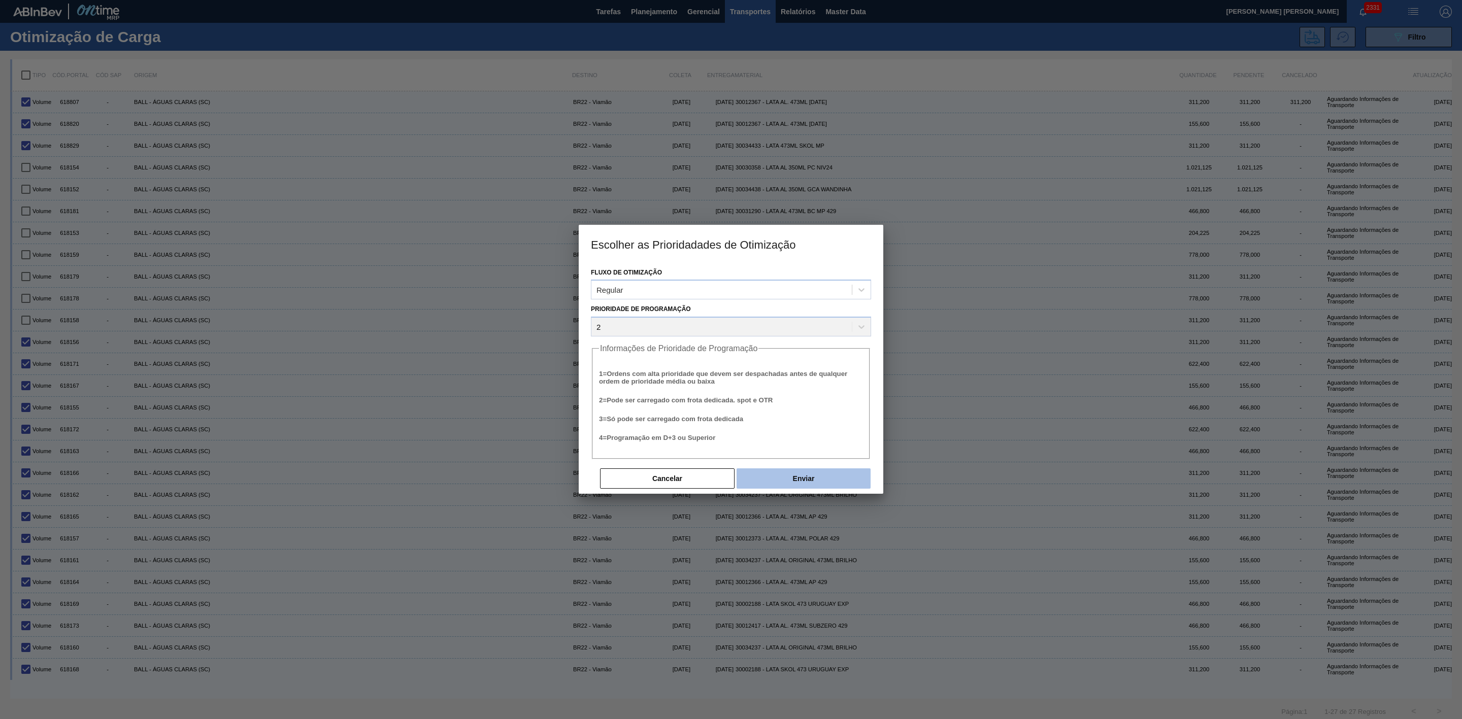
click at [794, 483] on button "Enviar" at bounding box center [804, 479] width 134 height 20
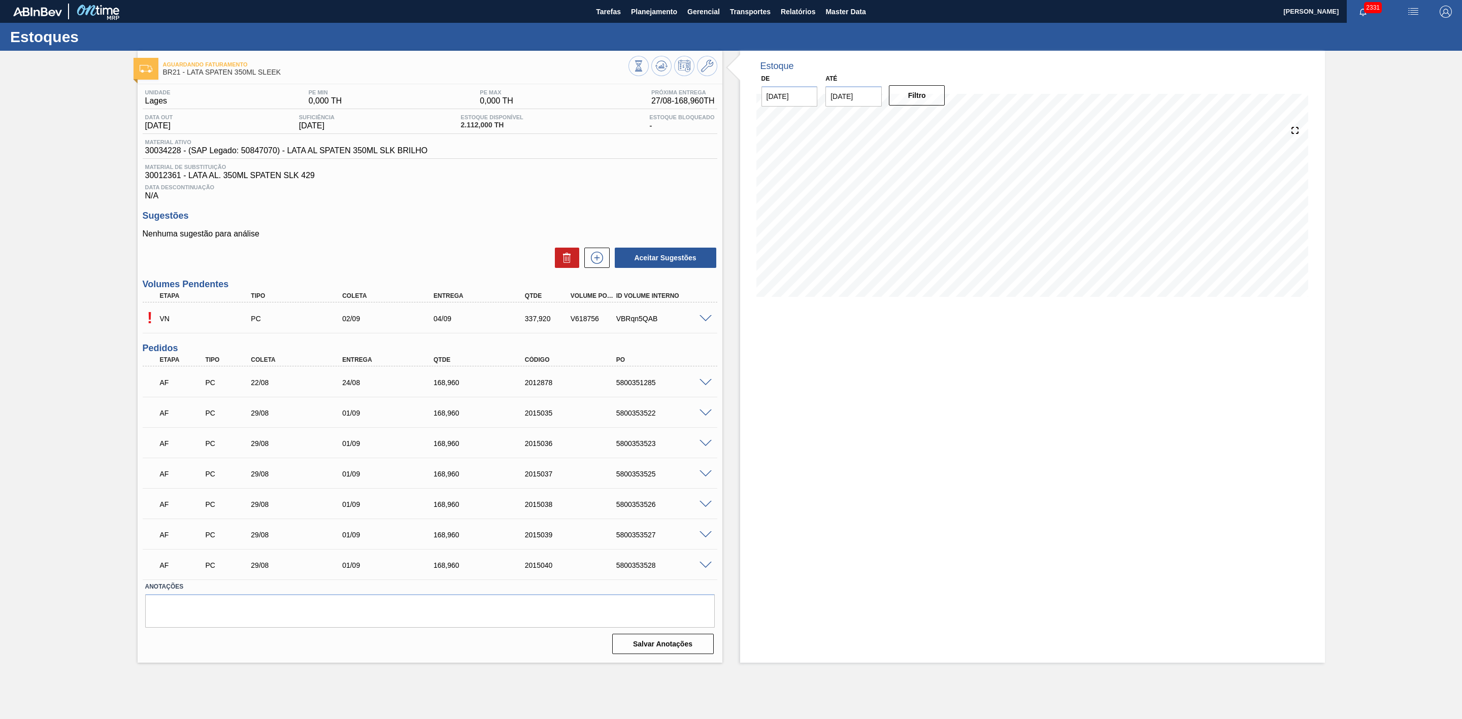
click at [702, 323] on span at bounding box center [706, 319] width 12 height 8
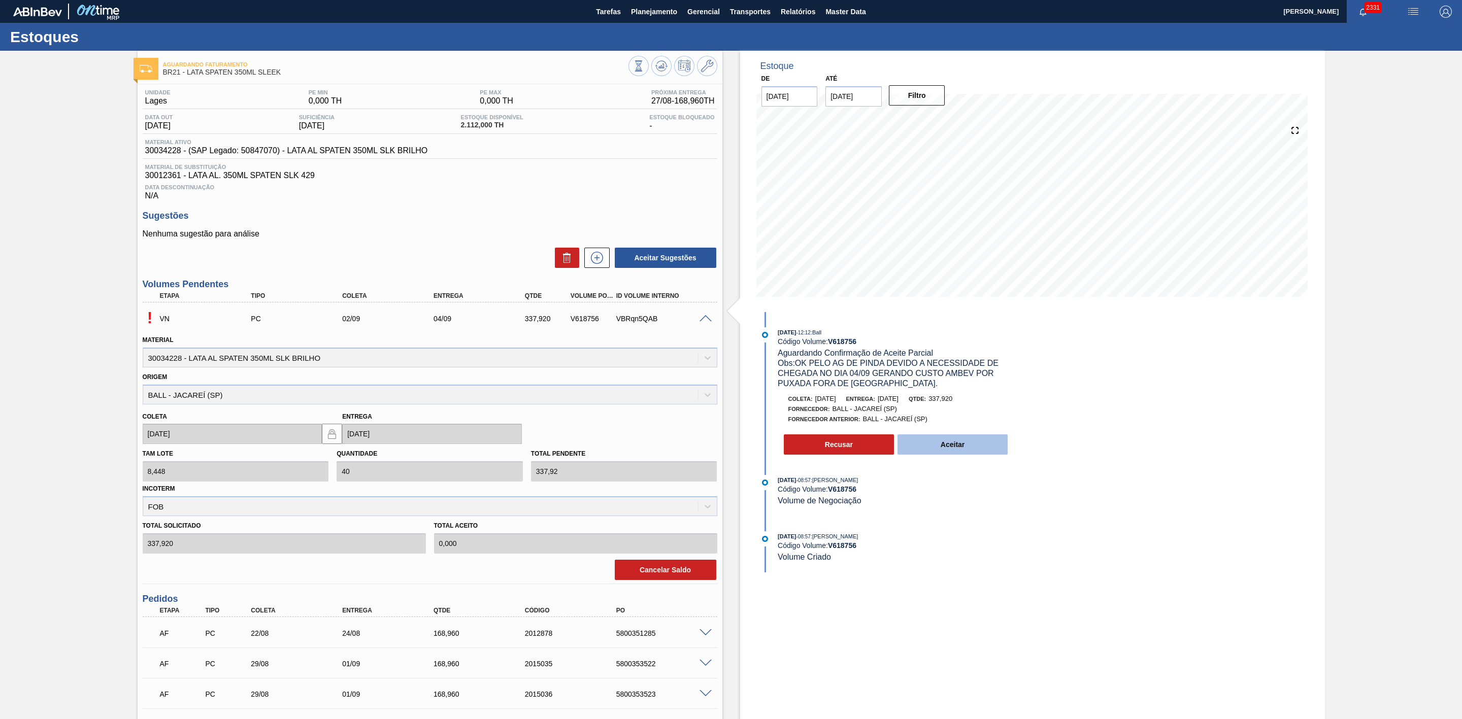
click at [954, 453] on button "Aceitar" at bounding box center [953, 445] width 111 height 20
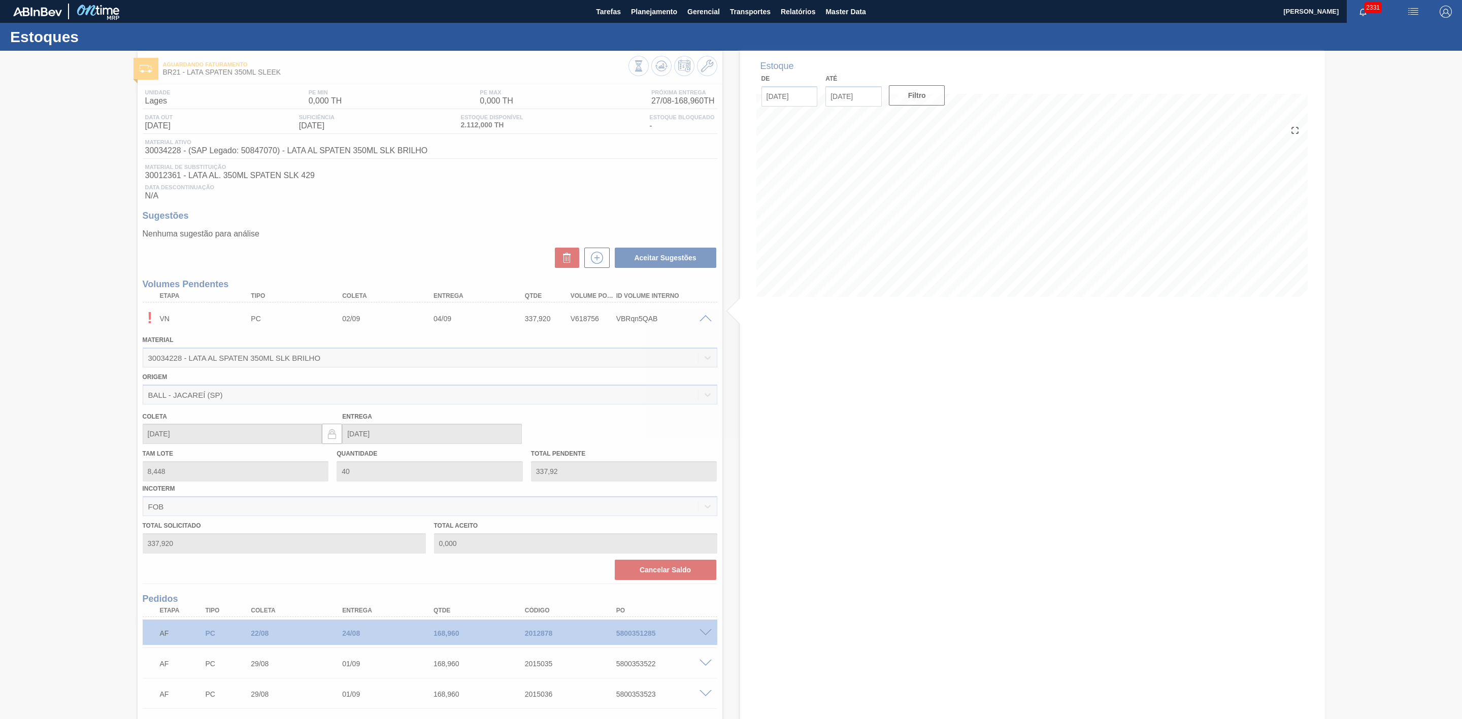
type input "337,920"
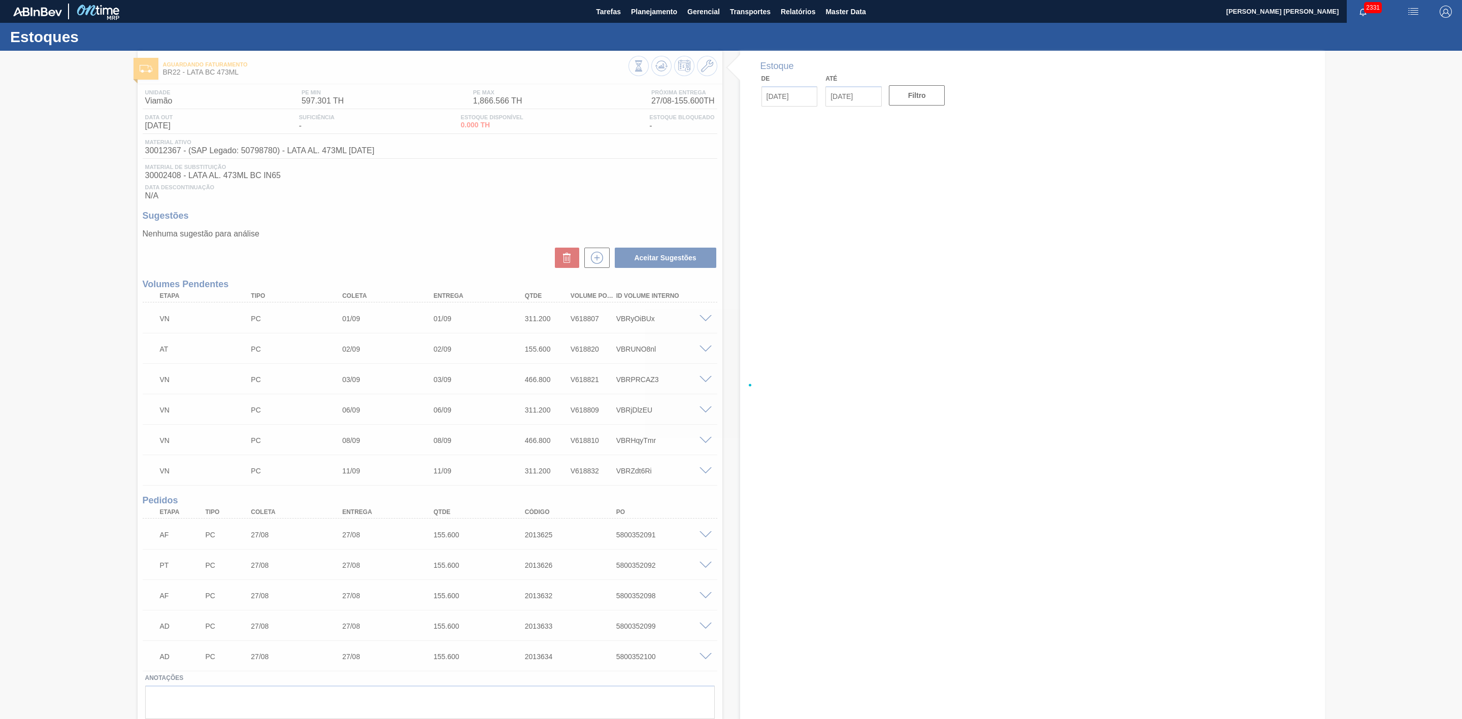
type input "[DATE]"
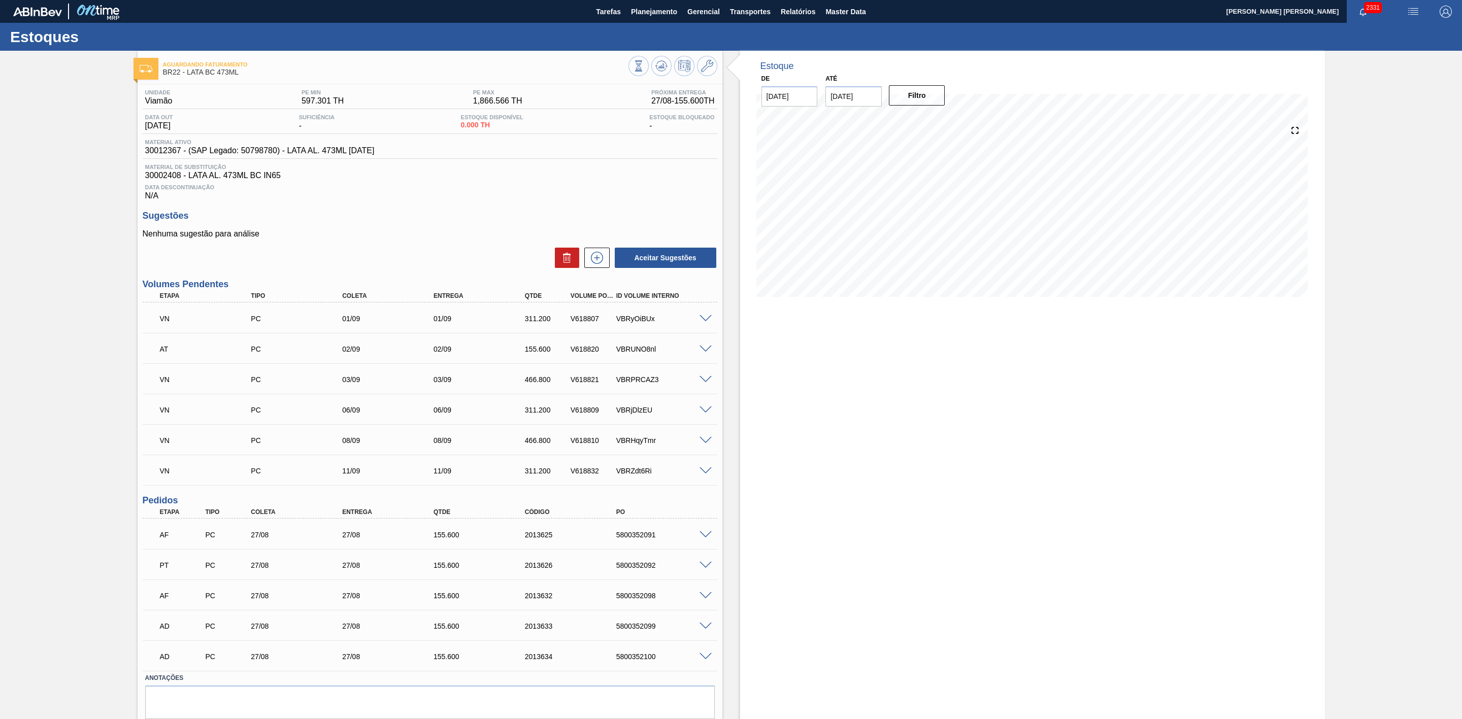
click at [703, 321] on span at bounding box center [706, 319] width 12 height 8
type input "6,224"
type input "311,2"
type input "311,200"
type input "0,000"
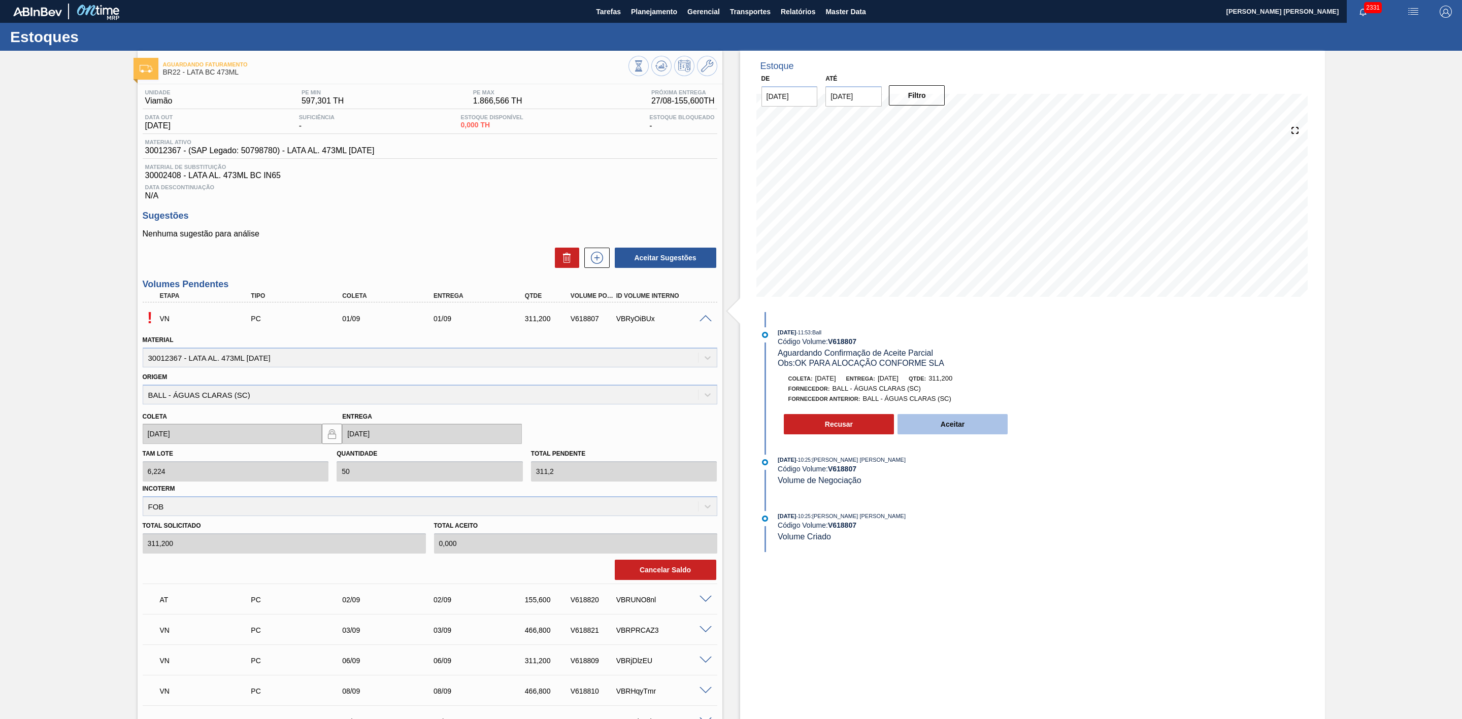
click at [972, 424] on button "Aceitar" at bounding box center [953, 424] width 111 height 20
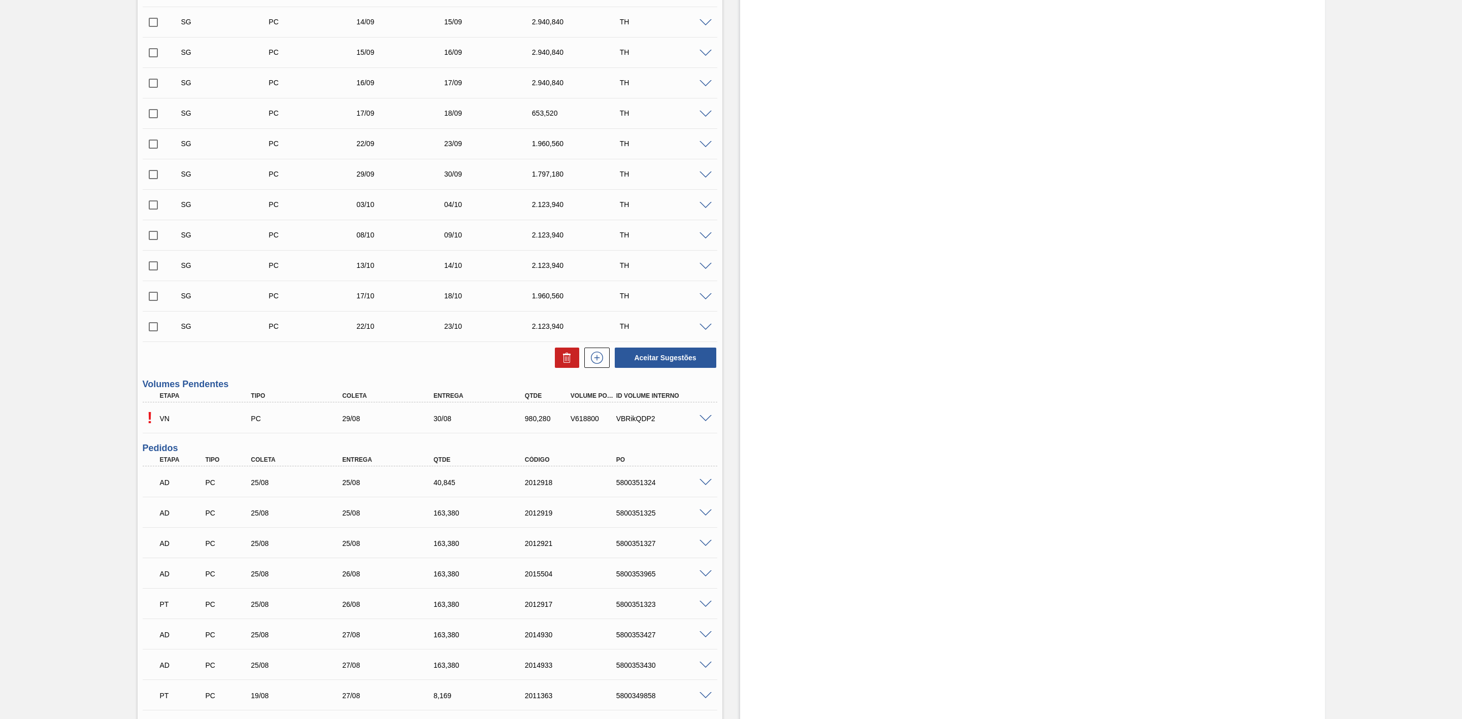
scroll to position [381, 0]
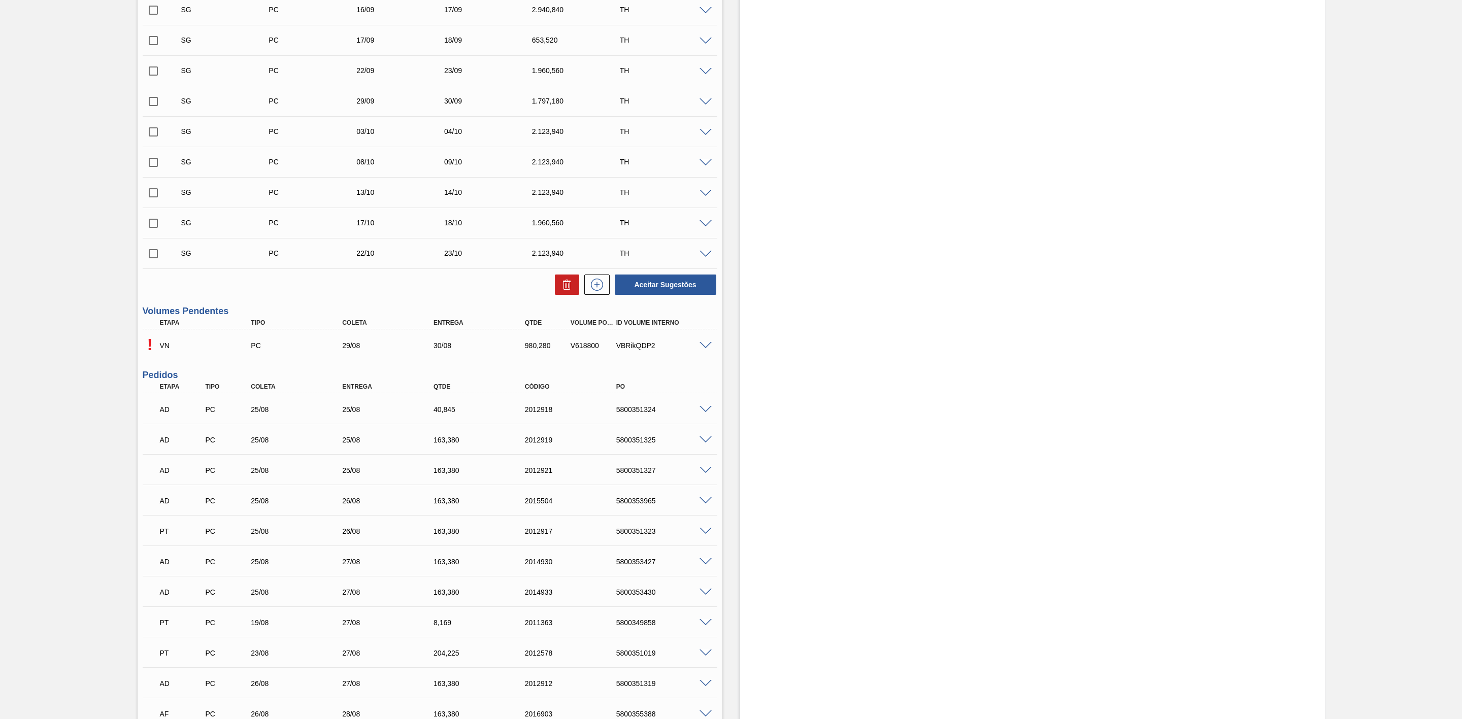
click at [708, 349] on span at bounding box center [706, 346] width 12 height 8
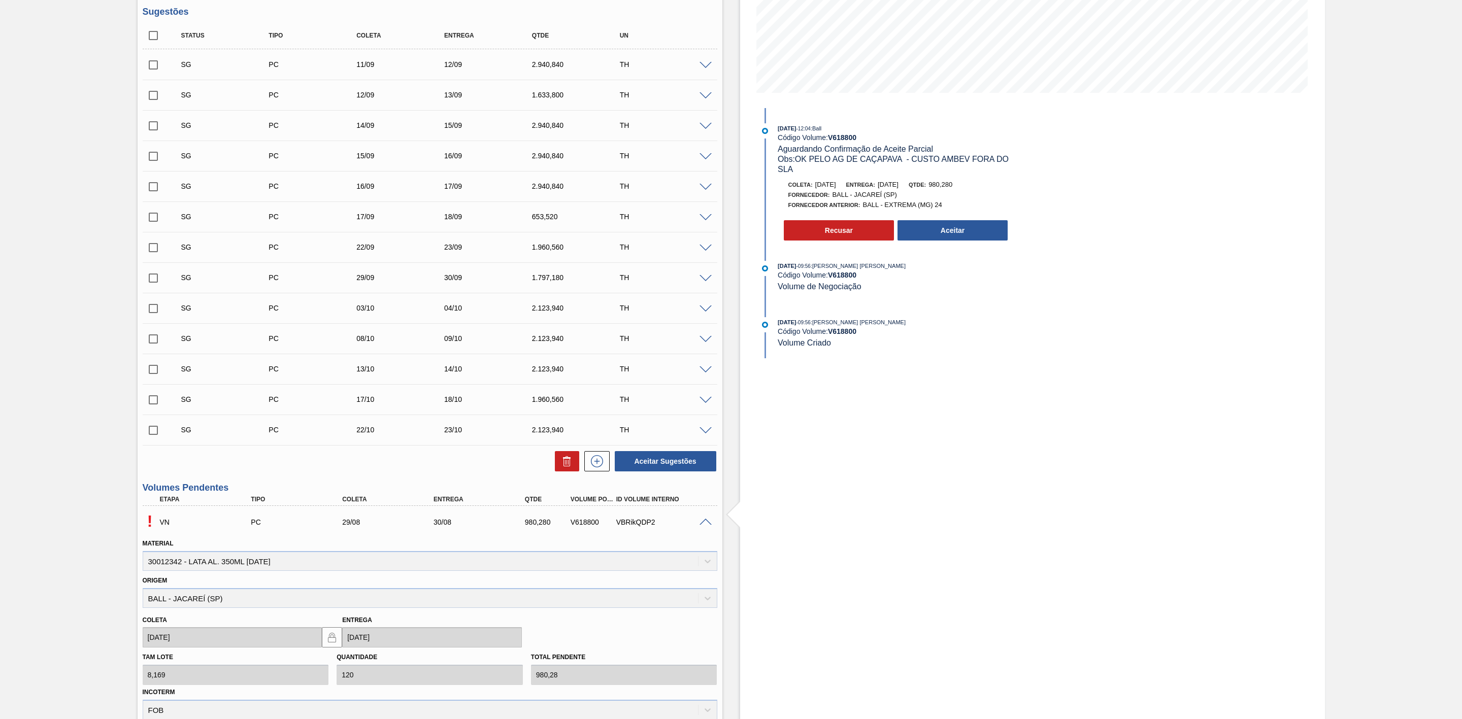
scroll to position [152, 0]
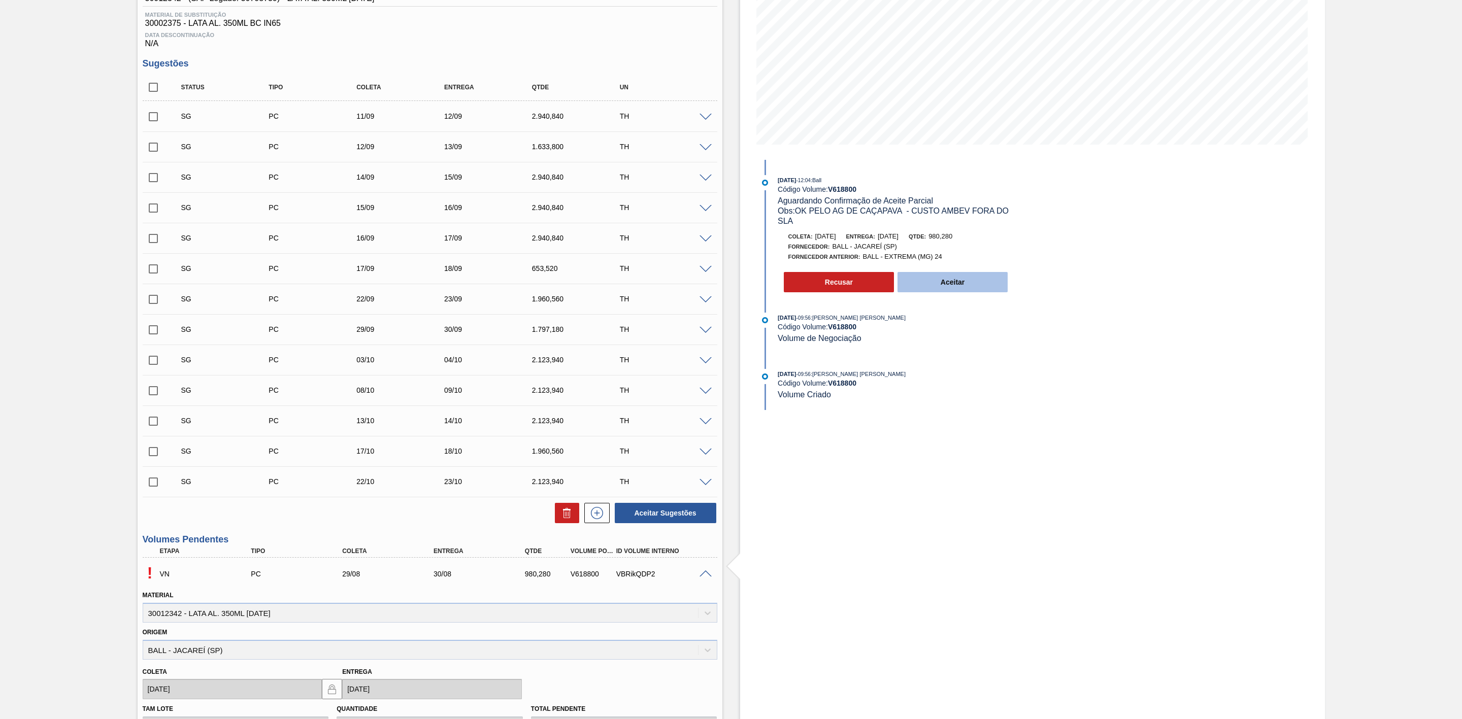
click at [978, 286] on button "Aceitar" at bounding box center [953, 282] width 111 height 20
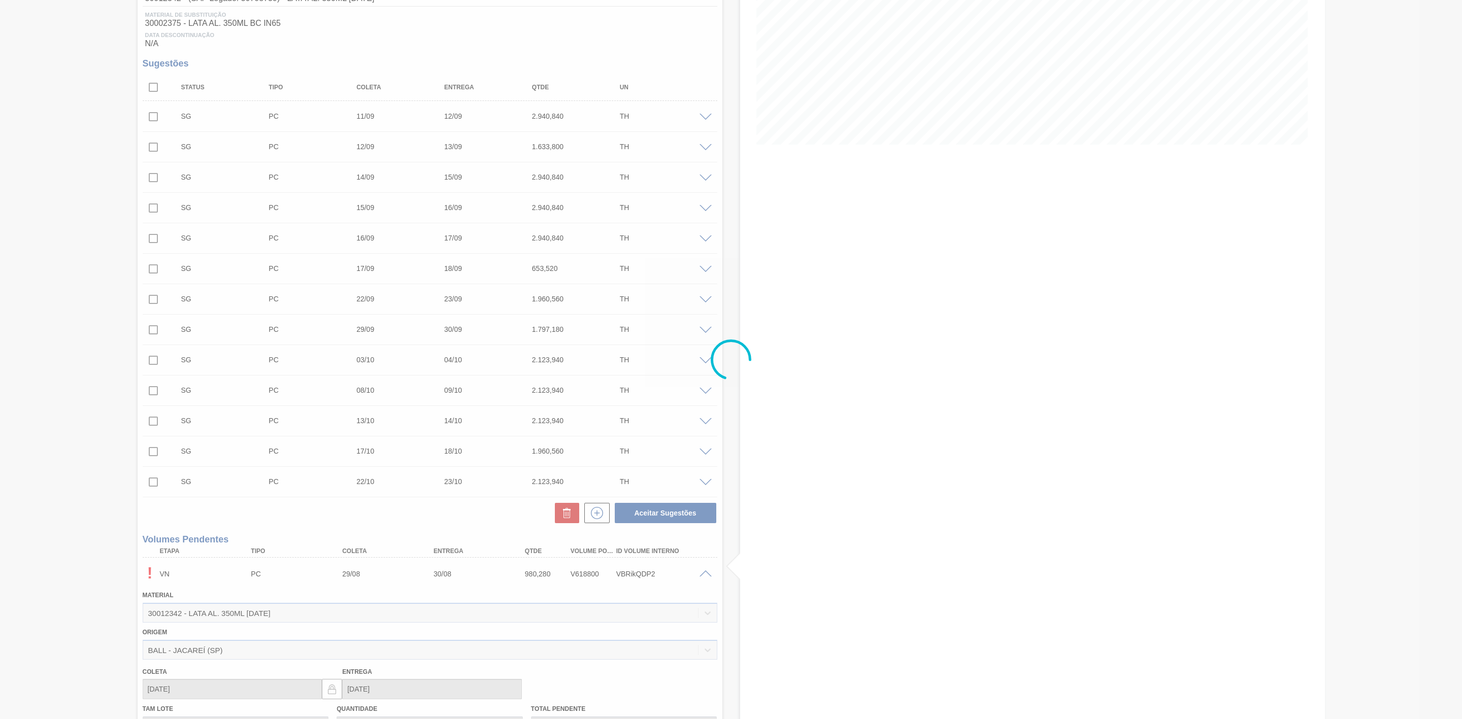
type input "980,280"
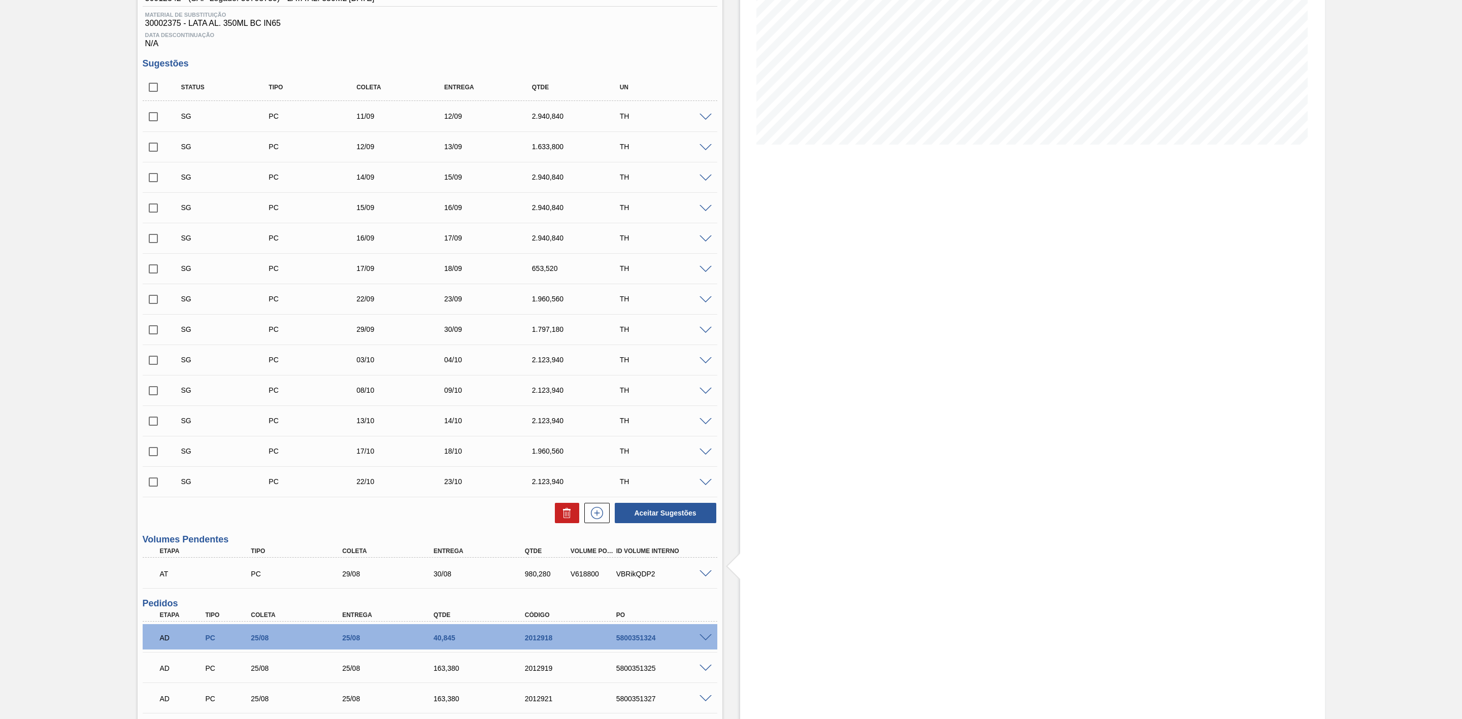
scroll to position [76, 0]
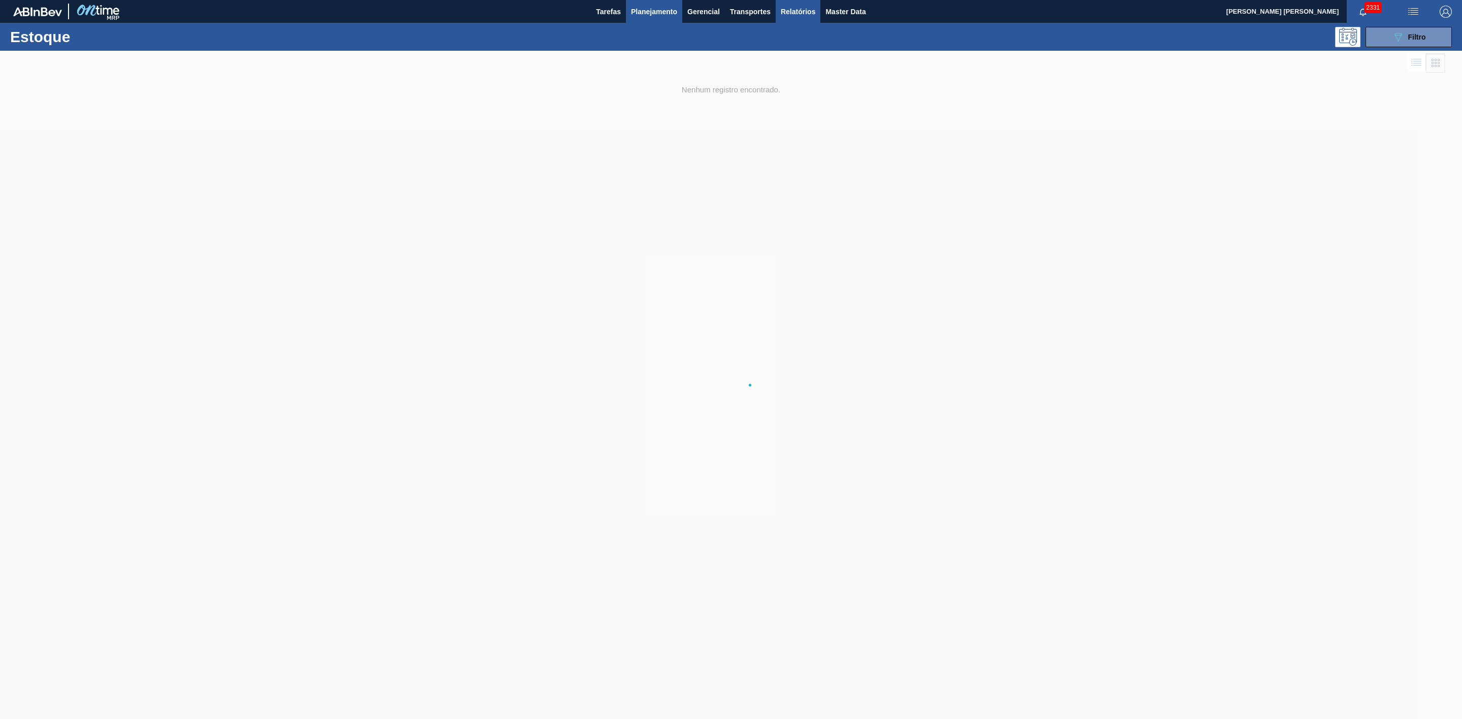
click at [806, 11] on span "Relatórios" at bounding box center [798, 12] width 35 height 12
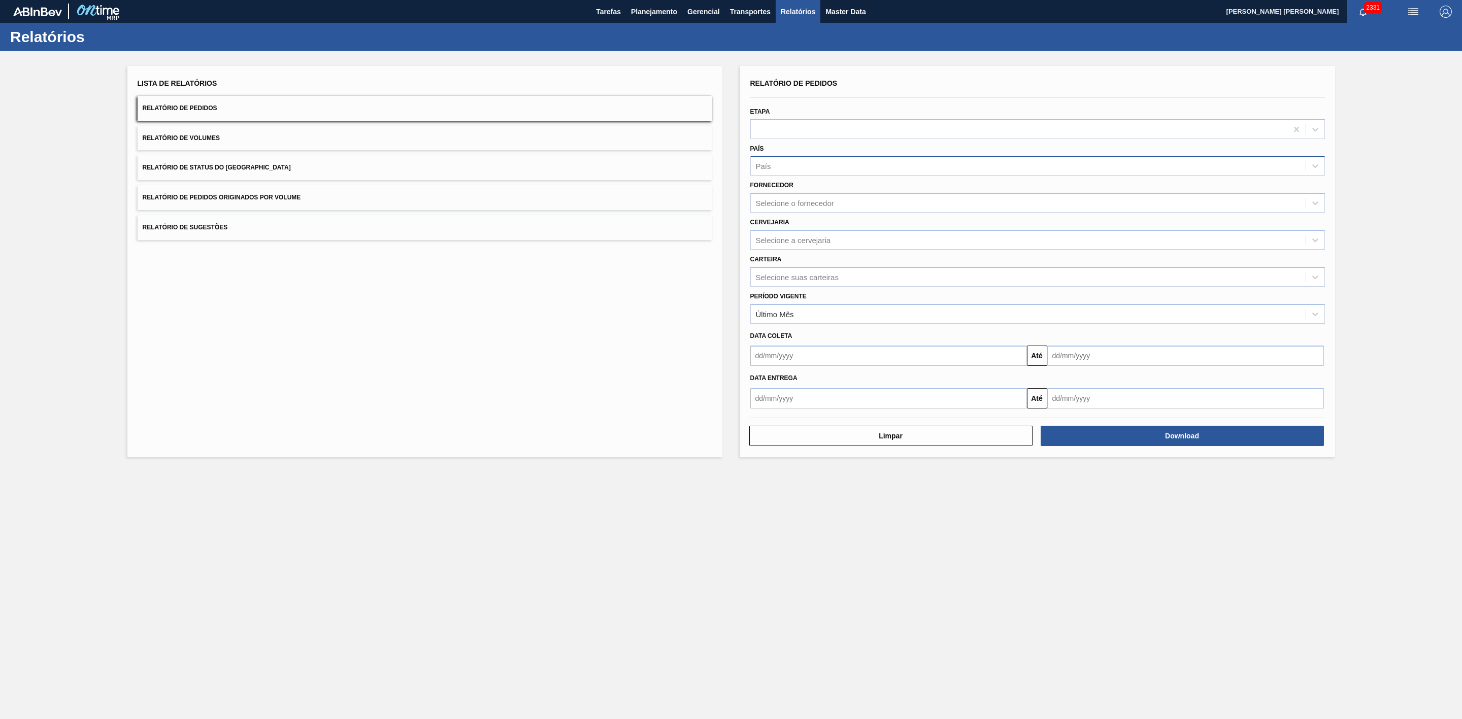
click at [785, 168] on div "País" at bounding box center [1028, 166] width 555 height 15
drag, startPoint x: 783, startPoint y: 187, endPoint x: 786, endPoint y: 193, distance: 6.8
click at [783, 186] on div "BR - [GEOGRAPHIC_DATA]" at bounding box center [1037, 191] width 575 height 19
click at [783, 241] on div "Selecione a cervejaria" at bounding box center [793, 242] width 75 height 9
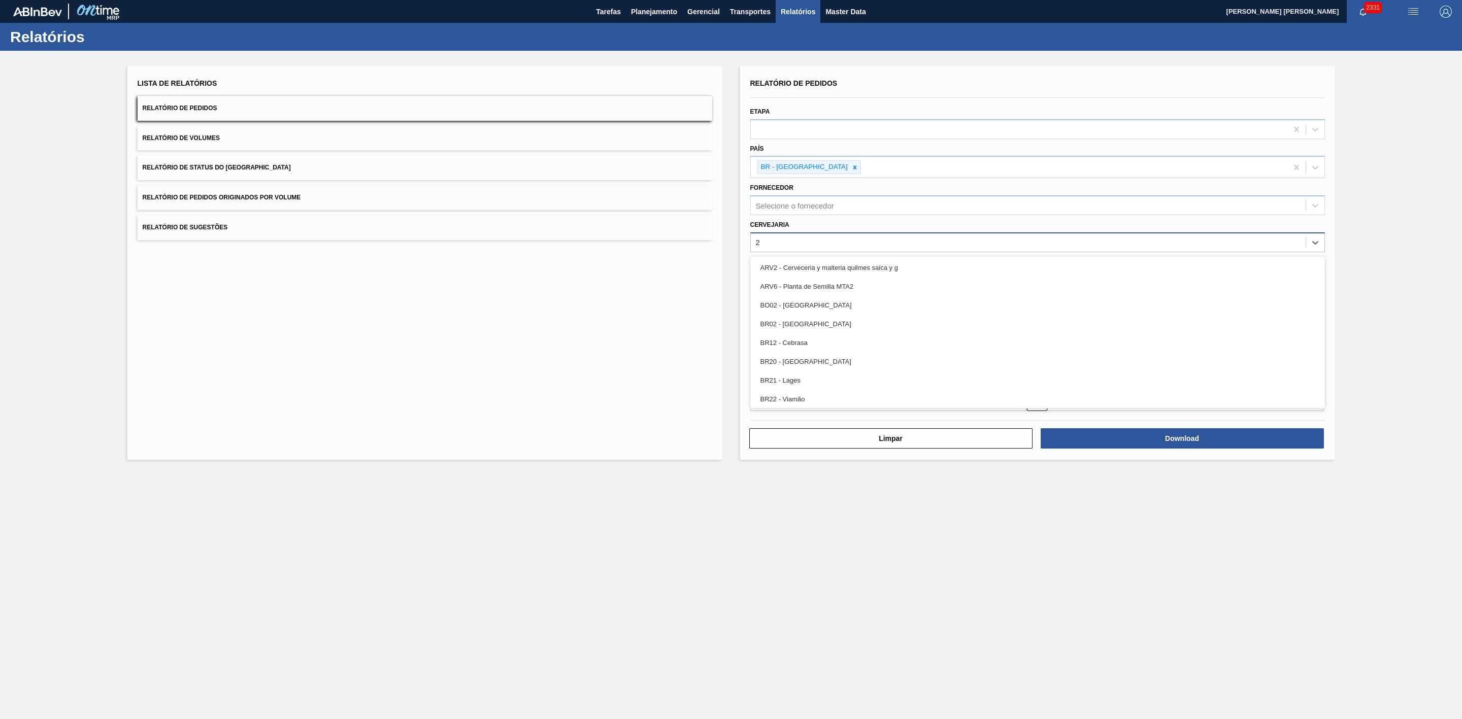
type input "21"
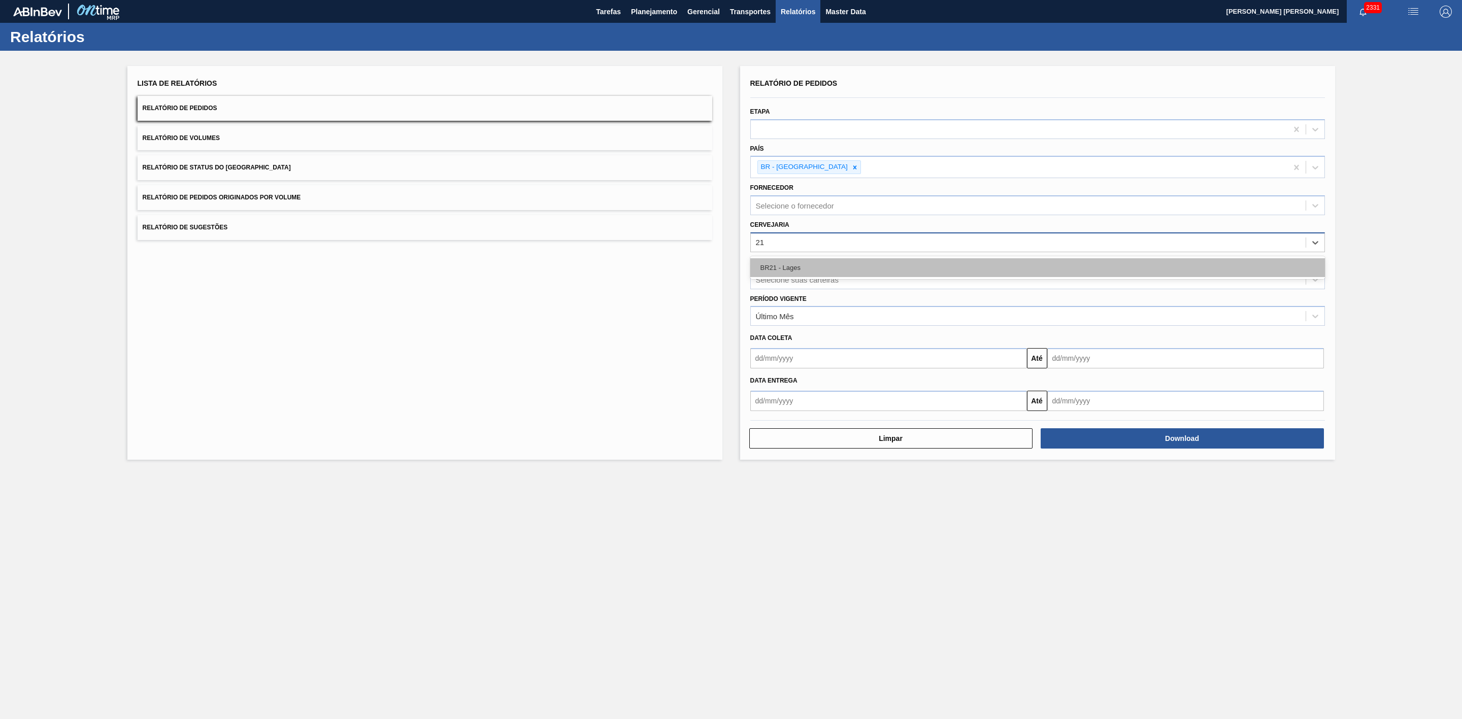
click at [786, 264] on div "BR21 - Lages" at bounding box center [1037, 267] width 575 height 19
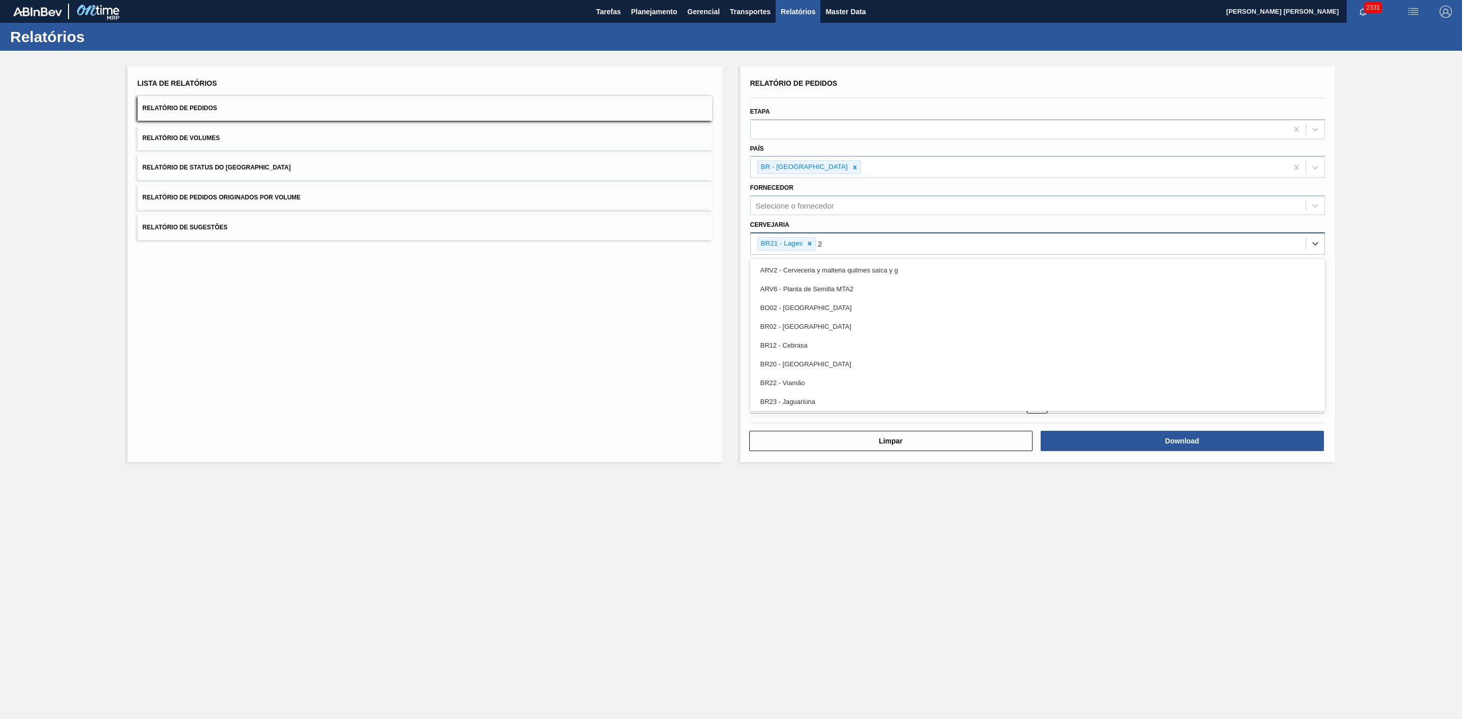
type input "22"
click at [812, 264] on div "BR22 - Viamão" at bounding box center [1037, 270] width 575 height 19
type input "09"
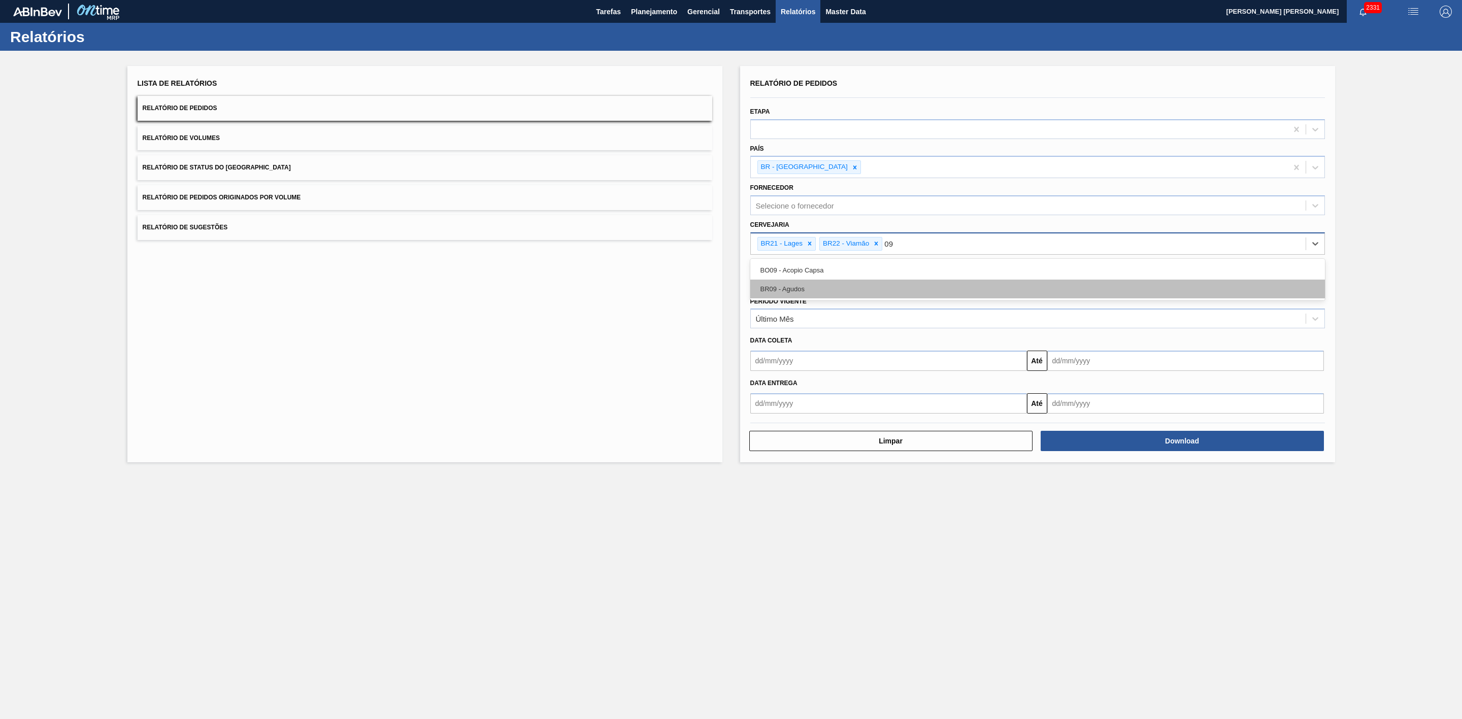
click at [800, 287] on div "BR09 - Agudos" at bounding box center [1037, 289] width 575 height 19
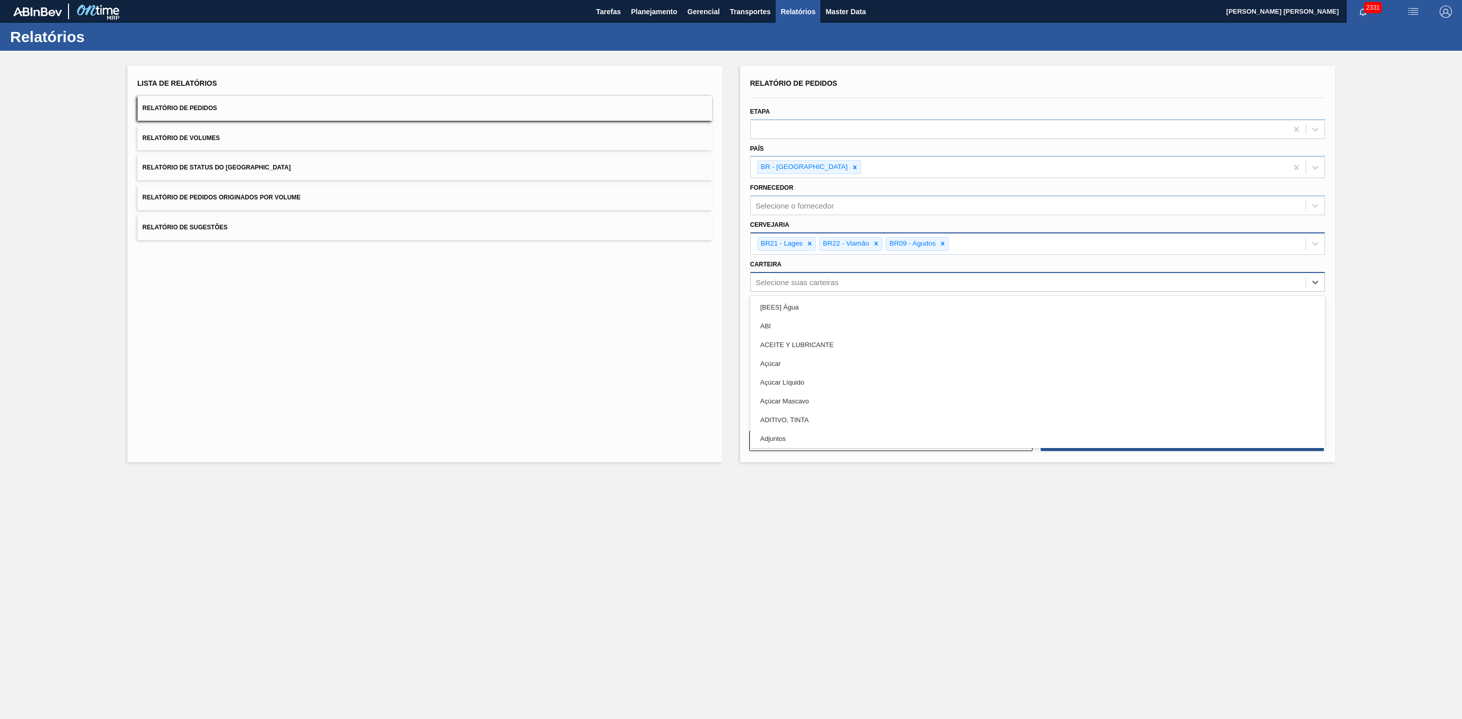
click at [800, 281] on div "Selecione suas carteiras" at bounding box center [797, 282] width 83 height 9
type input "l"
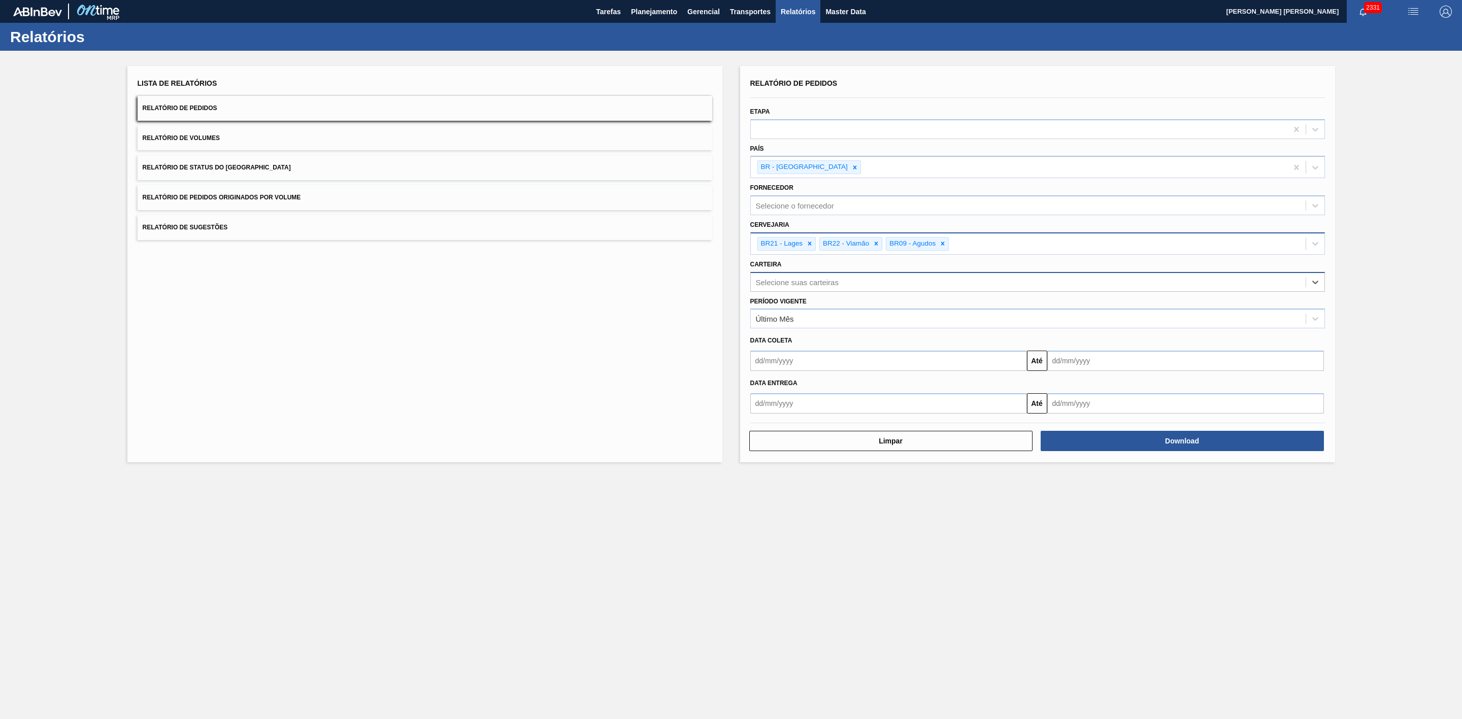
click at [794, 280] on div "Selecione suas carteiras" at bounding box center [1028, 282] width 555 height 15
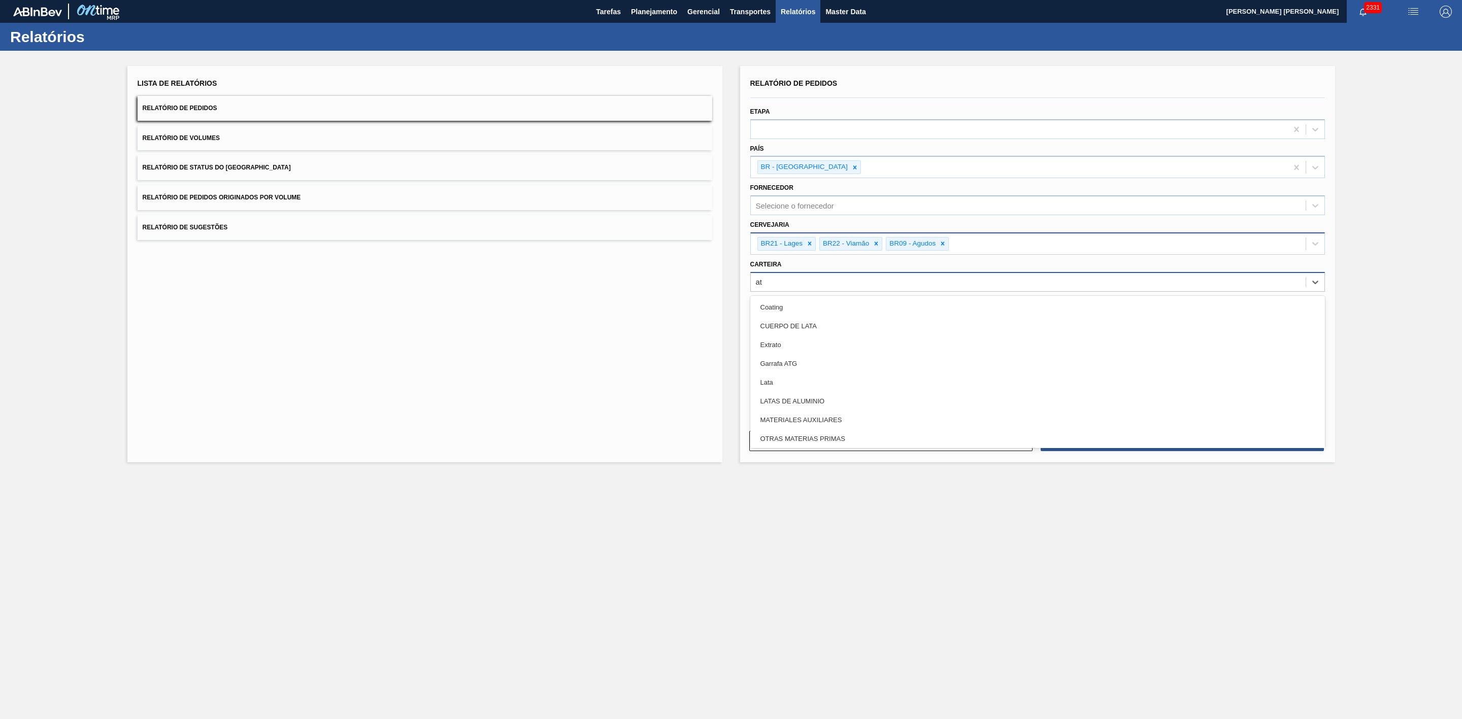
type input "ata"
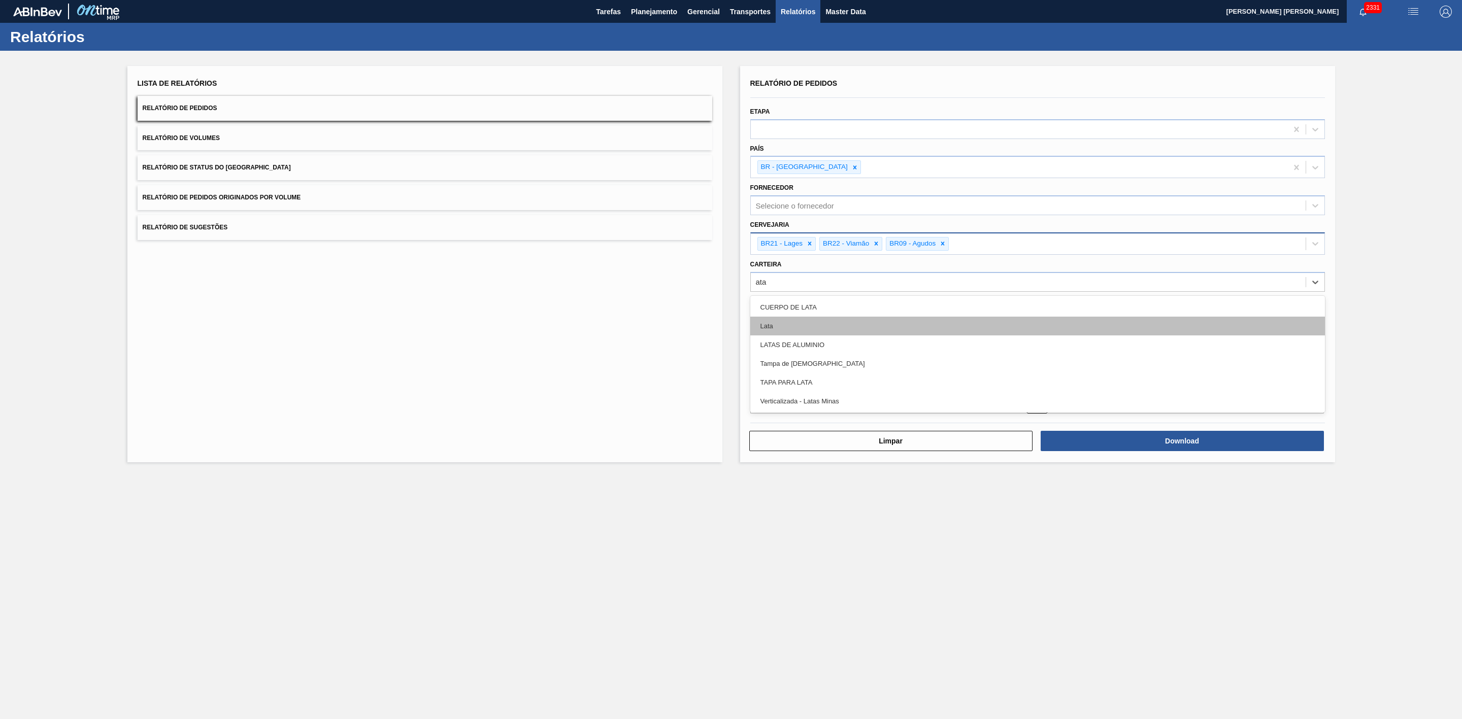
click at [786, 320] on div "Lata" at bounding box center [1037, 326] width 575 height 19
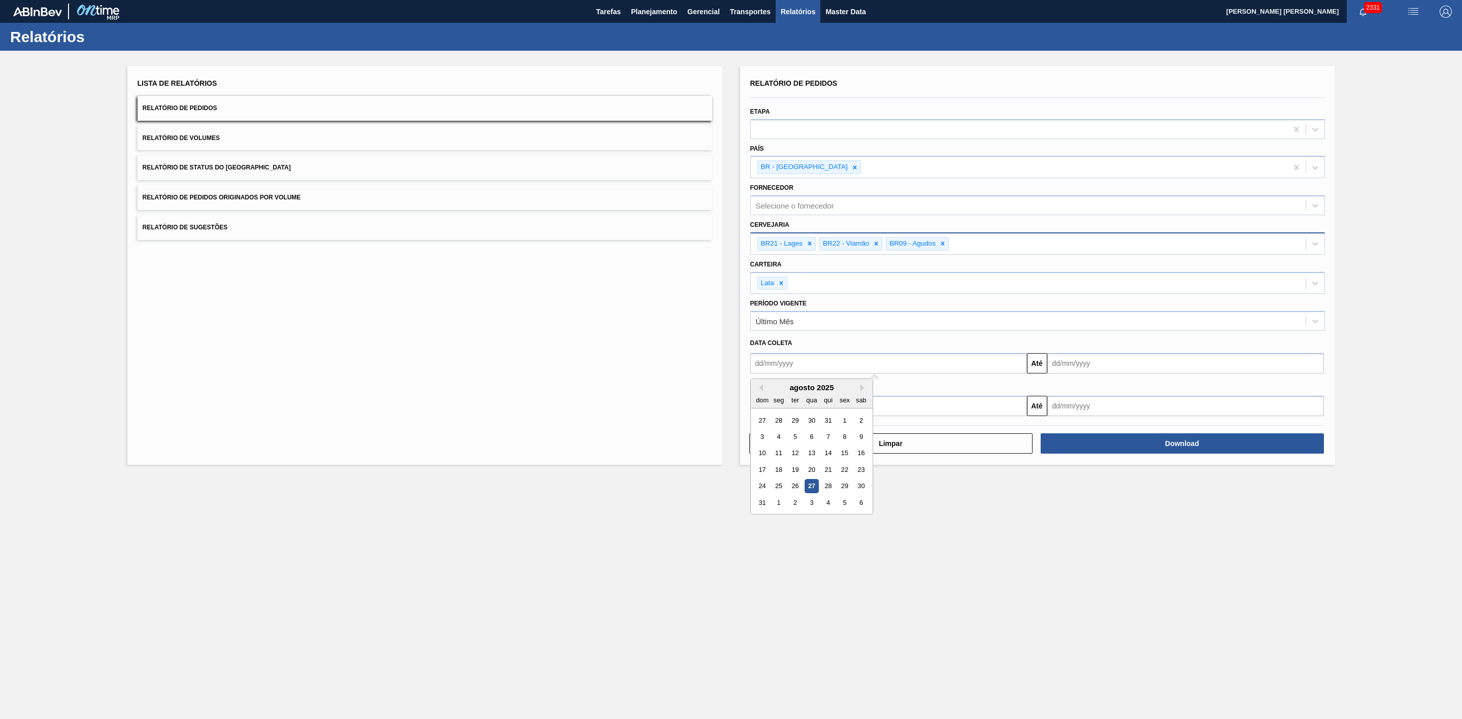
click at [800, 363] on input "text" at bounding box center [888, 363] width 277 height 20
click at [810, 487] on div "27" at bounding box center [812, 487] width 14 height 14
type input "[DATE]"
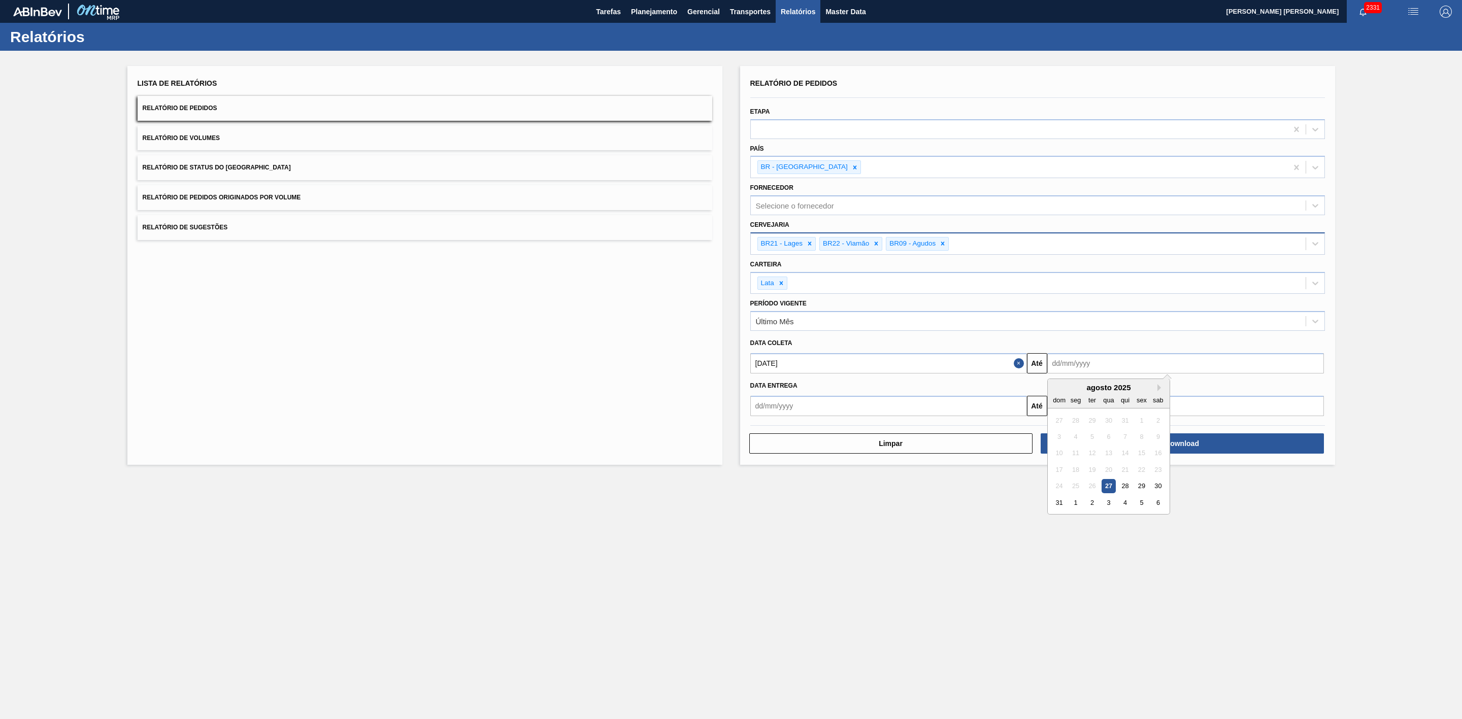
drag, startPoint x: 1077, startPoint y: 363, endPoint x: 1103, endPoint y: 396, distance: 42.4
click at [1077, 363] on input "text" at bounding box center [1185, 363] width 277 height 20
click at [1121, 504] on div "4" at bounding box center [1125, 503] width 14 height 14
type input "[DATE]"
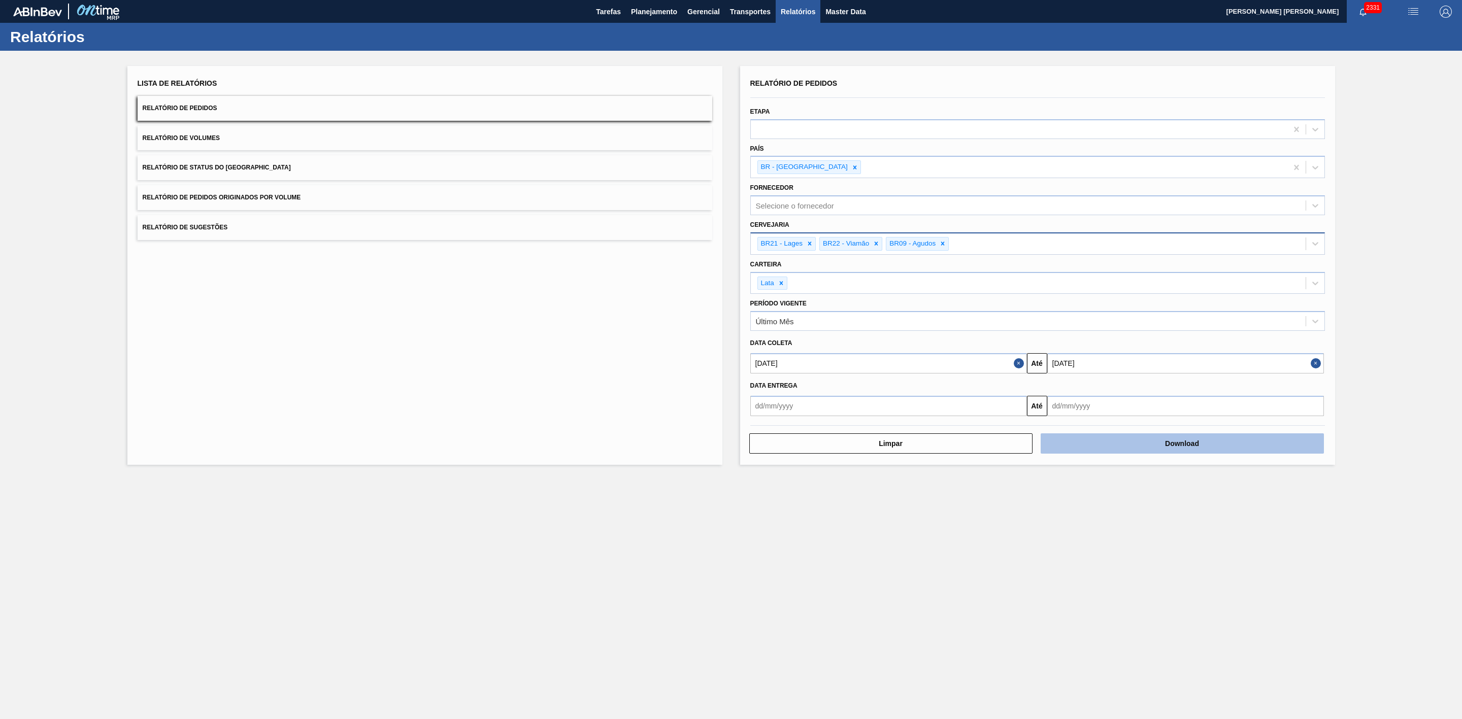
click at [1099, 444] on button "Download" at bounding box center [1182, 444] width 283 height 20
